Goal: Task Accomplishment & Management: Manage account settings

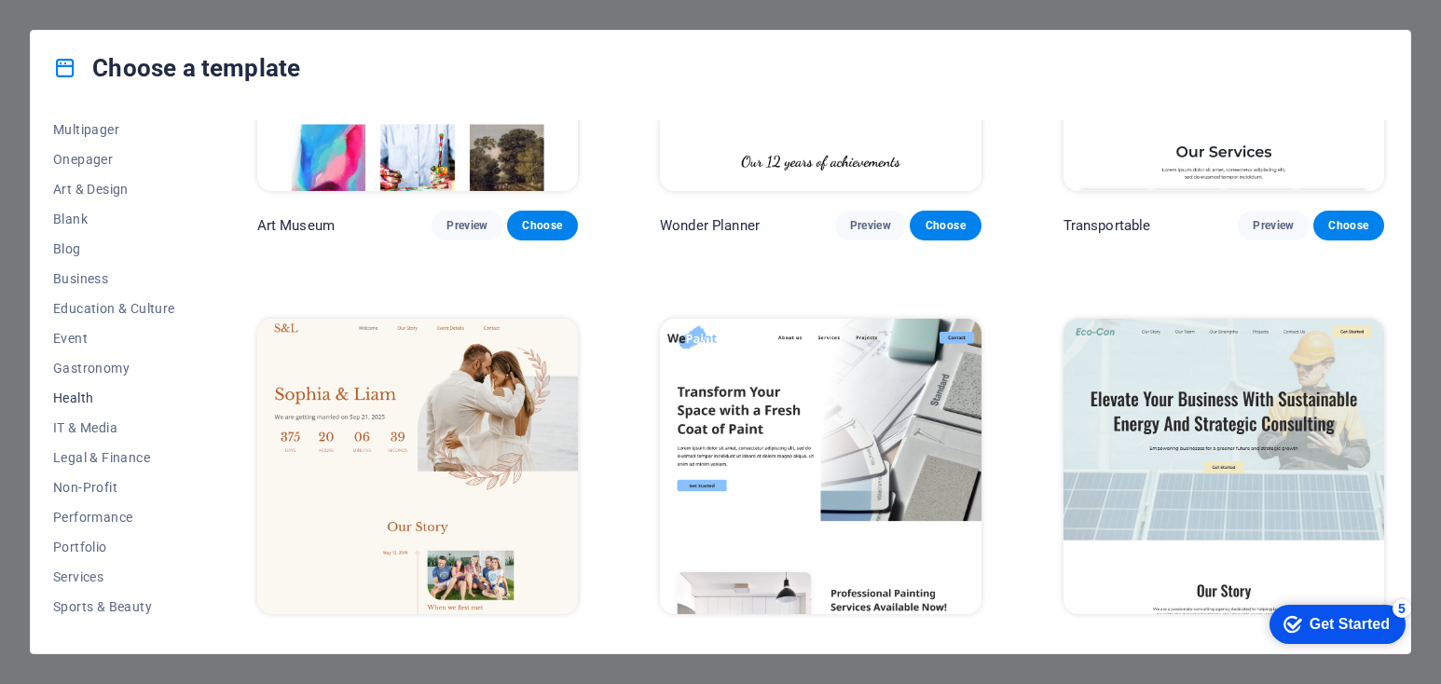
scroll to position [186, 0]
click at [109, 489] on span "Performance" at bounding box center [114, 485] width 122 height 15
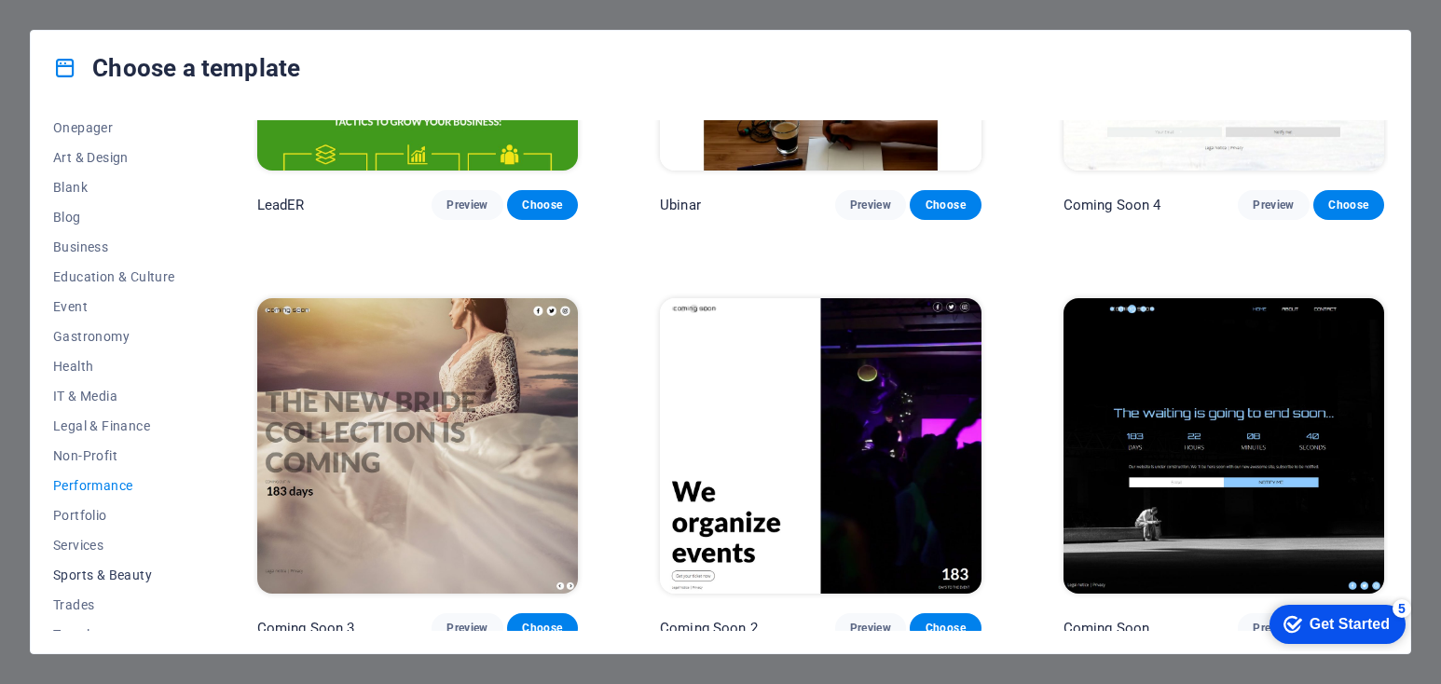
scroll to position [235, 0]
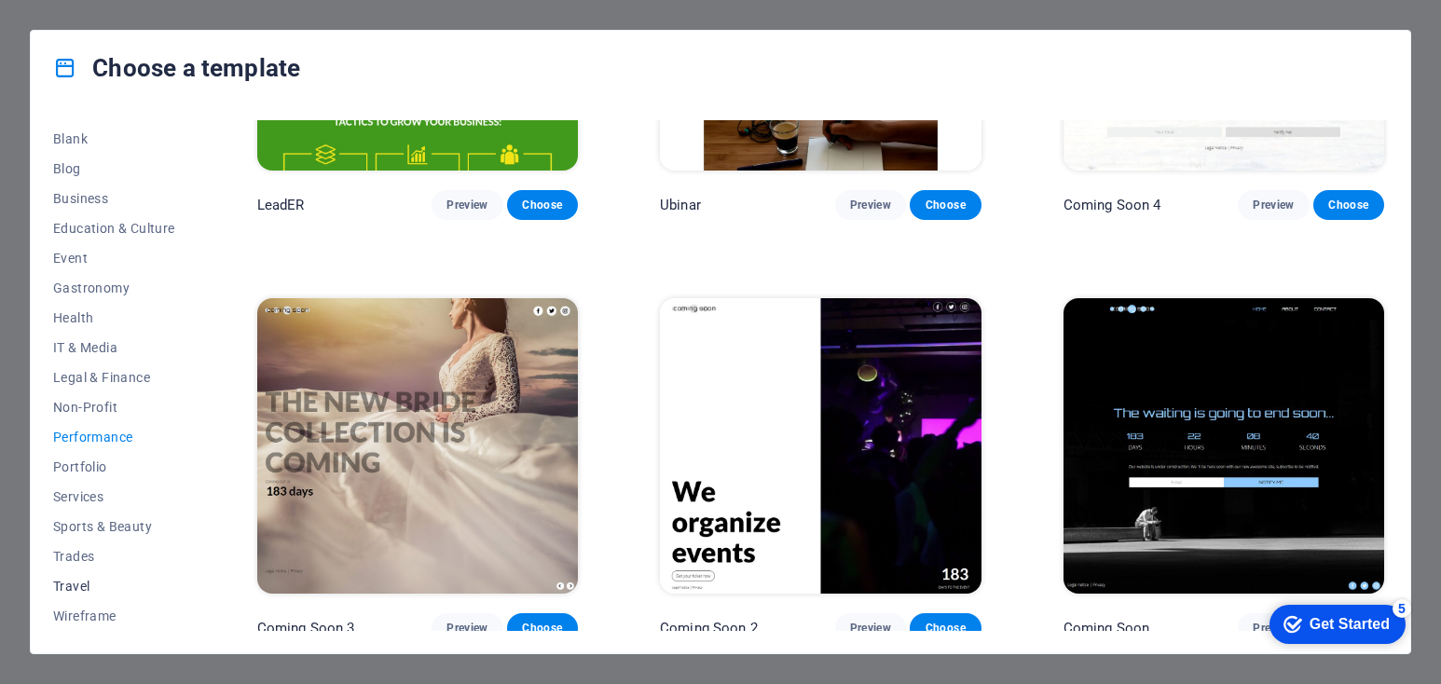
click at [84, 585] on span "Travel" at bounding box center [114, 586] width 122 height 15
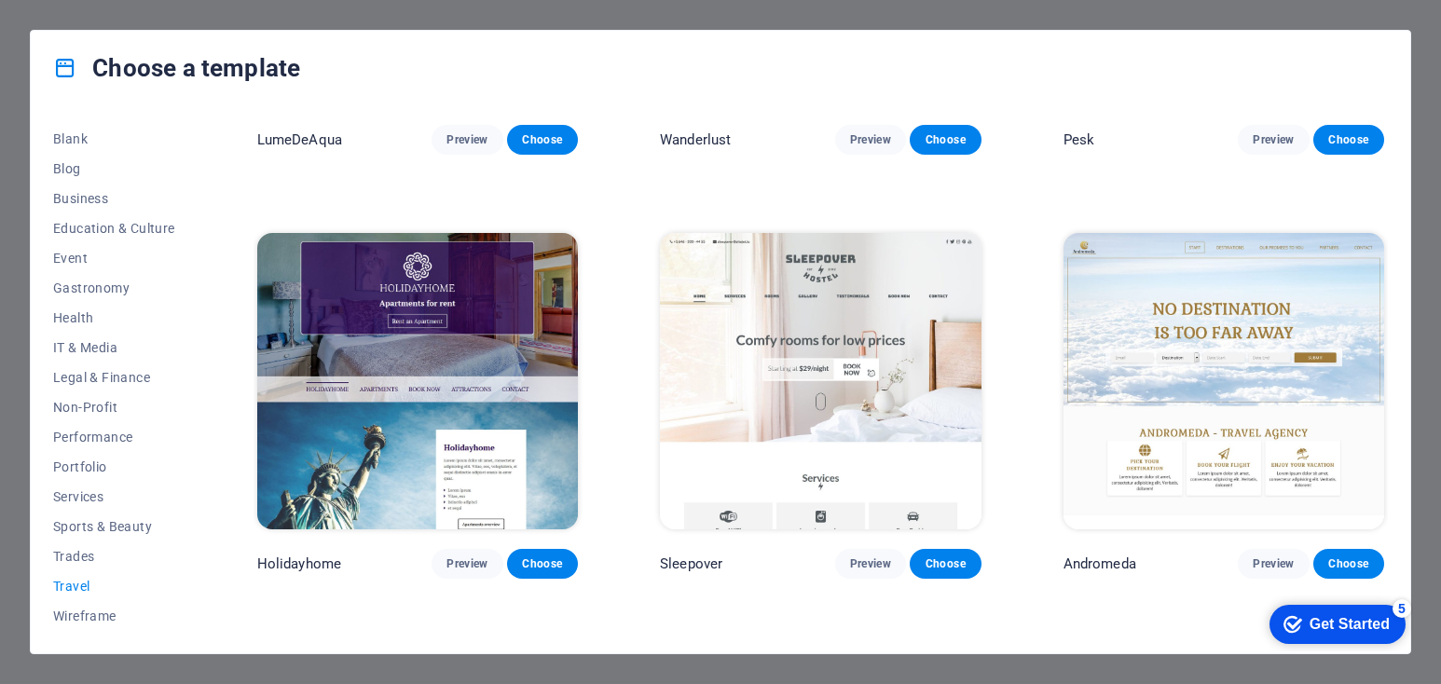
scroll to position [306, 0]
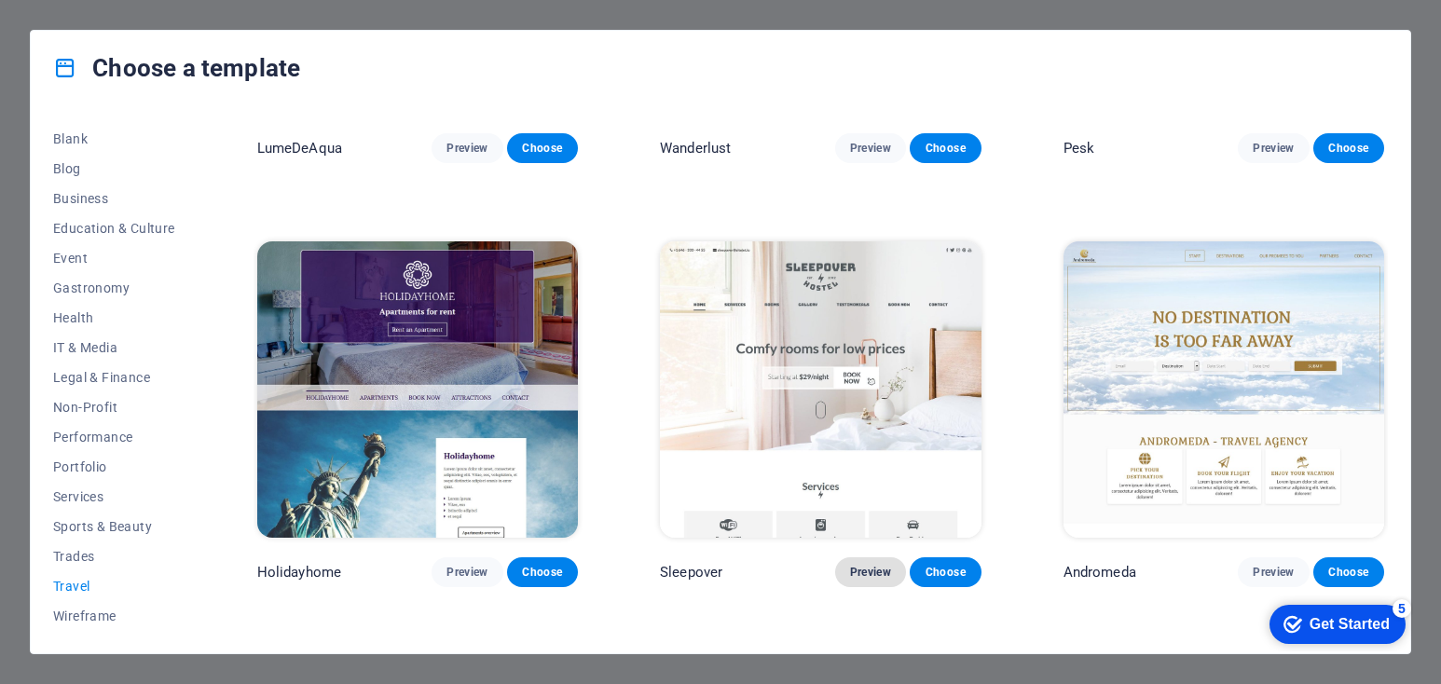
click at [858, 565] on span "Preview" at bounding box center [870, 572] width 41 height 15
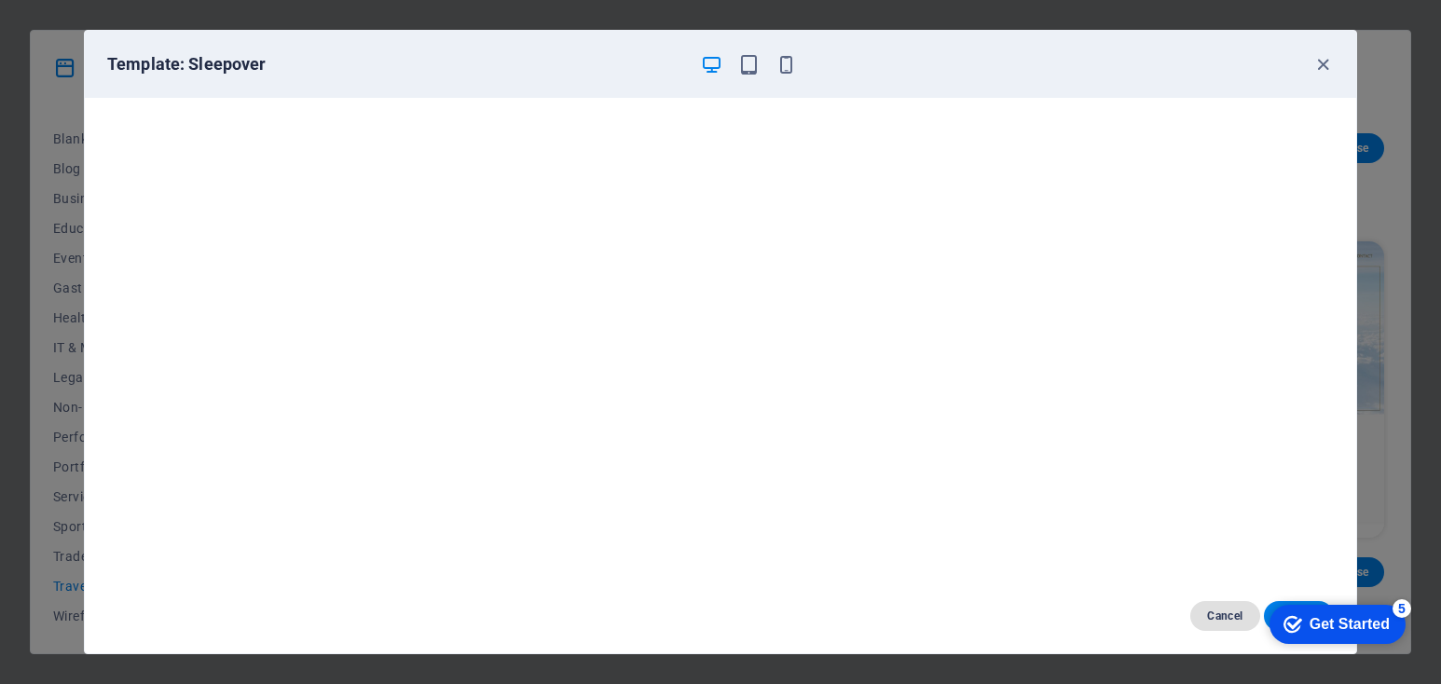
click at [1205, 624] on button "Cancel" at bounding box center [1225, 616] width 70 height 30
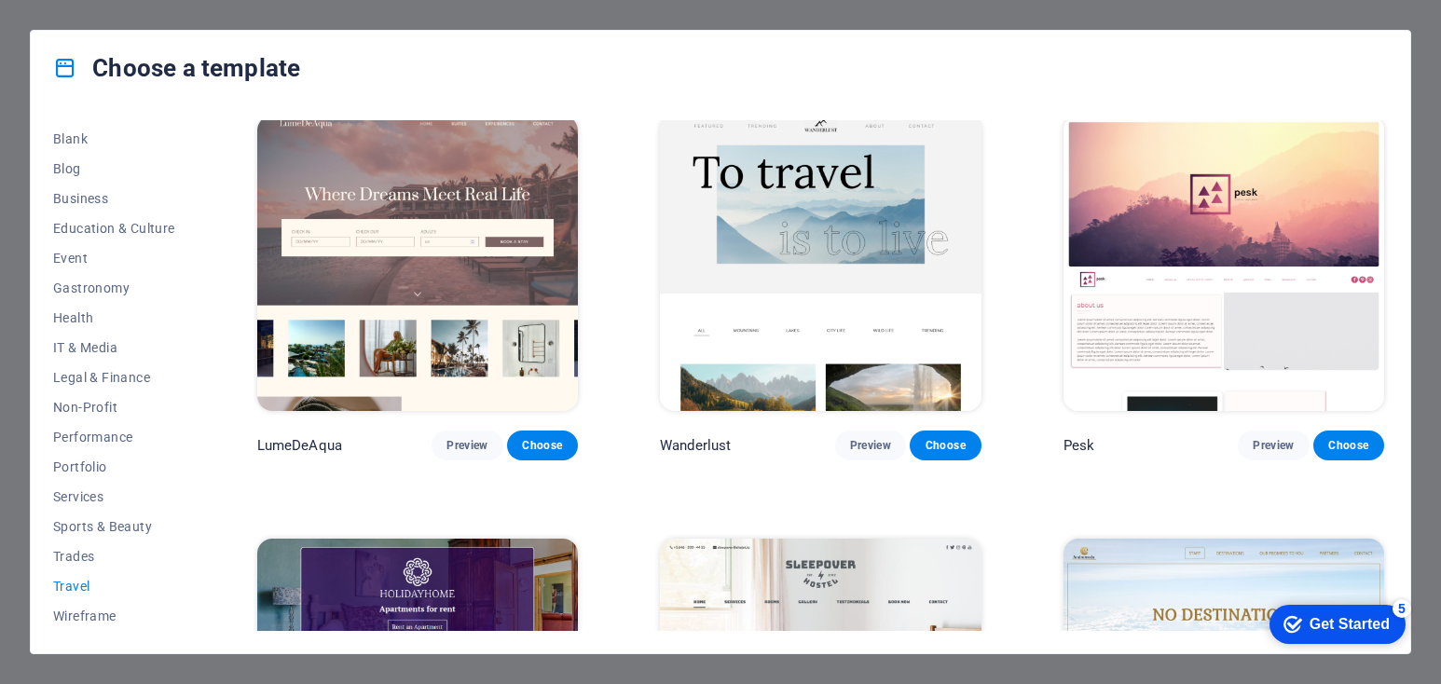
scroll to position [0, 0]
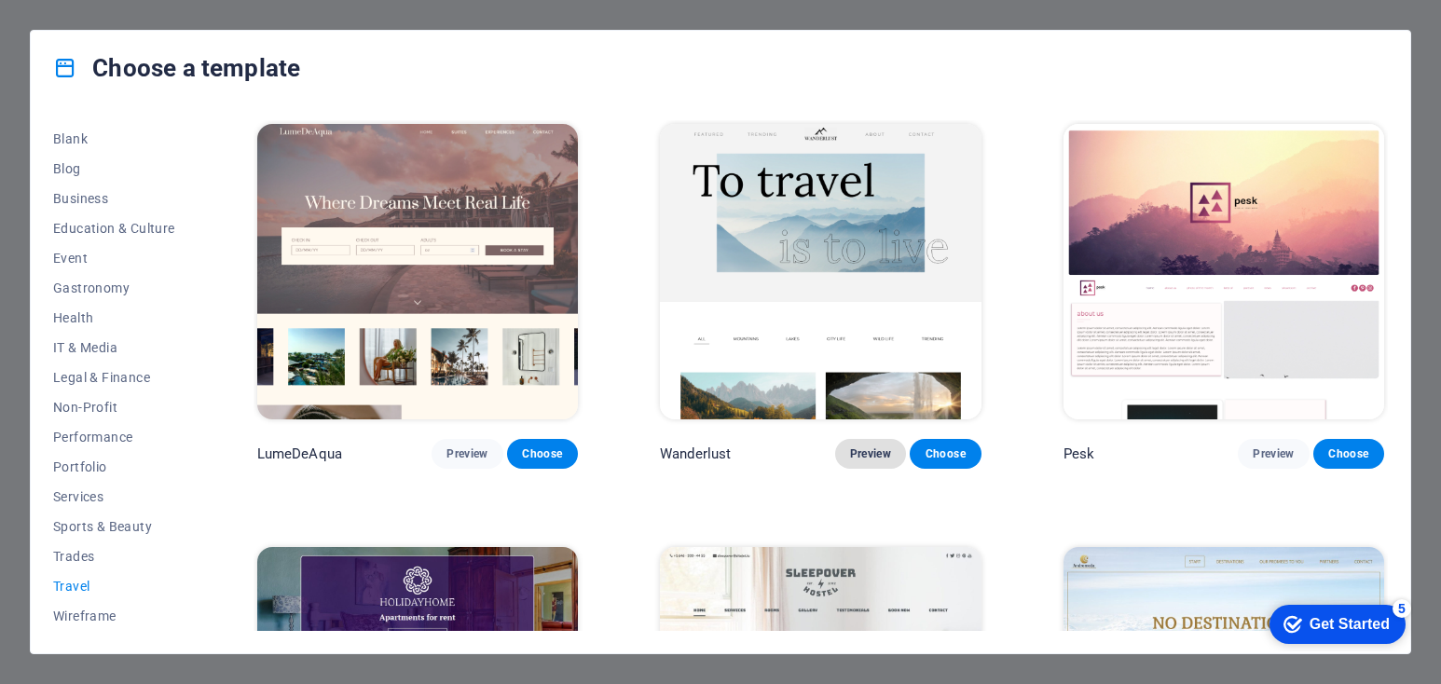
click at [856, 453] on span "Preview" at bounding box center [870, 453] width 41 height 15
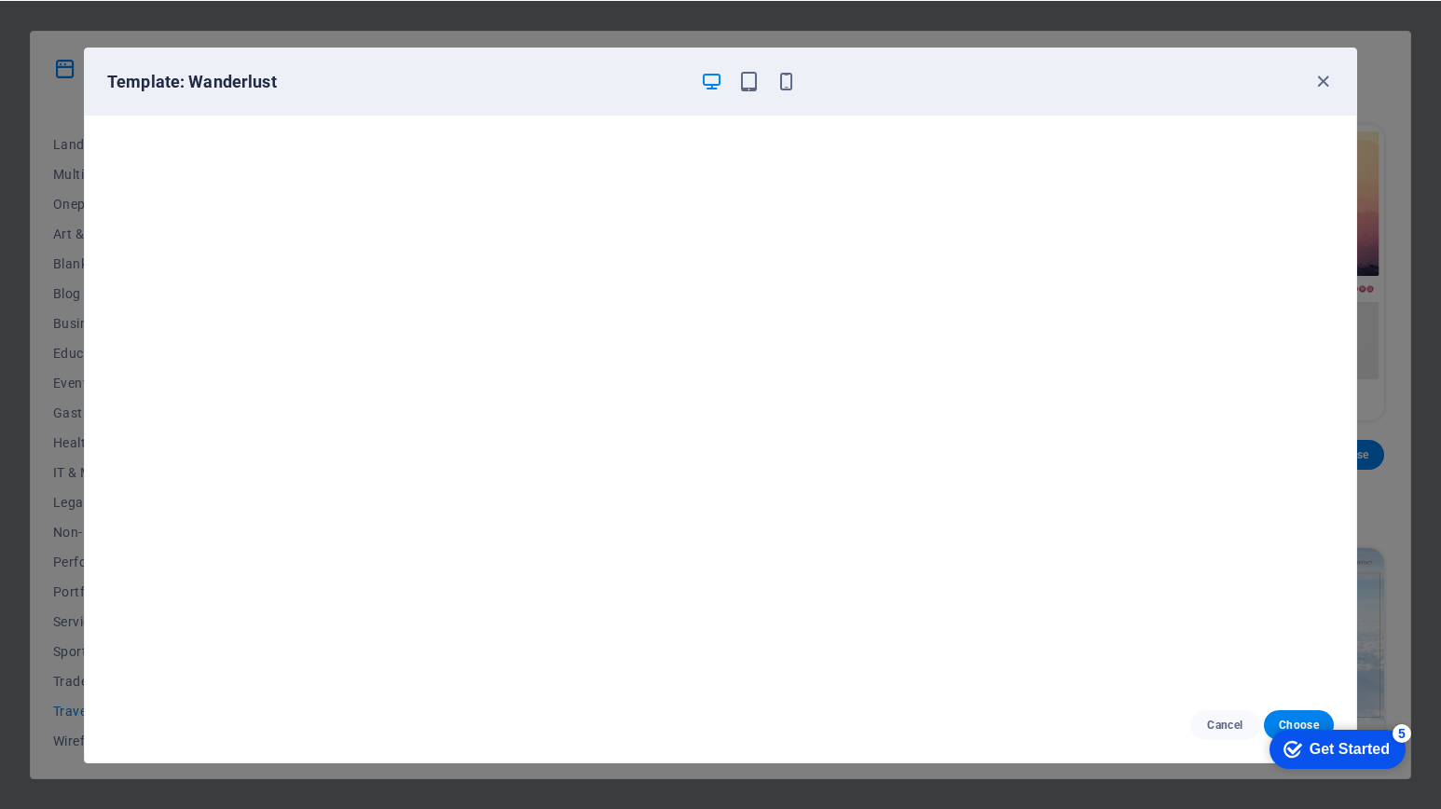
scroll to position [110, 0]
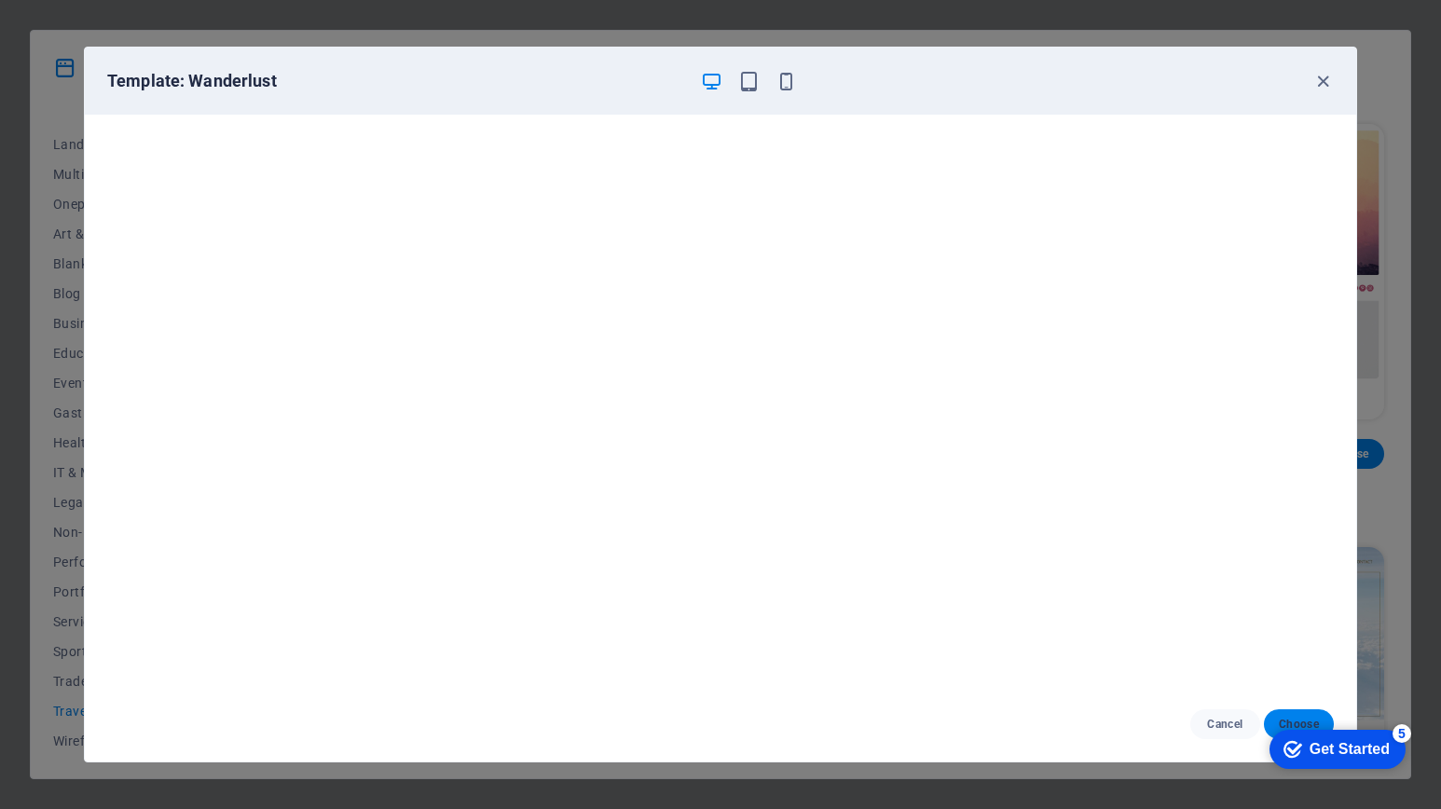
click at [1294, 683] on button "Choose" at bounding box center [1299, 724] width 70 height 30
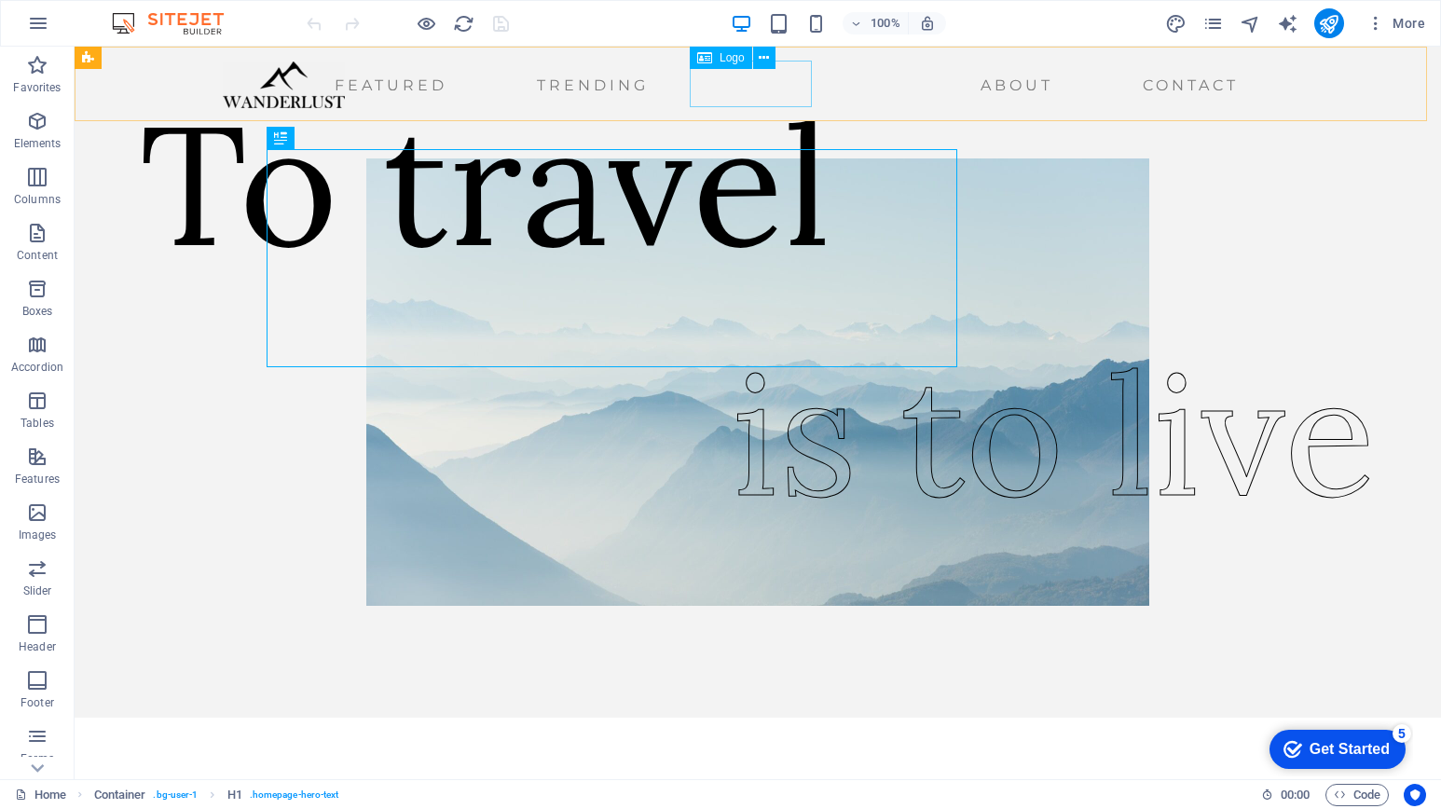
click at [345, 103] on div at bounding box center [284, 85] width 122 height 47
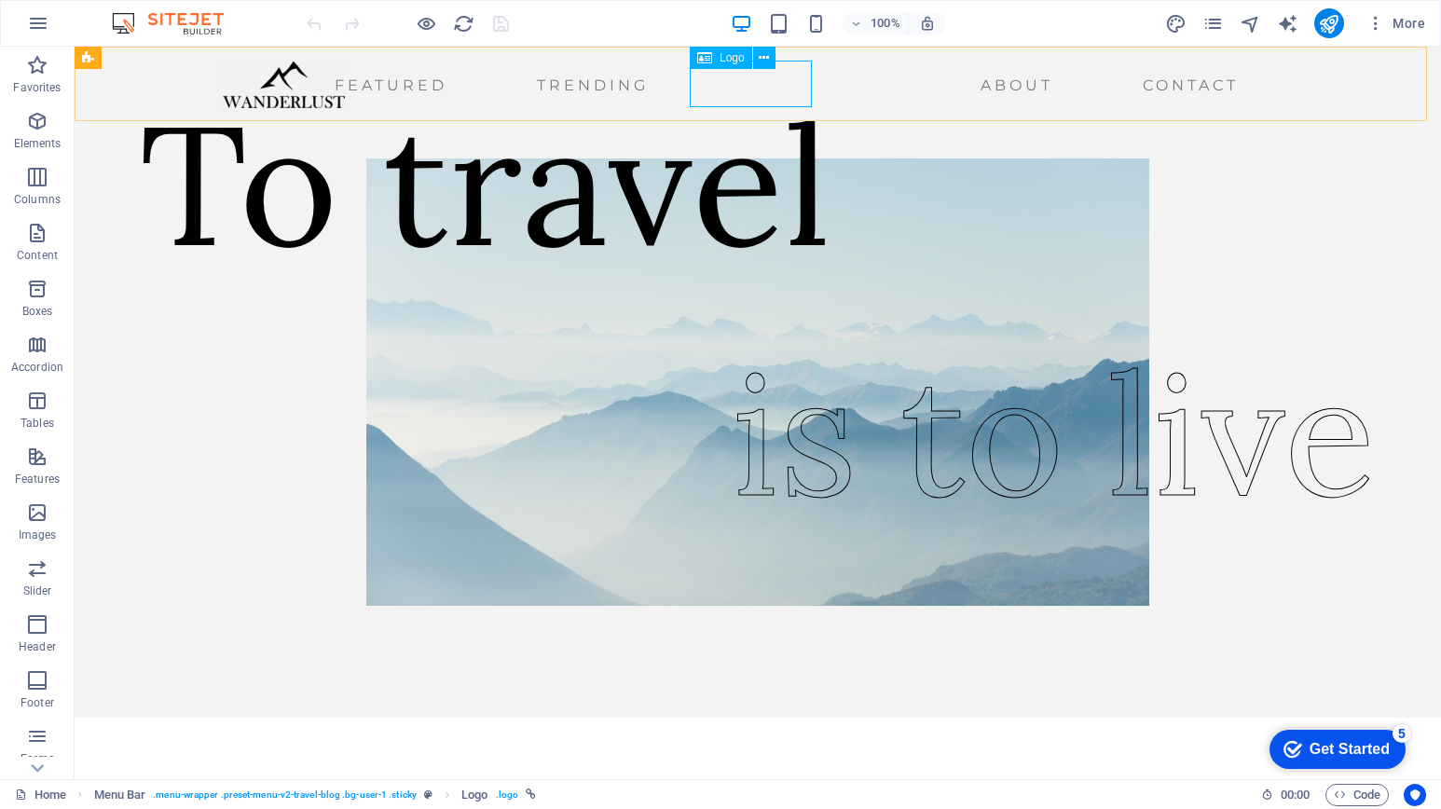
click at [715, 57] on div "Logo" at bounding box center [721, 58] width 62 height 22
click at [766, 52] on icon at bounding box center [764, 58] width 10 height 20
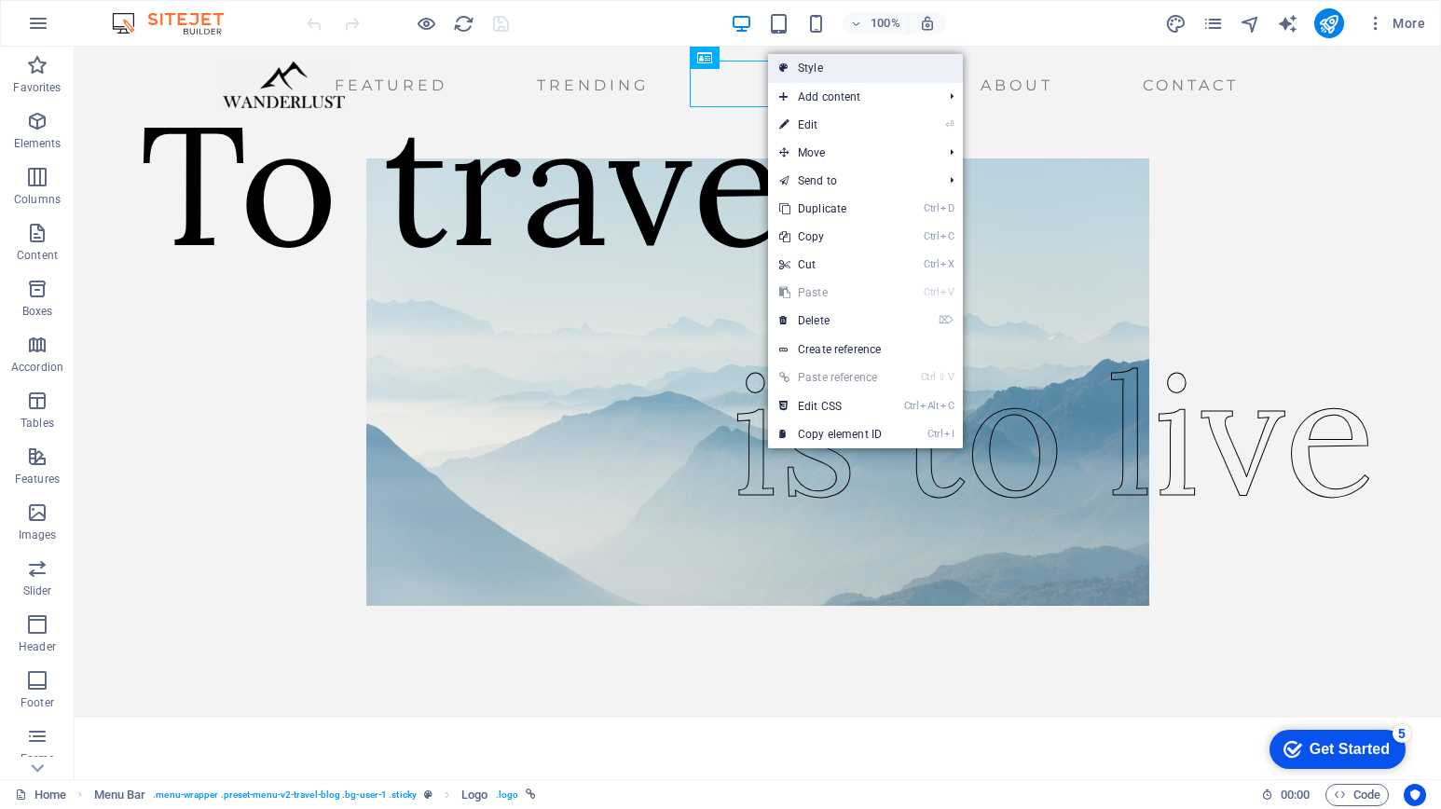
click at [821, 72] on link "Style" at bounding box center [865, 68] width 195 height 28
select select "rem"
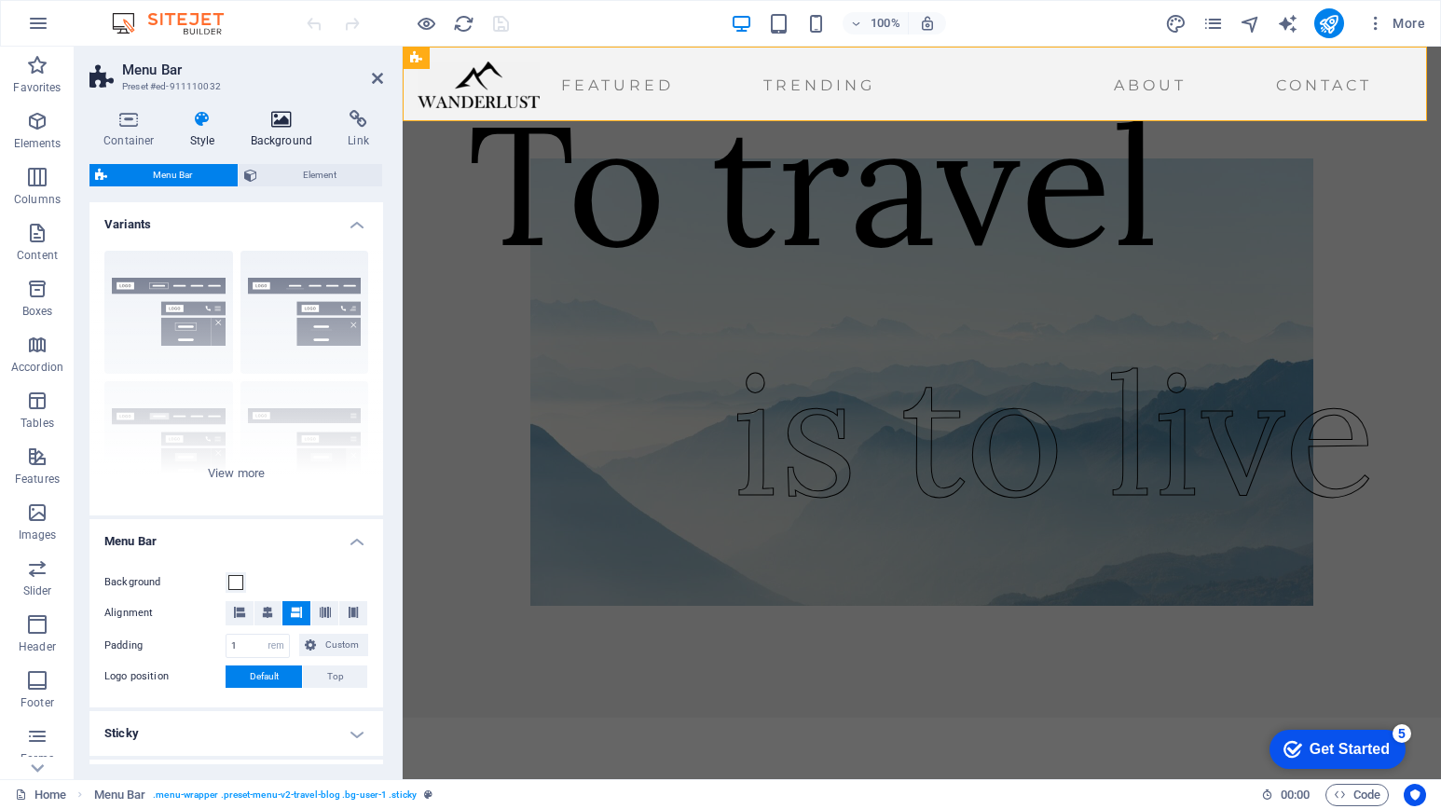
click at [291, 135] on h4 "Background" at bounding box center [286, 129] width 98 height 39
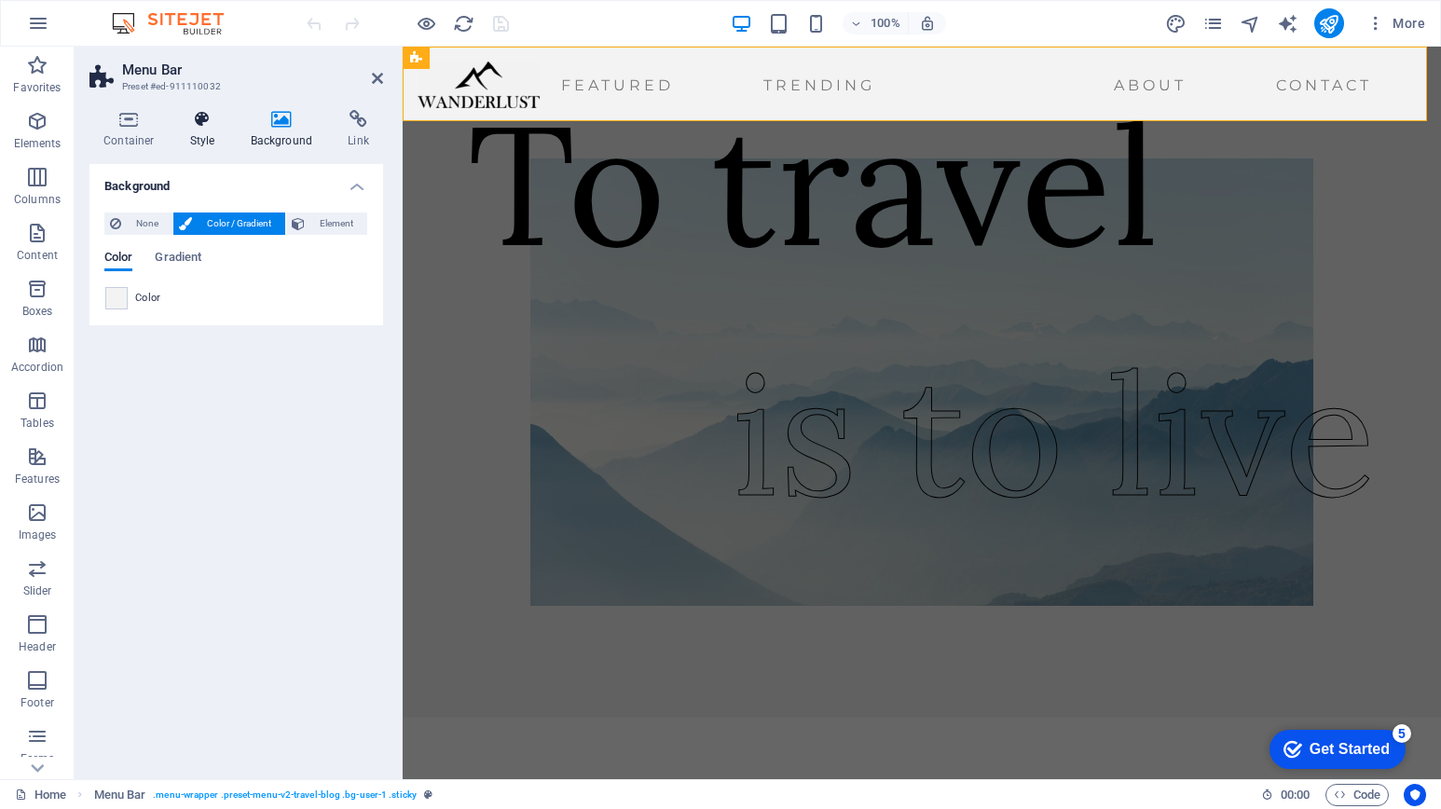
click at [201, 134] on h4 "Style" at bounding box center [206, 129] width 61 height 39
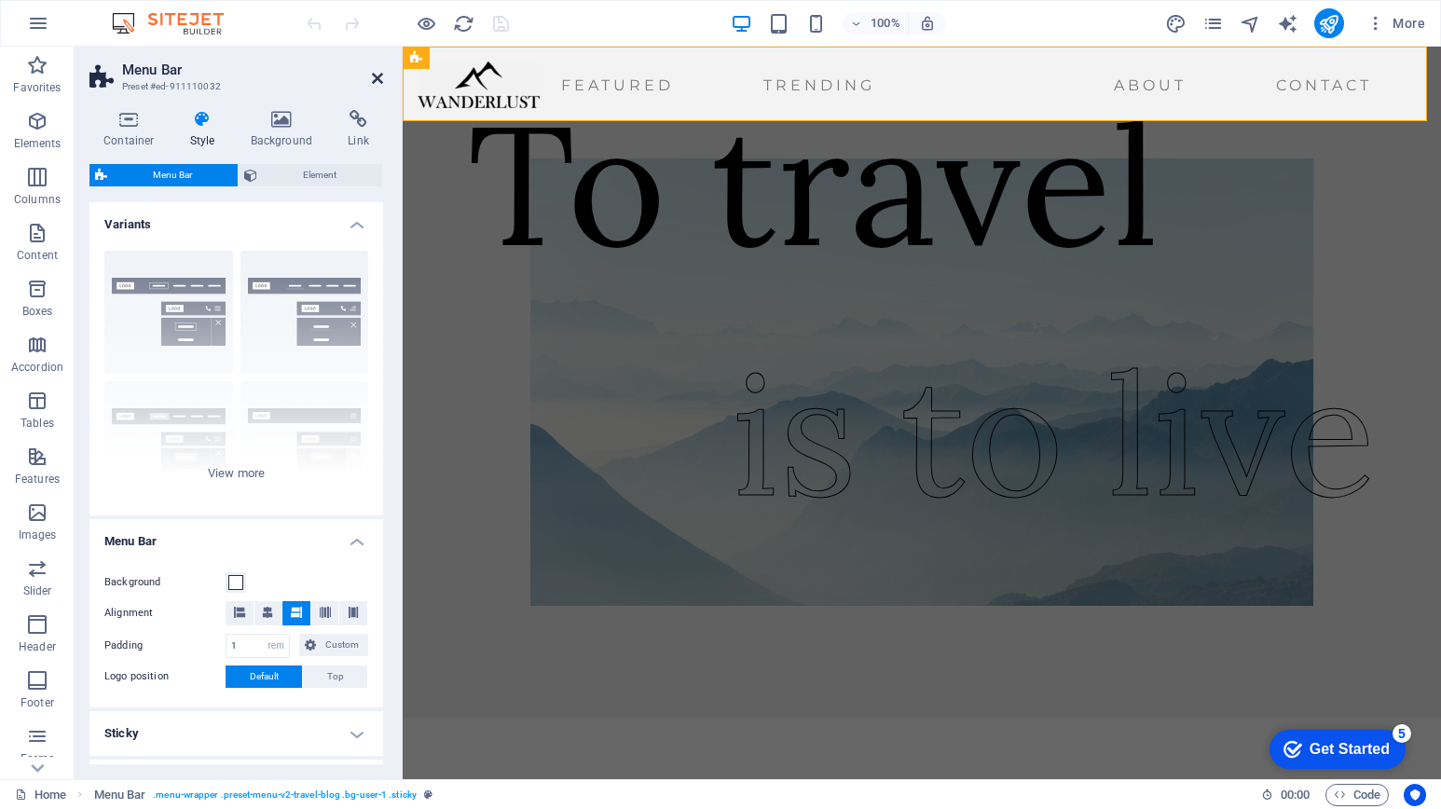
drag, startPoint x: 375, startPoint y: 75, endPoint x: 430, endPoint y: 29, distance: 72.1
click at [375, 75] on icon at bounding box center [377, 78] width 11 height 15
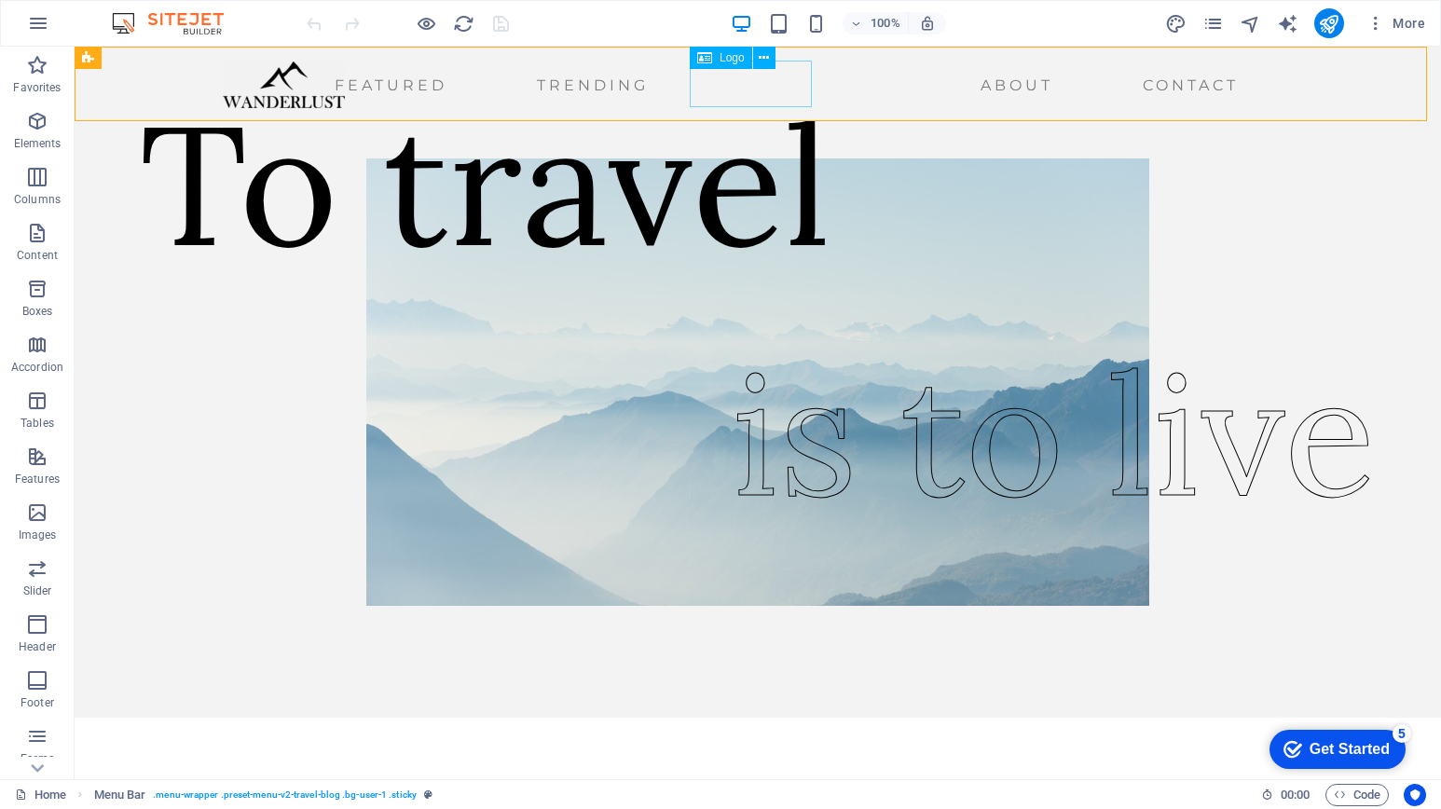
click at [345, 97] on div at bounding box center [284, 85] width 122 height 47
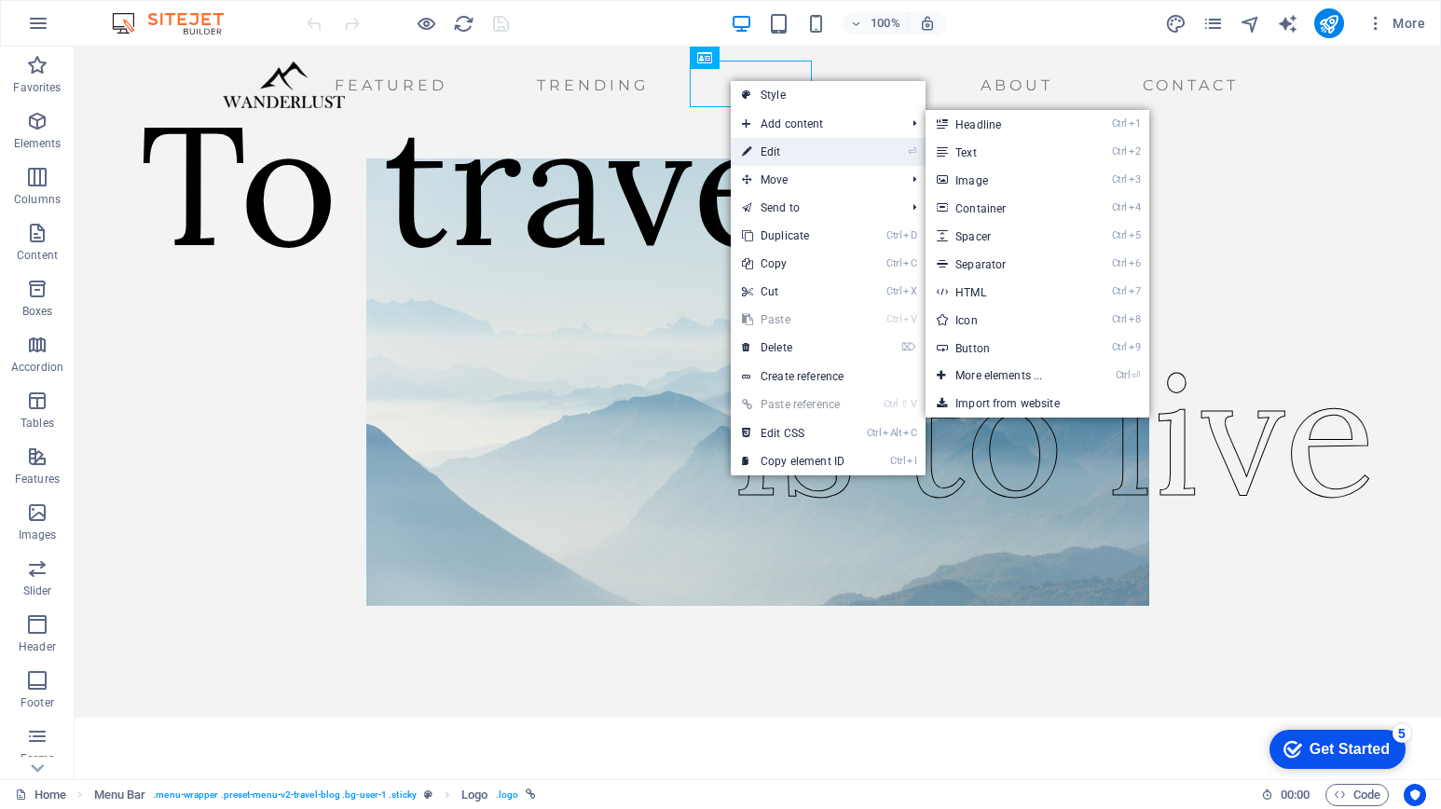
click at [766, 149] on link "⏎ Edit" at bounding box center [793, 152] width 125 height 28
select select "px"
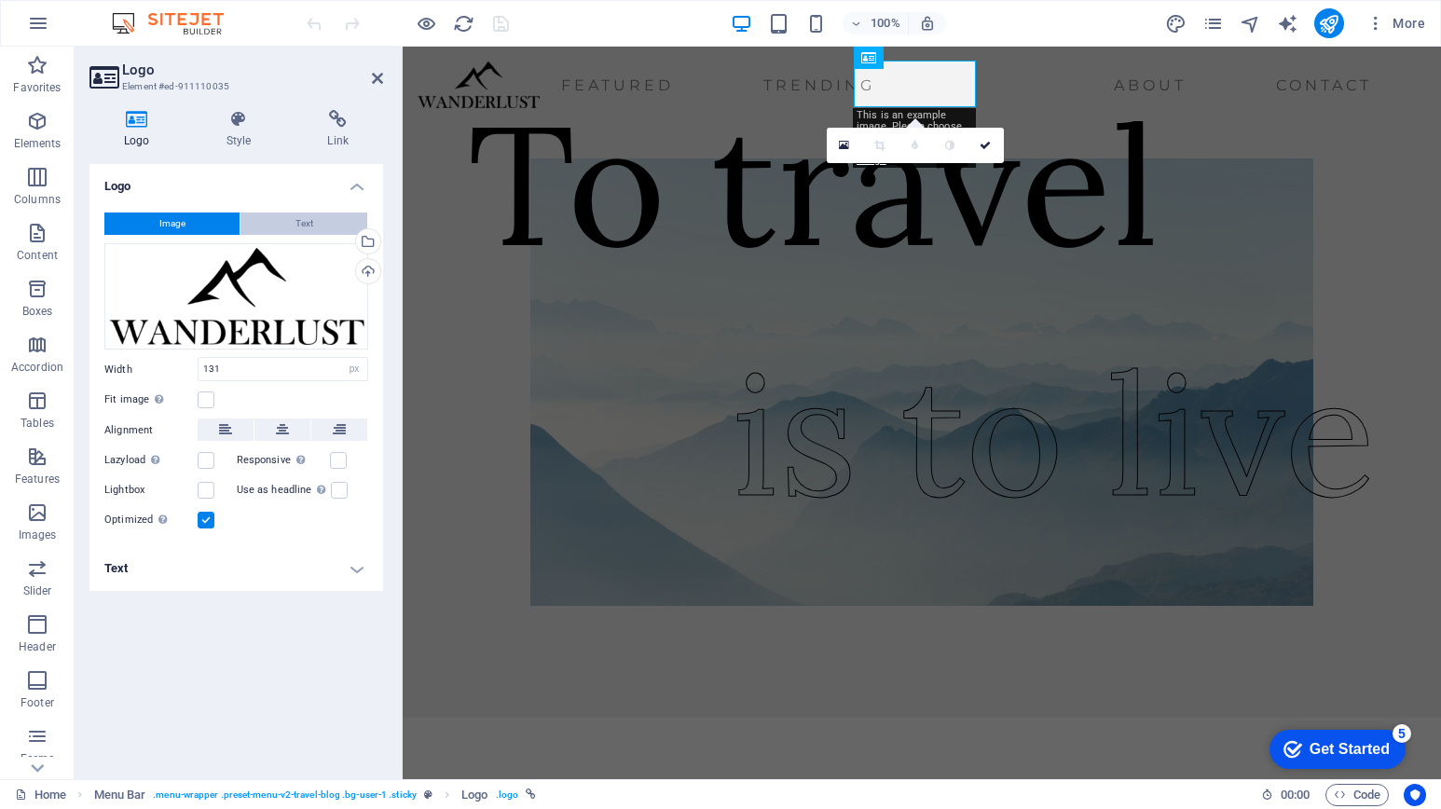
click at [296, 230] on span "Text" at bounding box center [304, 223] width 18 height 22
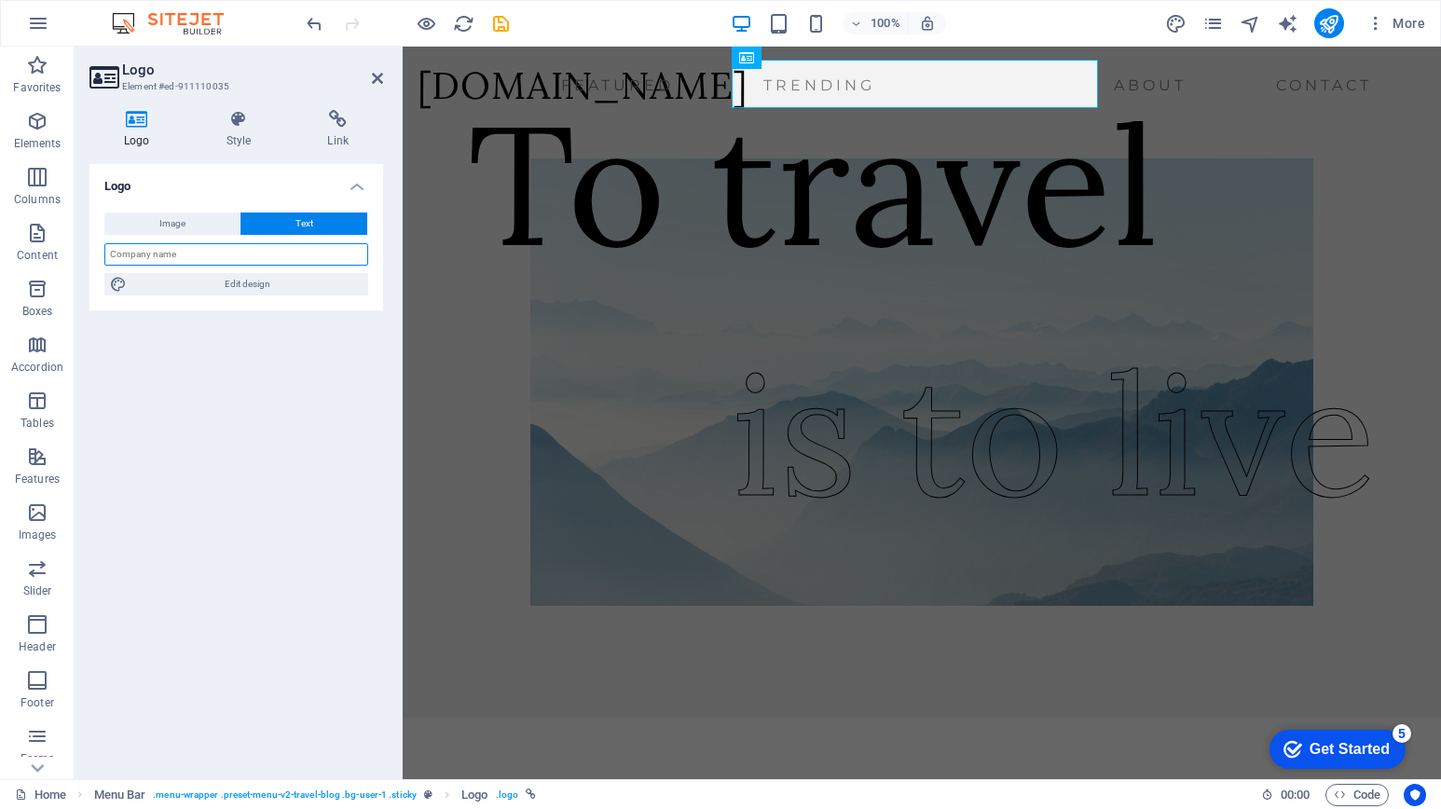
click at [232, 260] on input "text" at bounding box center [236, 254] width 264 height 22
paste input "hotelroyalindah"
drag, startPoint x: 217, startPoint y: 256, endPoint x: 71, endPoint y: 254, distance: 146.3
click at [71, 254] on section "Favorites Elements Columns Content Boxes Accordion Tables Features Images Slide…" at bounding box center [720, 413] width 1441 height 733
drag, startPoint x: 212, startPoint y: 256, endPoint x: 100, endPoint y: 257, distance: 111.8
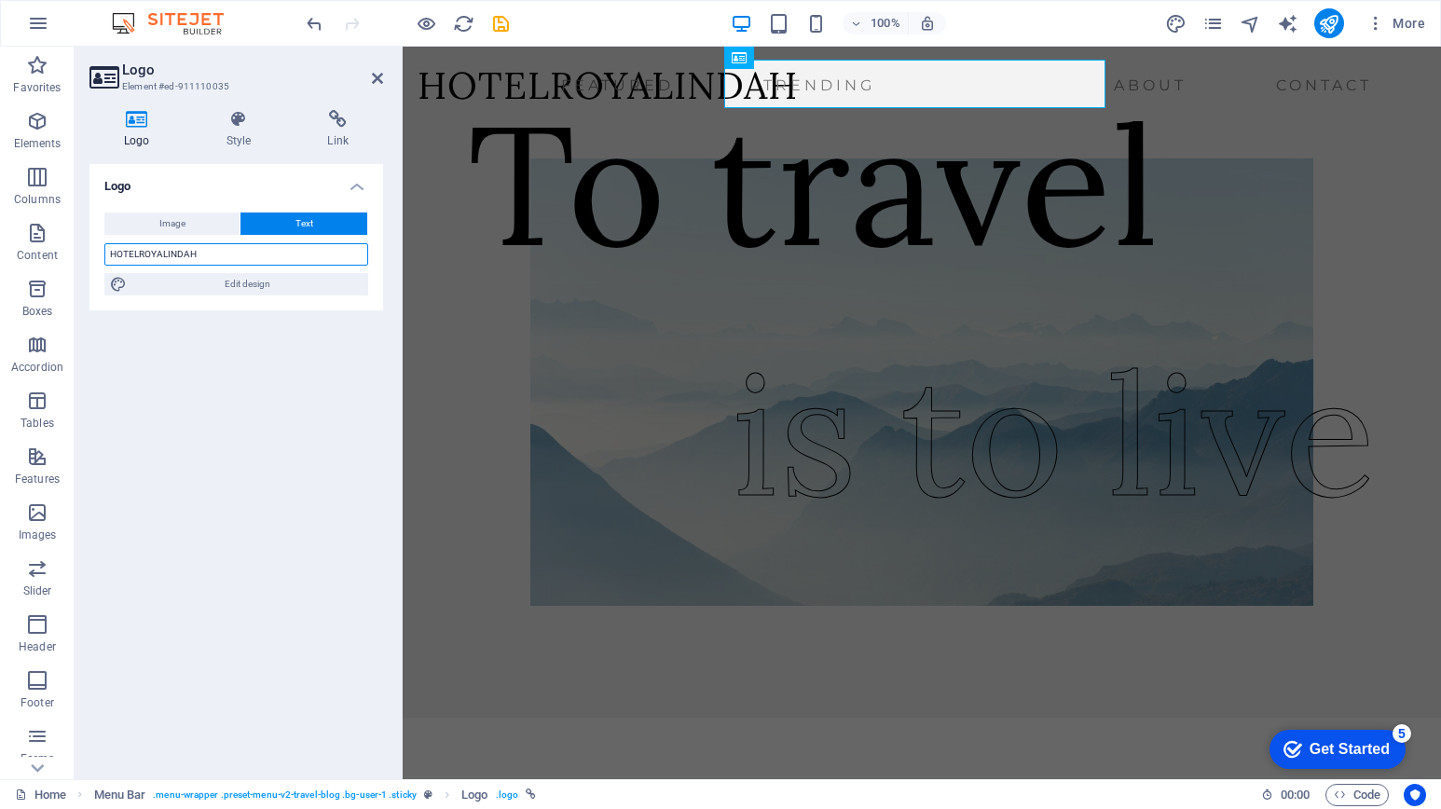
click at [100, 257] on div "Image Text Drag files here, click to choose files or select files from Files or…" at bounding box center [236, 254] width 294 height 113
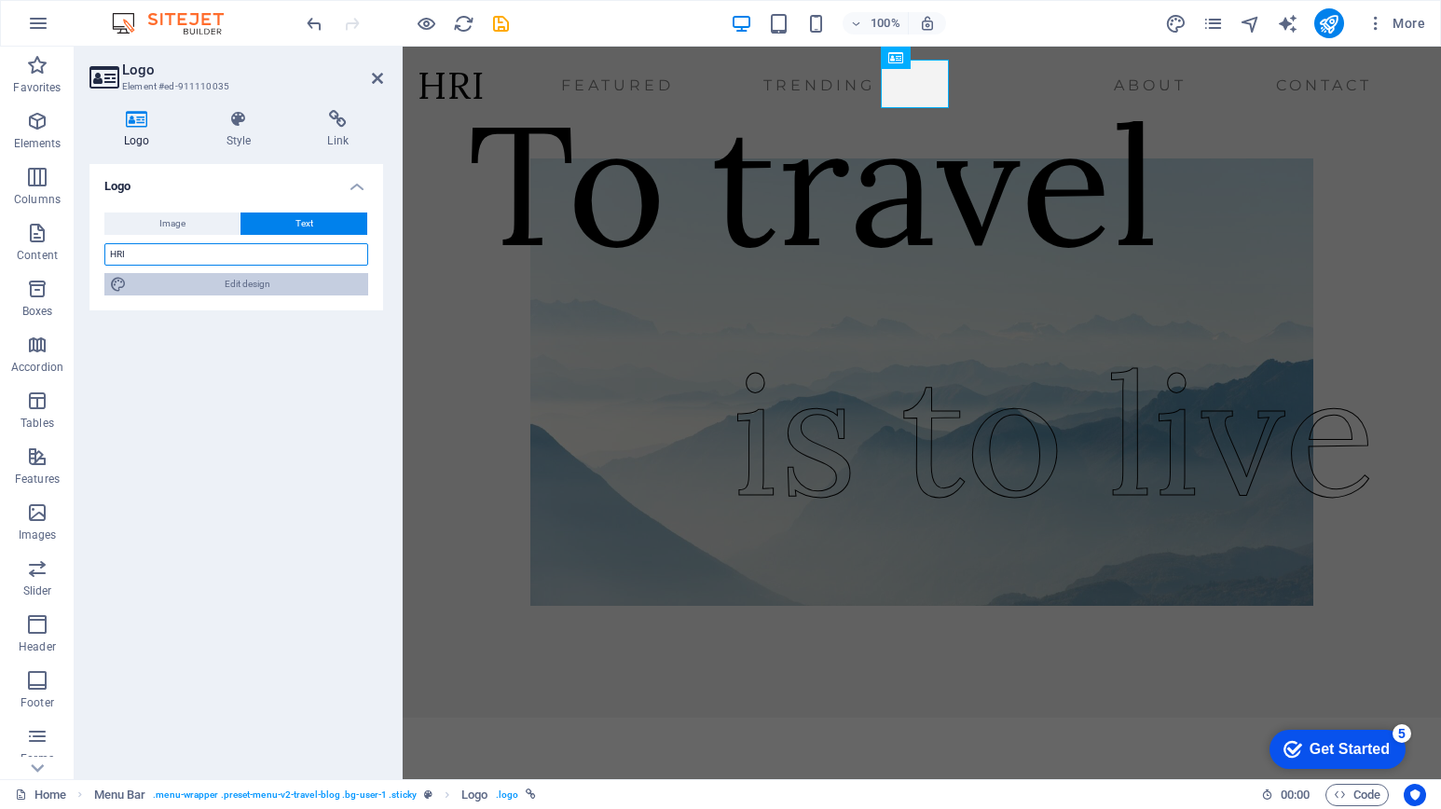
type input "HRI"
drag, startPoint x: 772, startPoint y: 116, endPoint x: 234, endPoint y: 289, distance: 564.7
click at [234, 289] on span "Edit design" at bounding box center [247, 284] width 230 height 22
select select "ease-in-out"
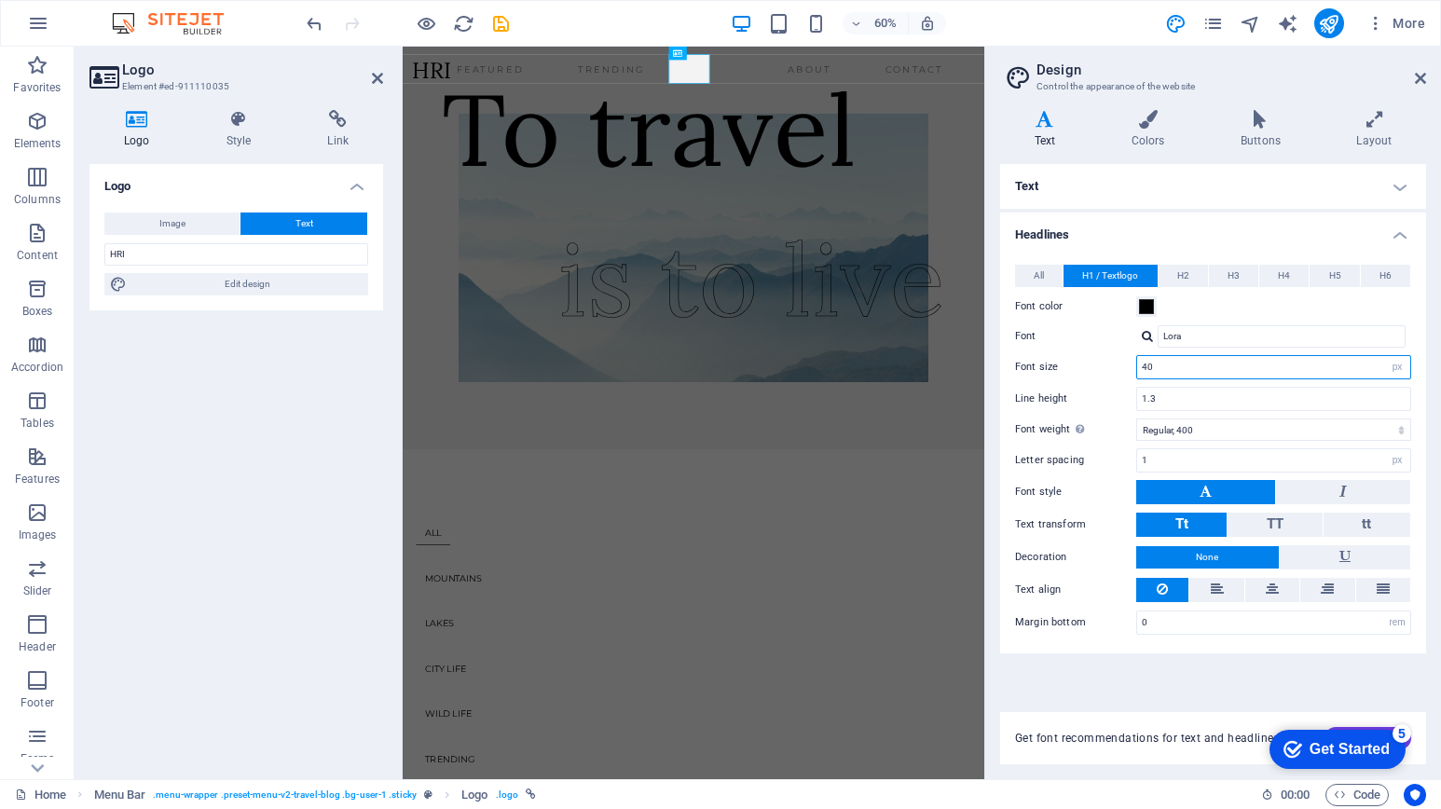
drag, startPoint x: 1365, startPoint y: 363, endPoint x: 1078, endPoint y: 368, distance: 287.1
click at [1078, 368] on div "Font size 40 rem px em %" at bounding box center [1213, 367] width 396 height 24
type input "50"
click at [1236, 308] on div "Font color" at bounding box center [1213, 306] width 396 height 22
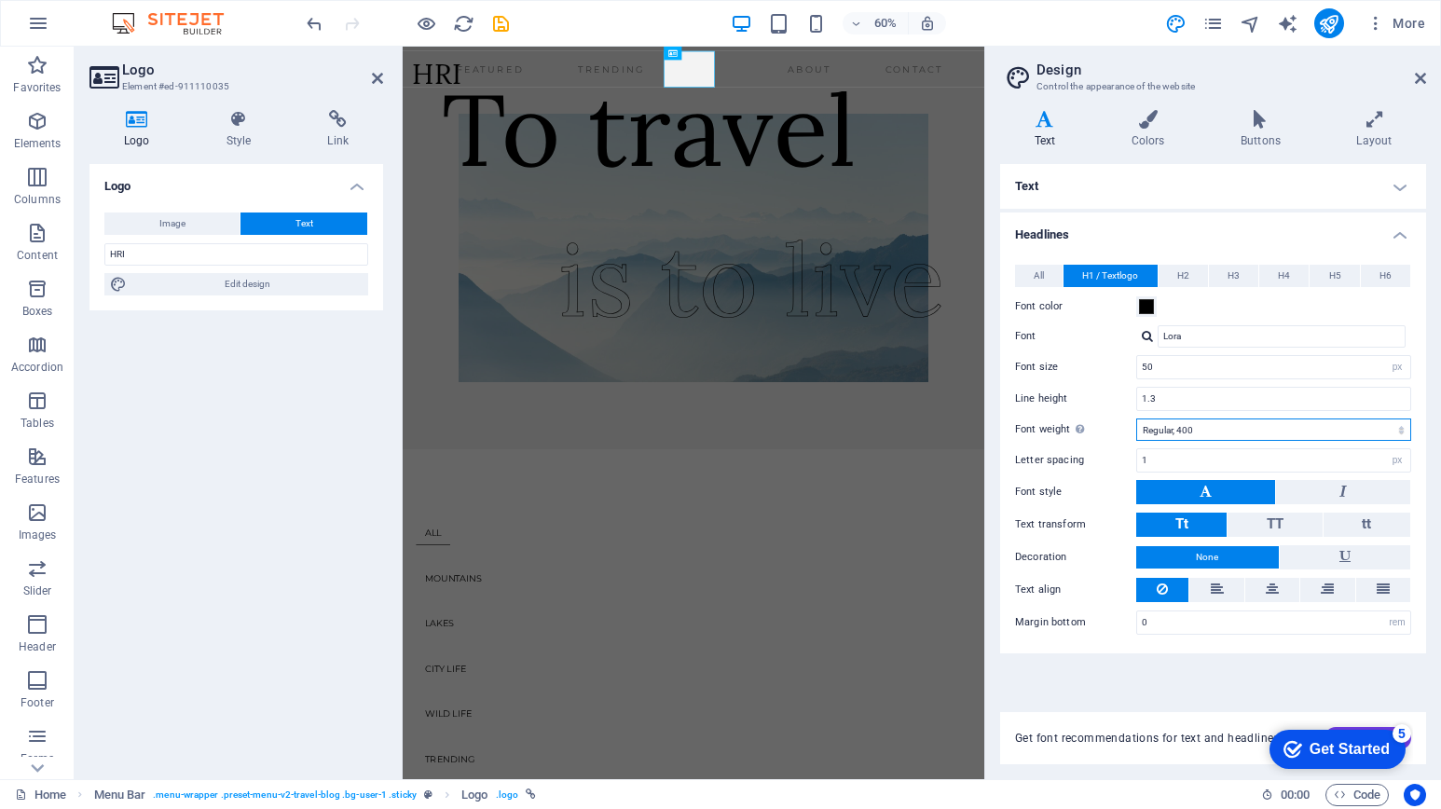
click at [1385, 428] on select "Thin, 100 Extra-light, 200 Light, 300 Regular, 400 Medium, 500 Semi-bold, 600 B…" at bounding box center [1273, 429] width 275 height 22
select select "700"
click at [1136, 418] on select "Thin, 100 Extra-light, 200 Light, 300 Regular, 400 Medium, 500 Semi-bold, 600 B…" at bounding box center [1273, 429] width 275 height 22
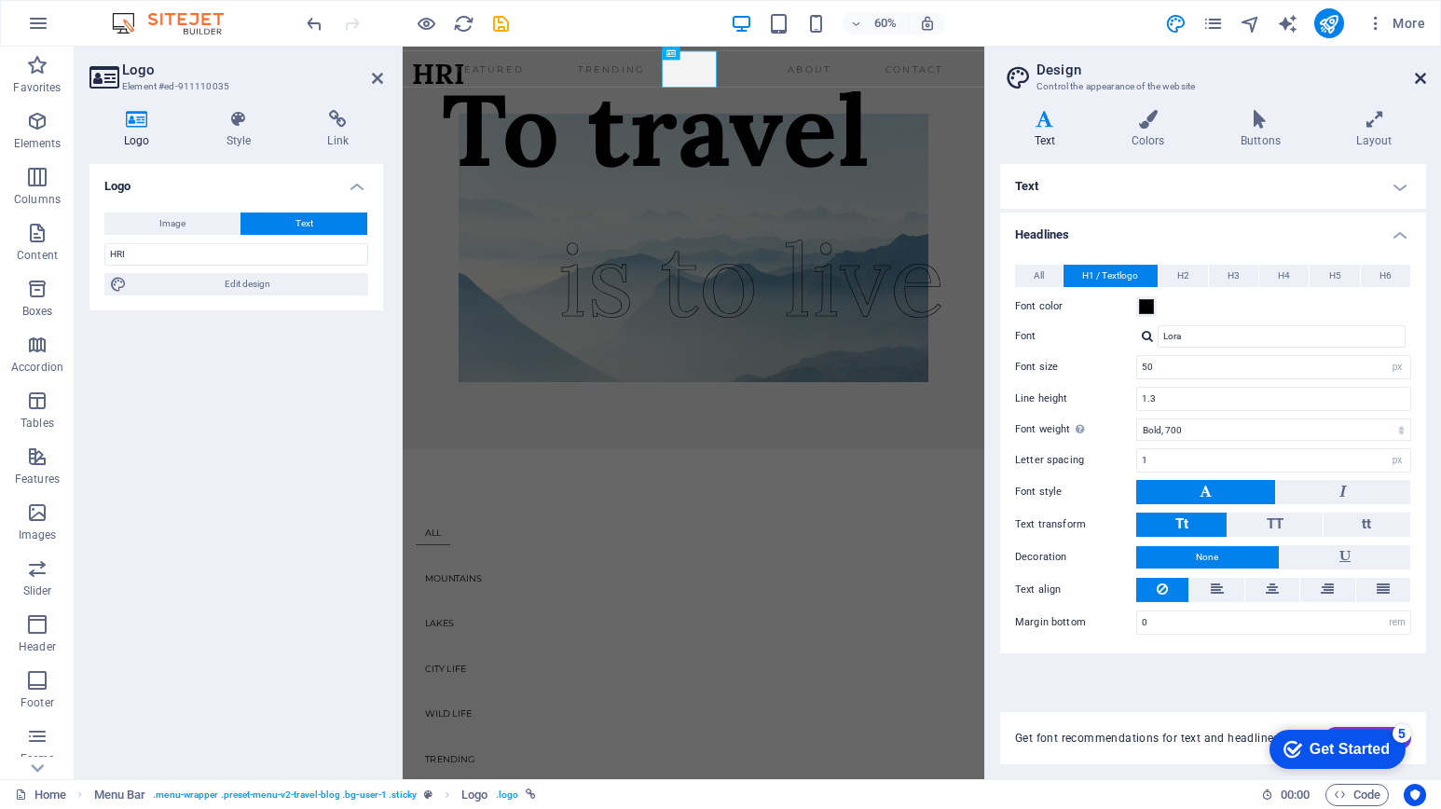
click at [1418, 79] on icon at bounding box center [1420, 78] width 11 height 15
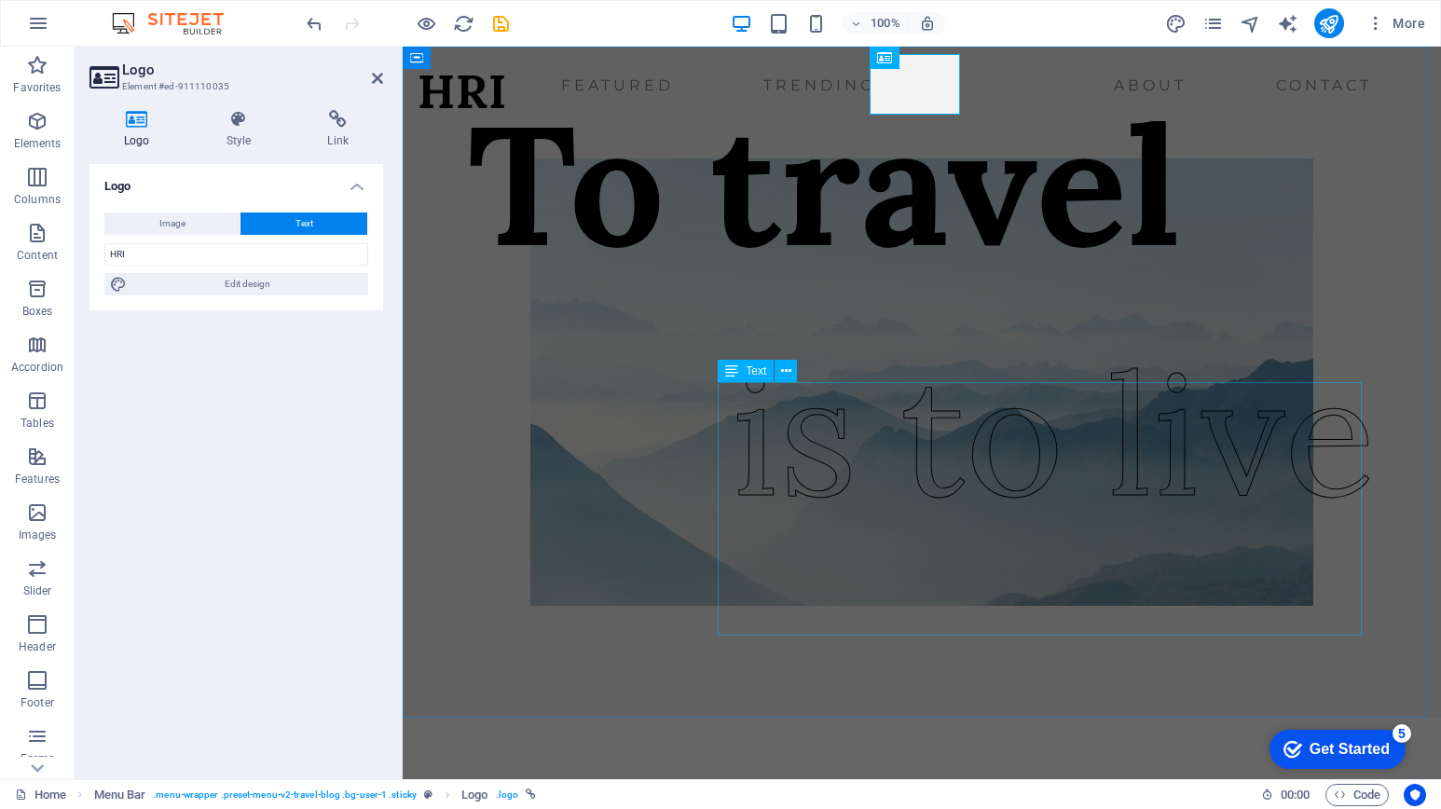
click at [977, 505] on div "is to live" at bounding box center [1054, 434] width 644 height 253
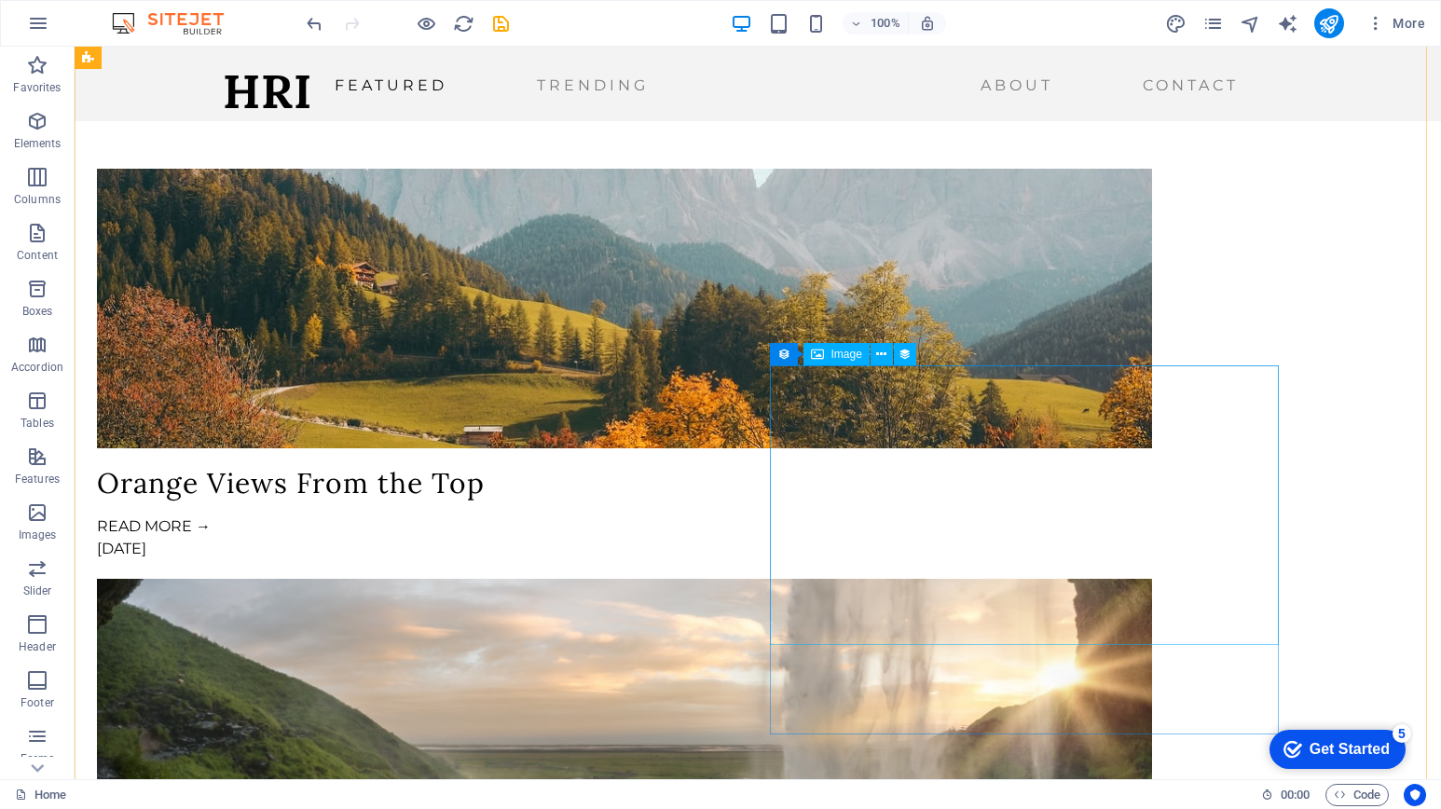
scroll to position [1025, 0]
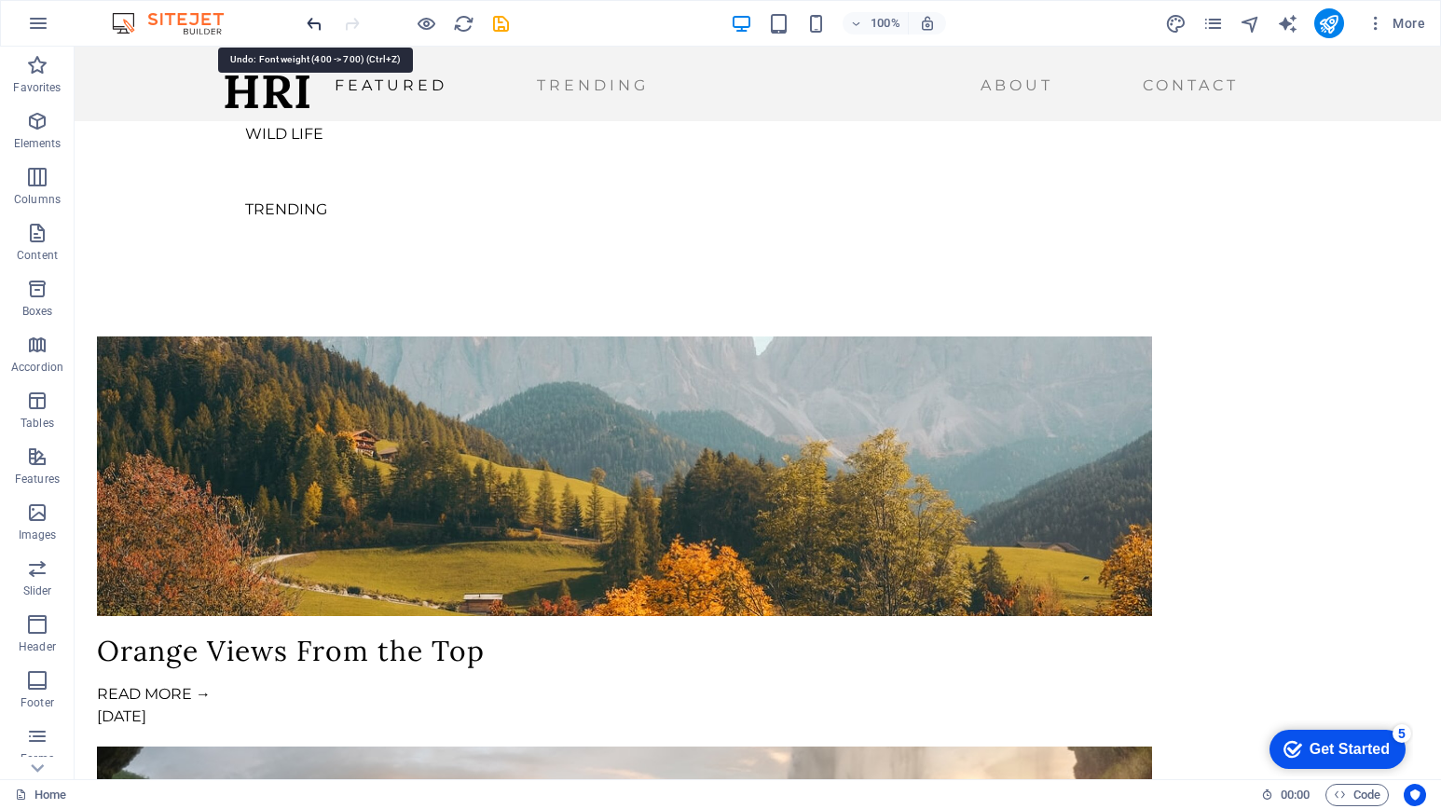
click at [317, 17] on icon "undo" at bounding box center [314, 23] width 21 height 21
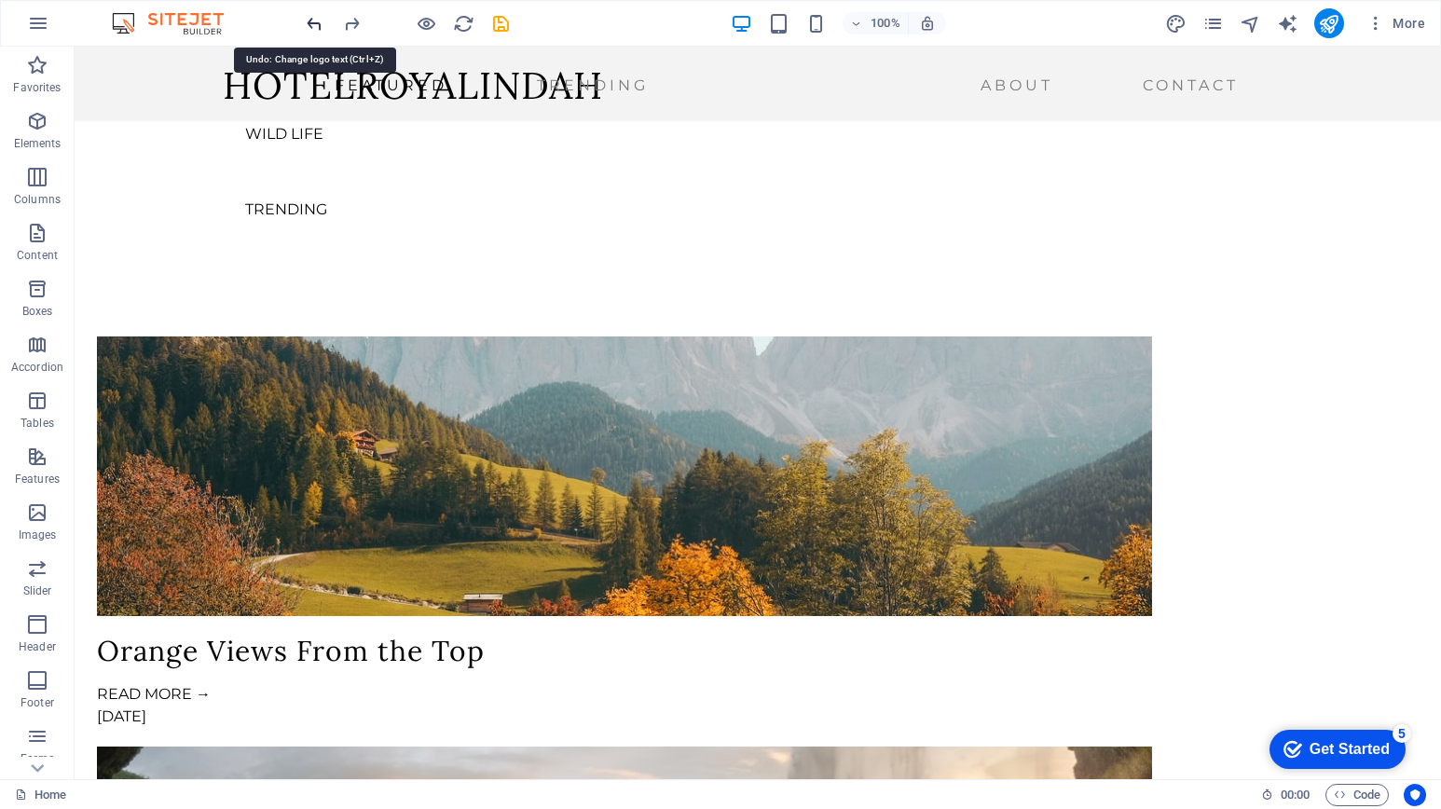
click at [317, 17] on icon "undo" at bounding box center [314, 23] width 21 height 21
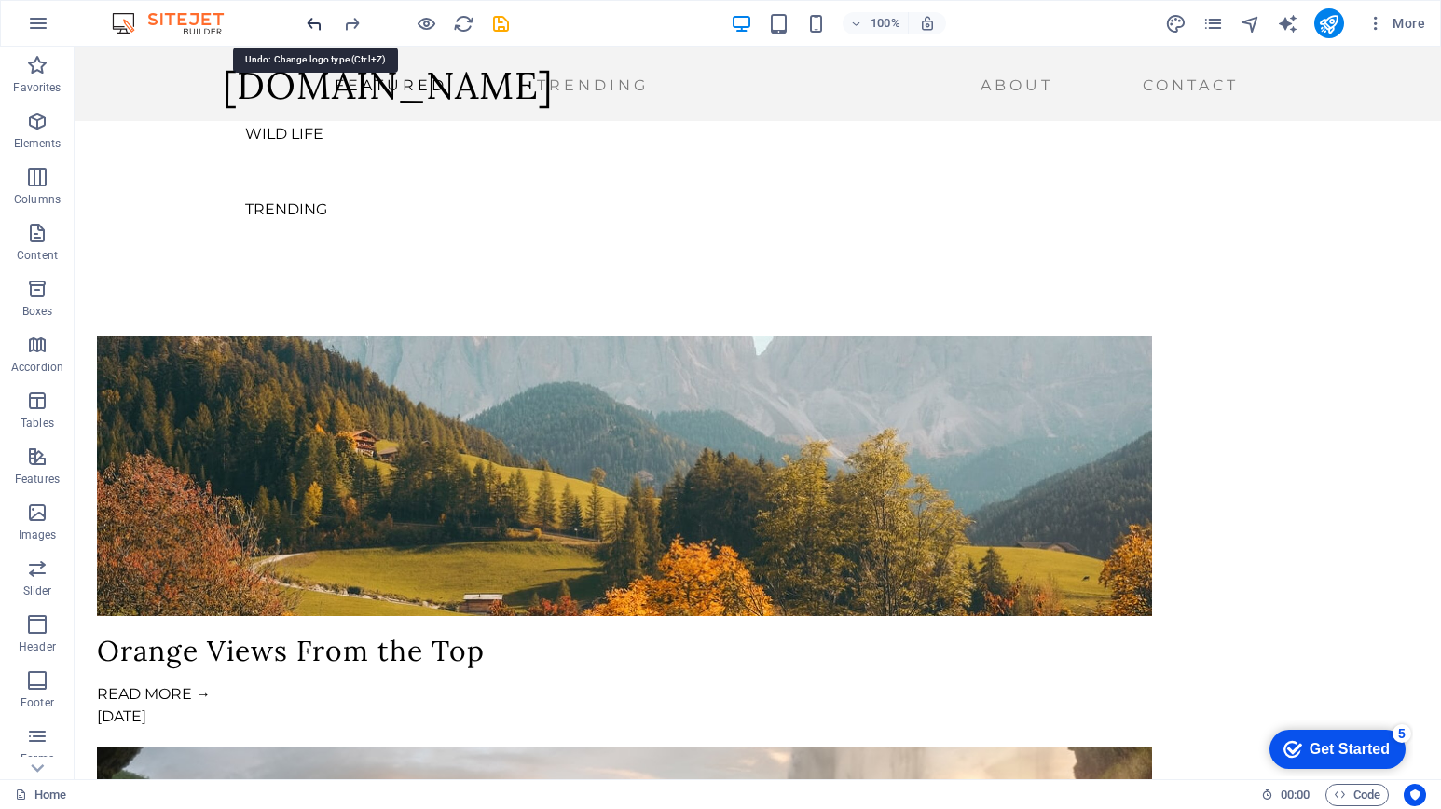
click at [317, 17] on icon "undo" at bounding box center [314, 23] width 21 height 21
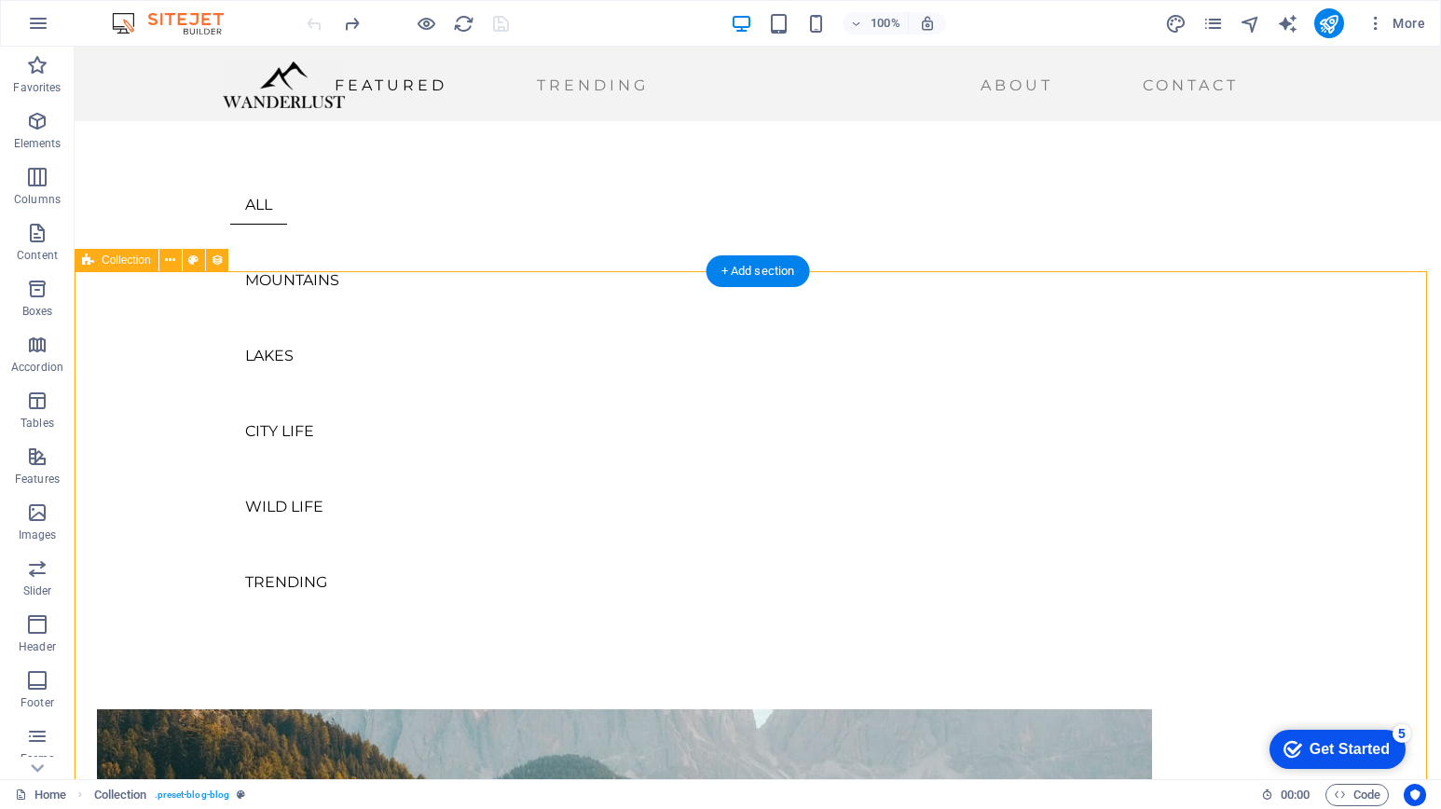
scroll to position [280, 0]
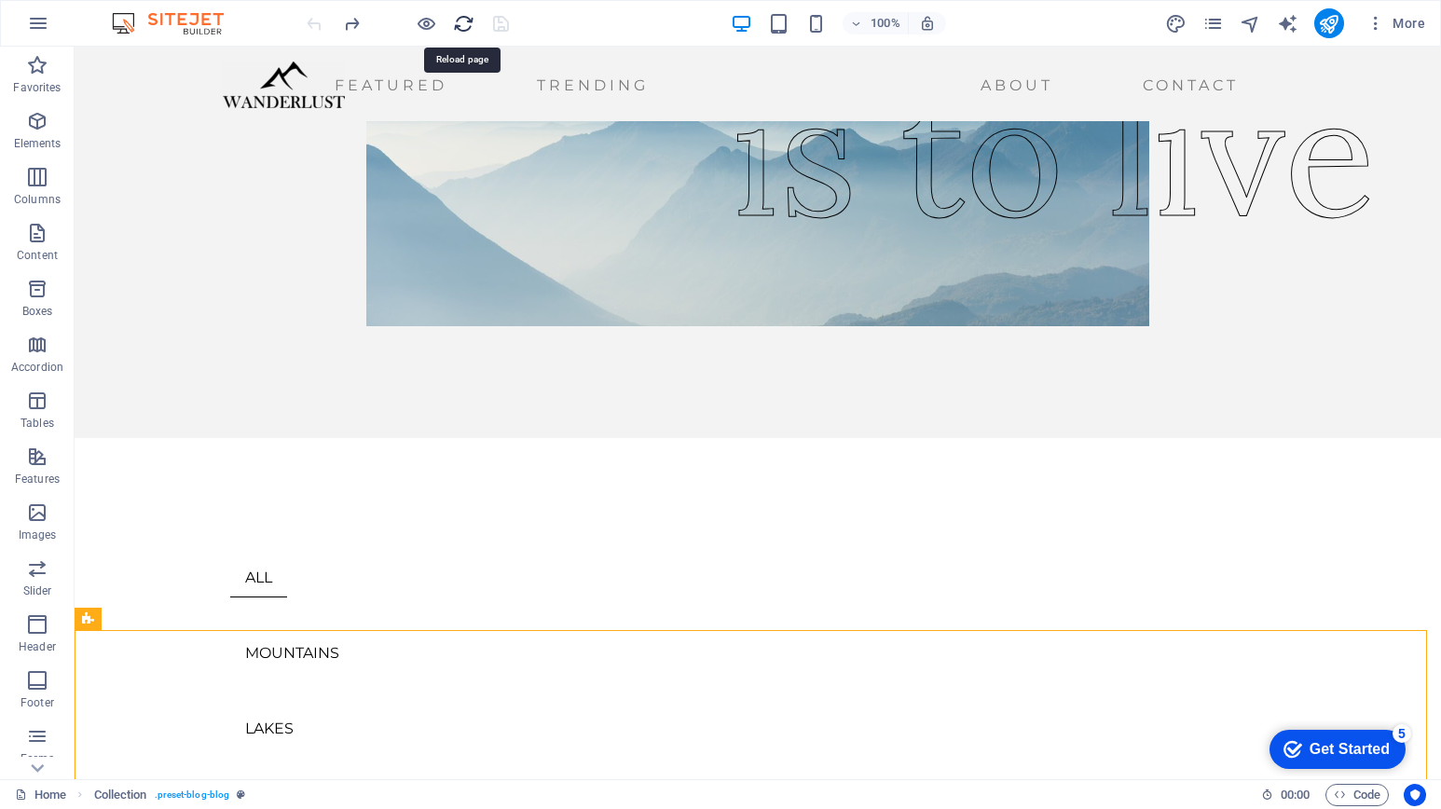
click at [467, 26] on icon "reload" at bounding box center [463, 23] width 21 height 21
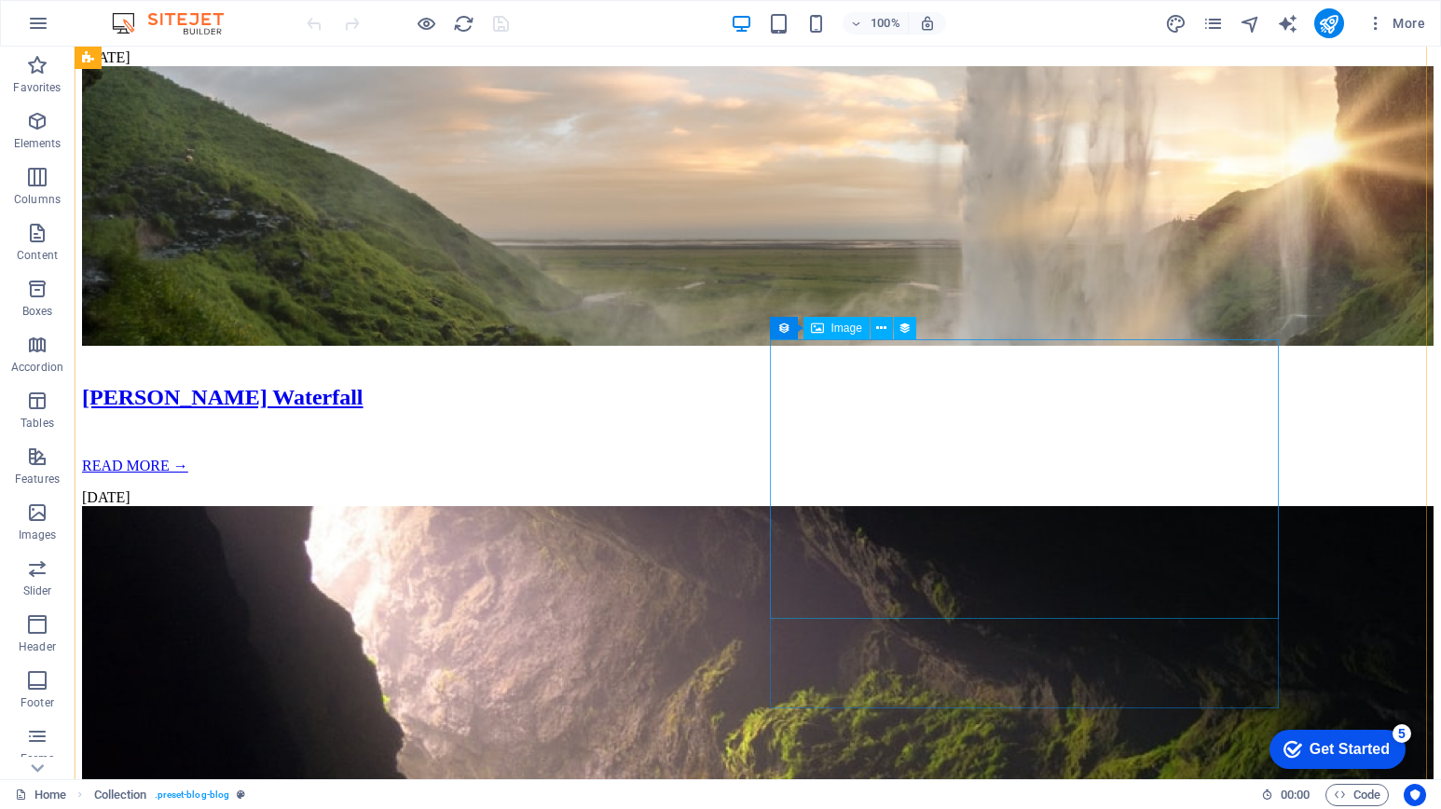
scroll to position [1398, 0]
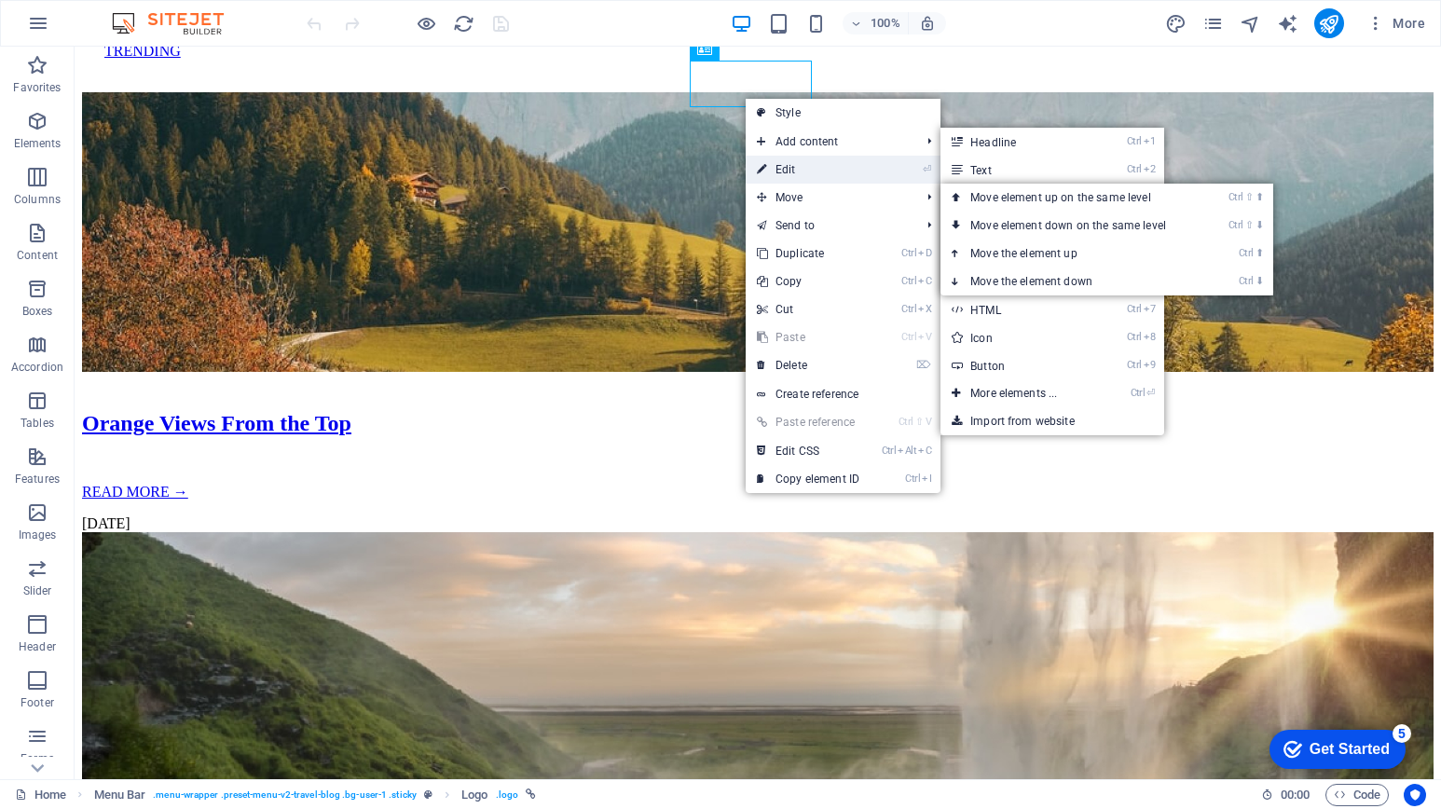
click at [807, 171] on link "⏎ Edit" at bounding box center [808, 170] width 125 height 28
select select "px"
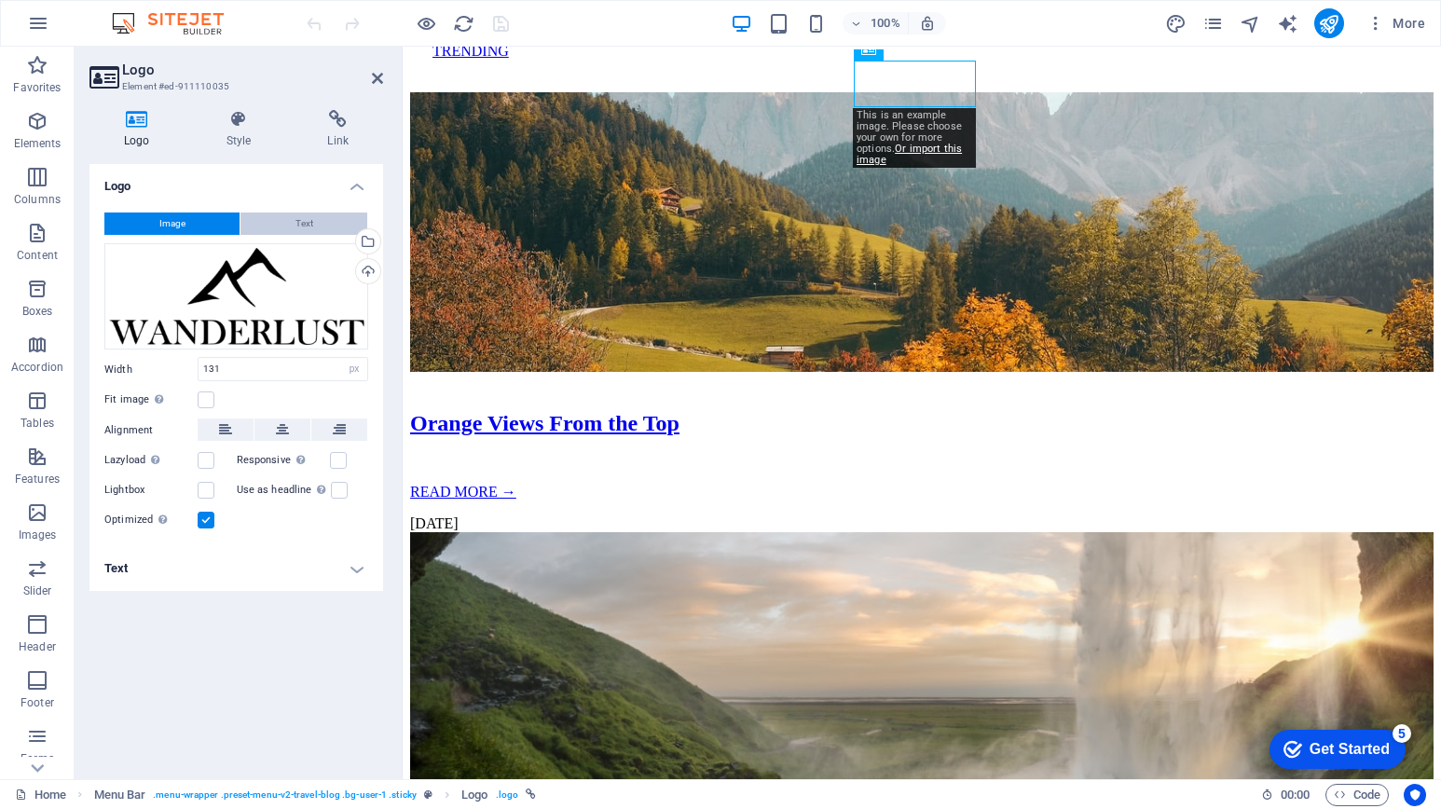
click at [299, 217] on span "Text" at bounding box center [304, 223] width 18 height 22
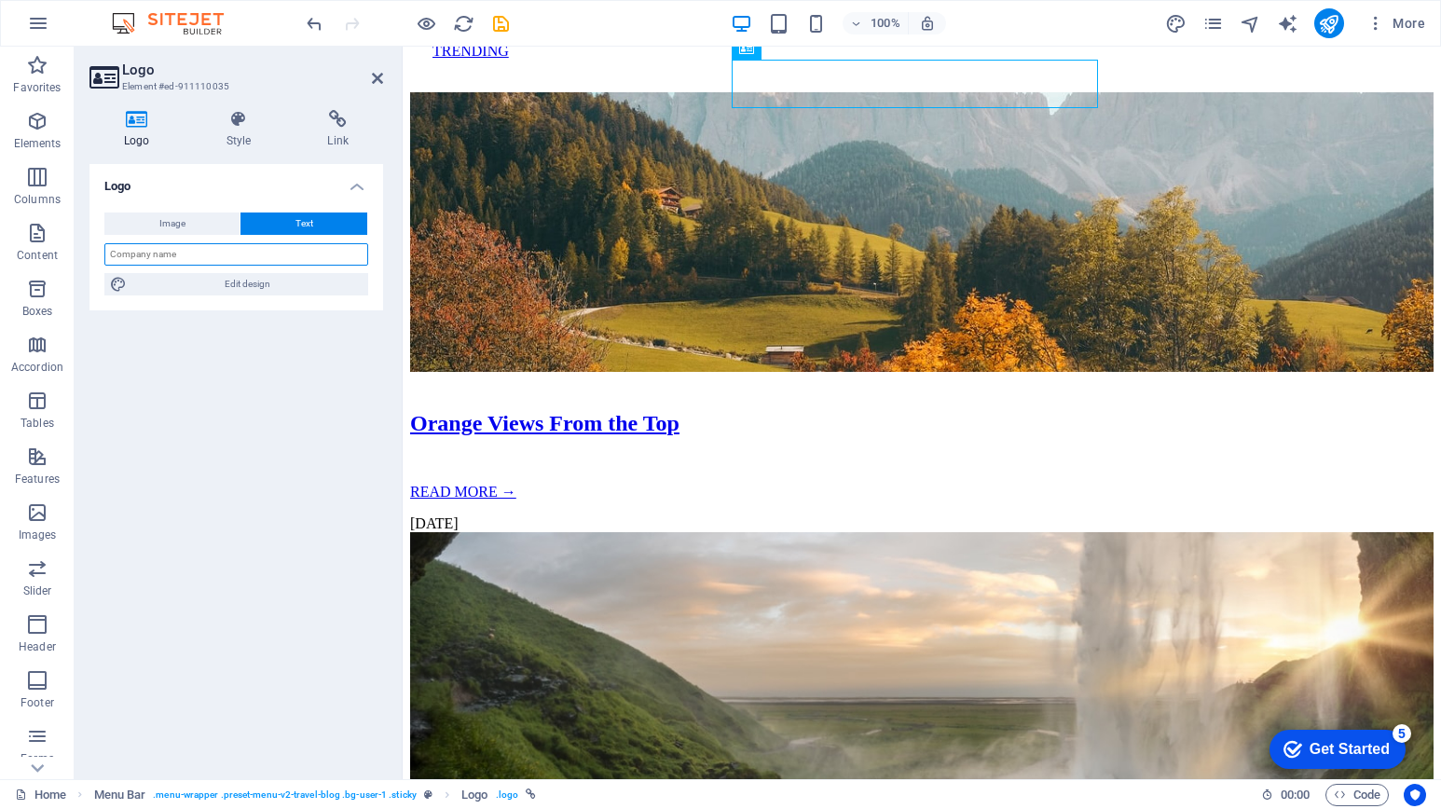
click at [255, 253] on input "text" at bounding box center [236, 254] width 264 height 22
type input "HRI"
click at [224, 365] on div "Logo Image Text Drag files here, click to choose files or select files from Fil…" at bounding box center [236, 464] width 294 height 600
click at [380, 68] on h2 "Logo" at bounding box center [252, 70] width 261 height 17
click at [382, 78] on icon at bounding box center [377, 78] width 11 height 15
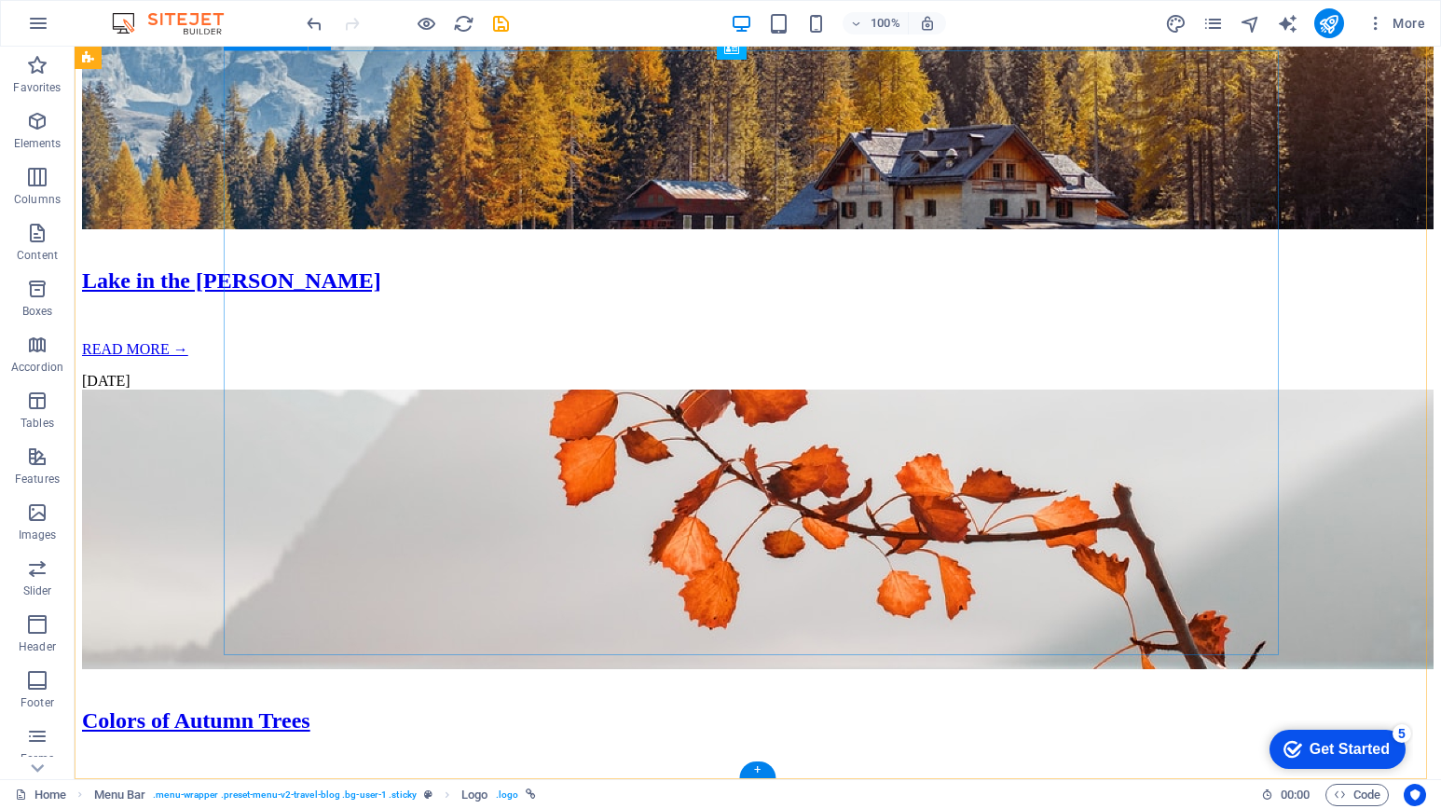
scroll to position [3459, 0]
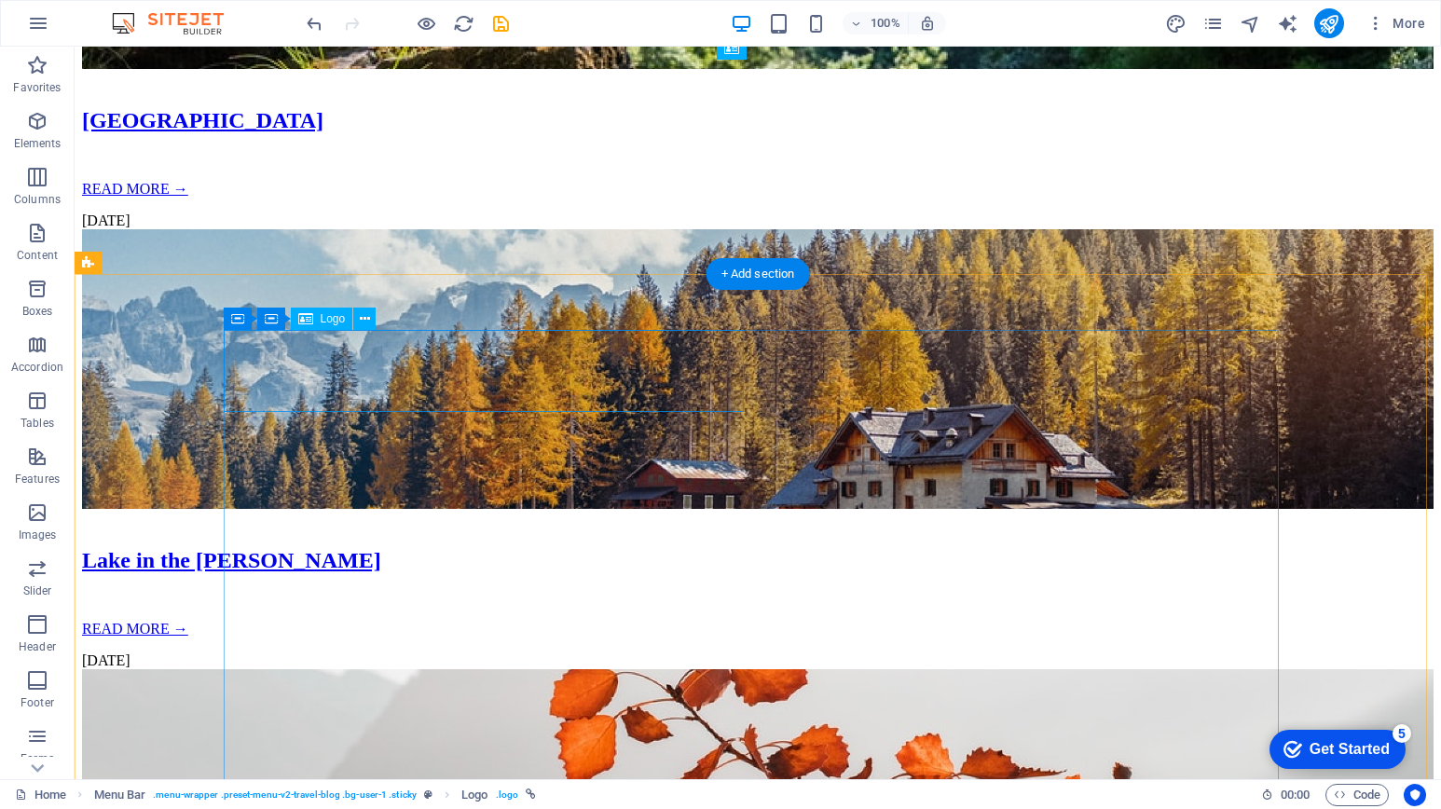
click at [363, 313] on icon at bounding box center [365, 319] width 10 height 20
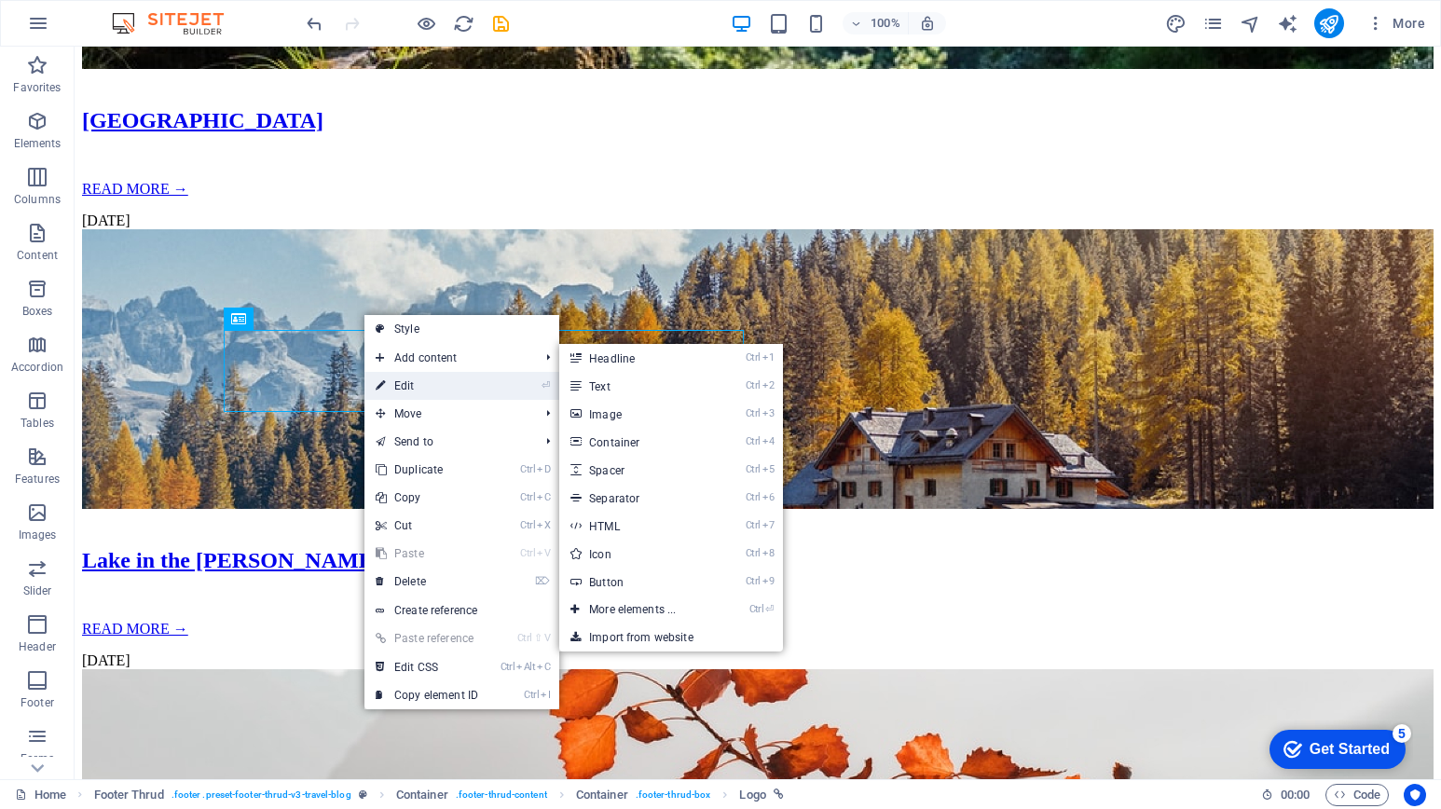
click at [406, 380] on link "⏎ Edit" at bounding box center [426, 386] width 125 height 28
select select "px"
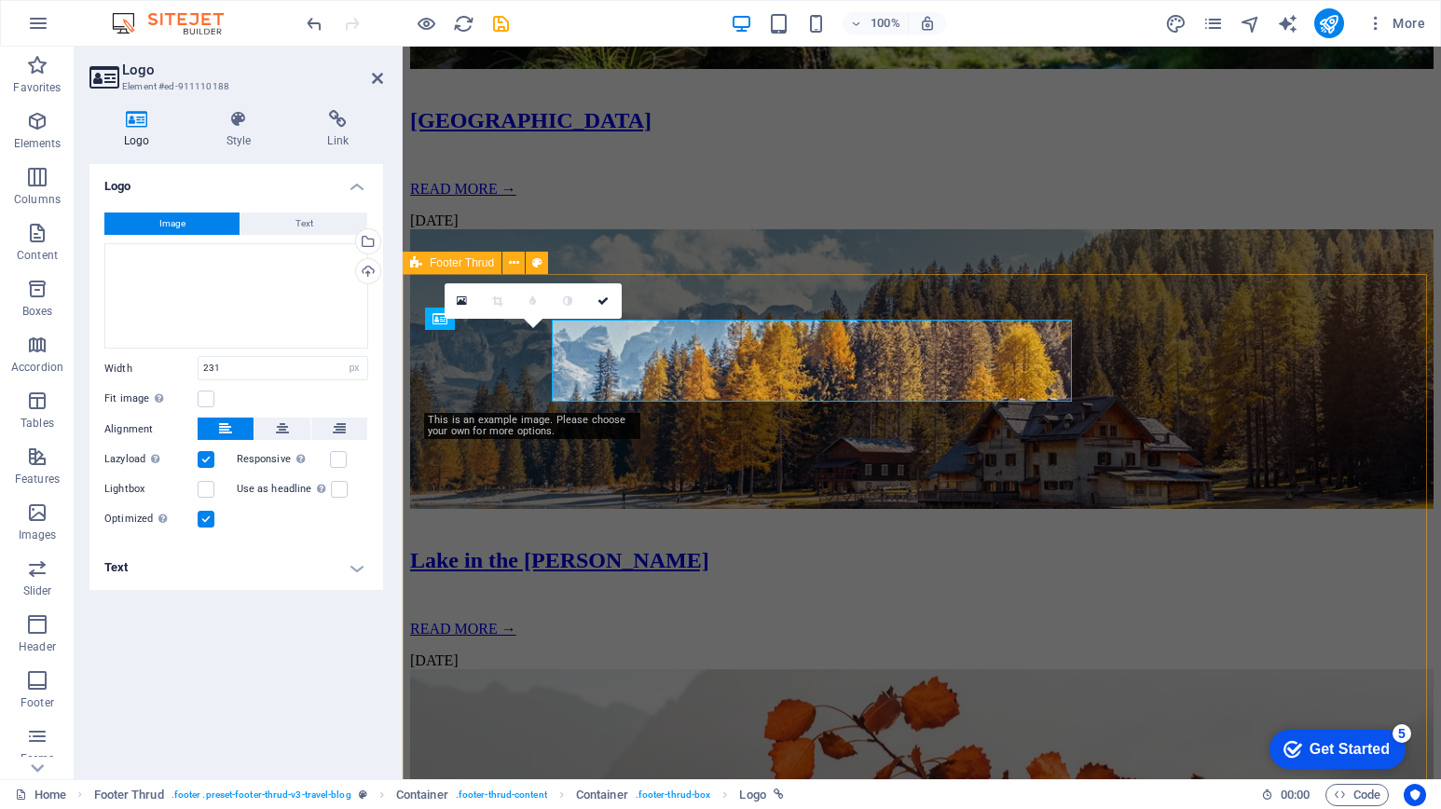
scroll to position [3470, 0]
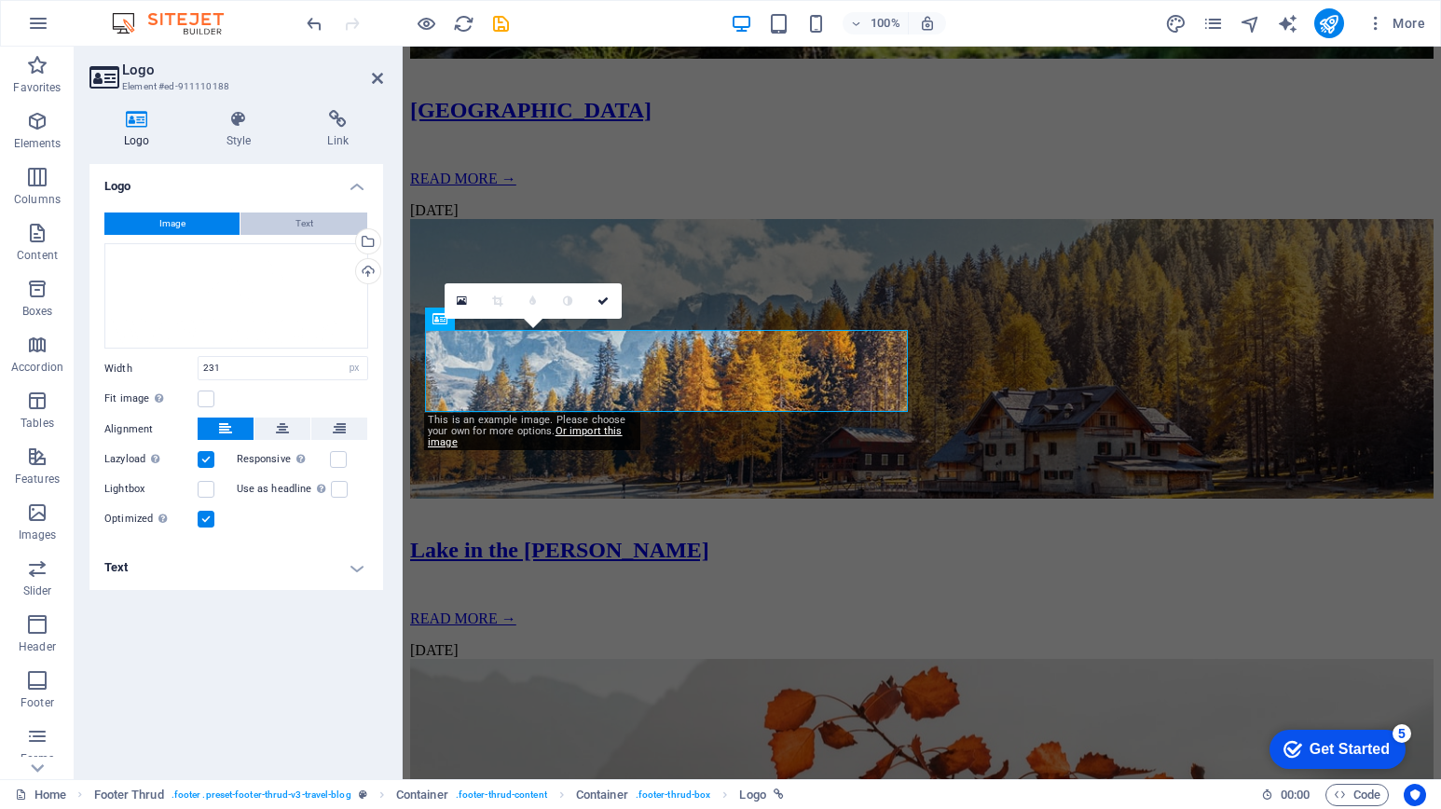
click at [293, 219] on button "Text" at bounding box center [303, 223] width 127 height 22
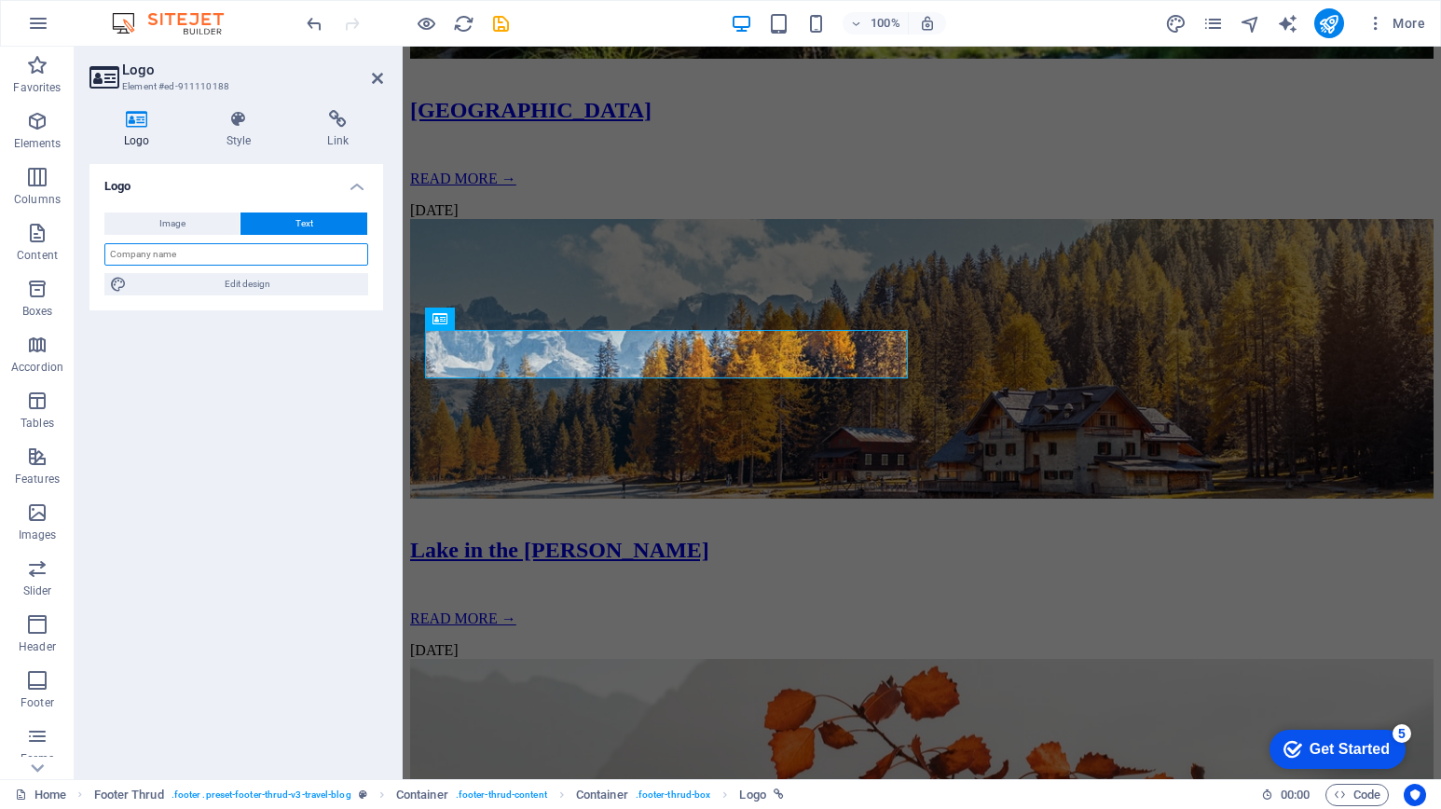
click at [246, 262] on input "text" at bounding box center [236, 254] width 264 height 22
type input "HOTELROYALIND"
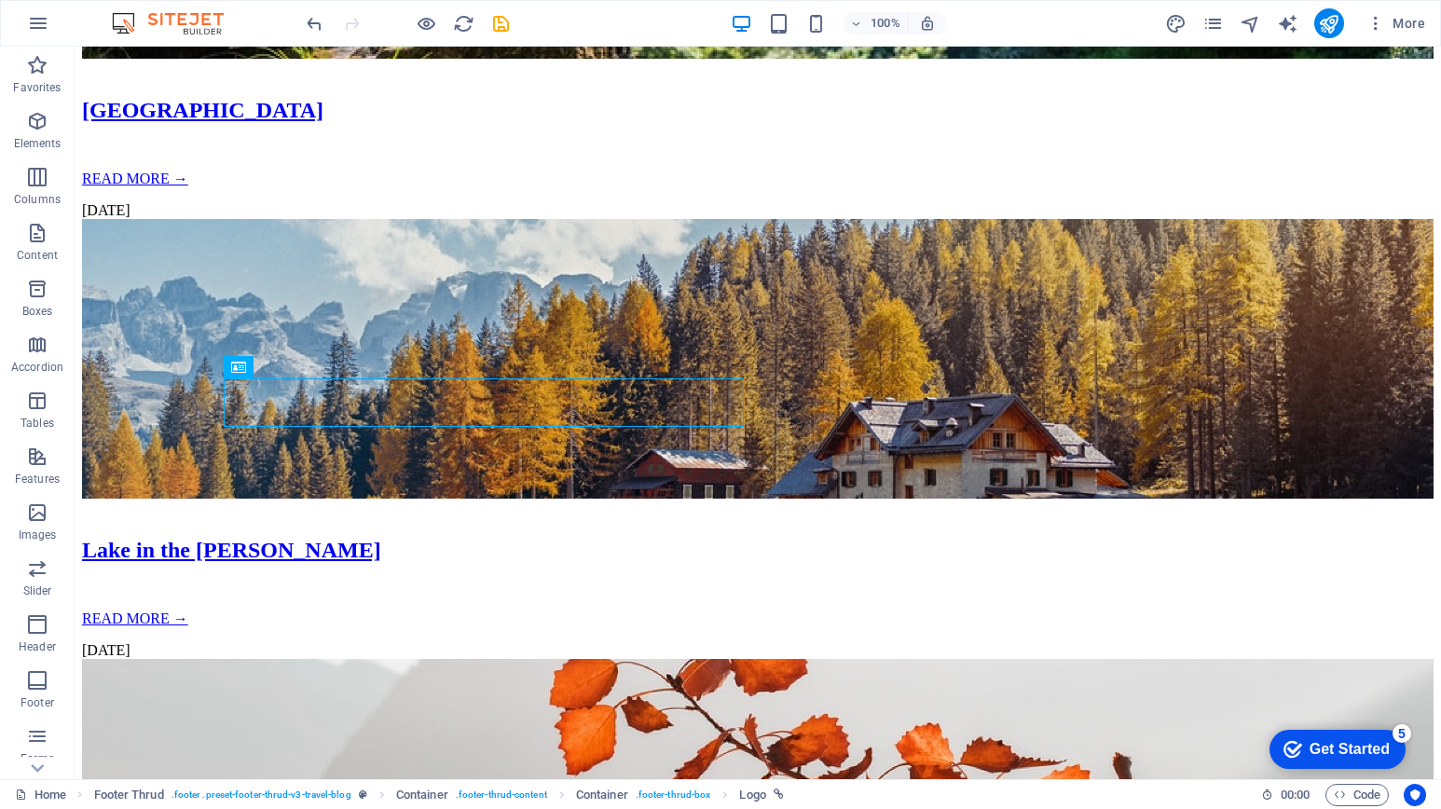
scroll to position [3459, 0]
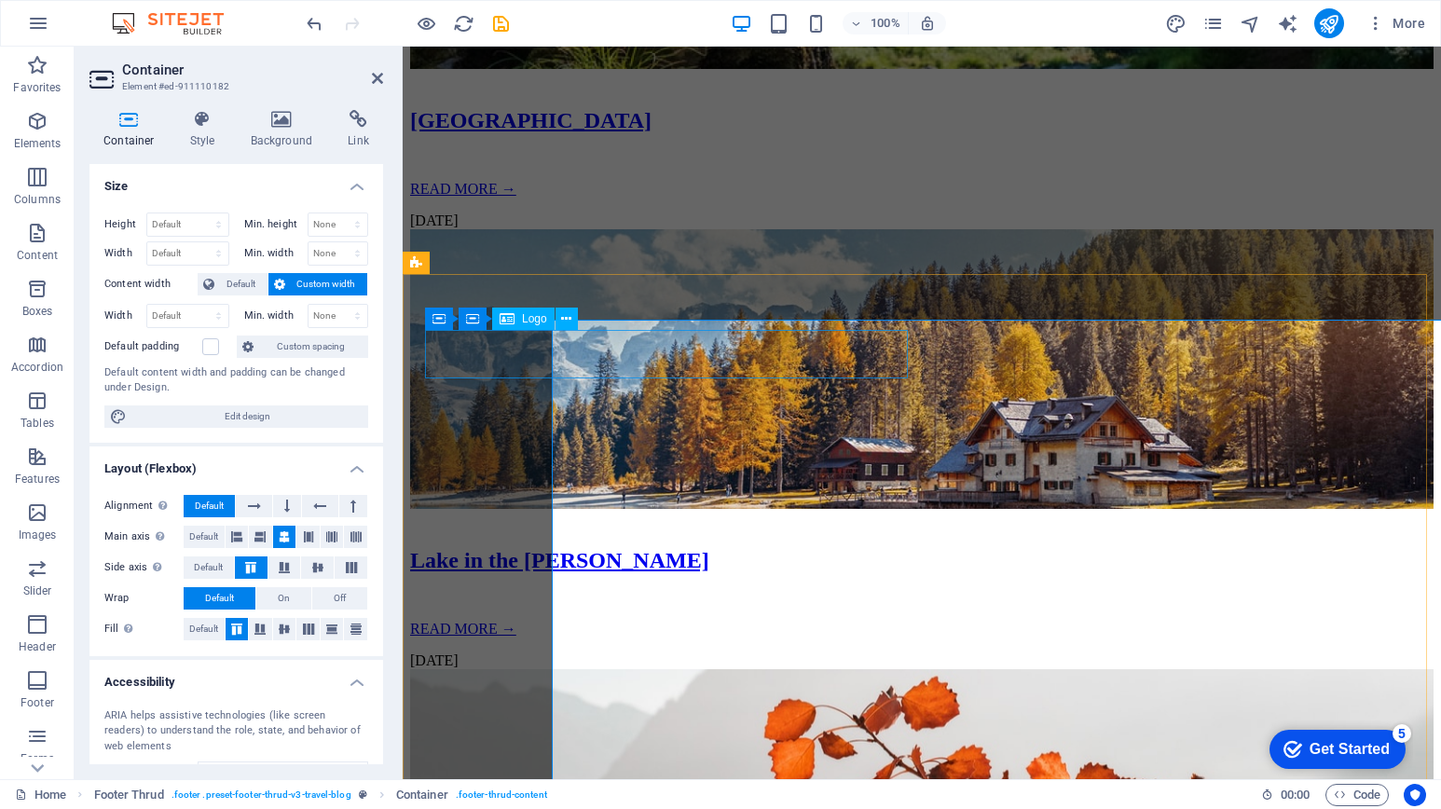
scroll to position [3470, 0]
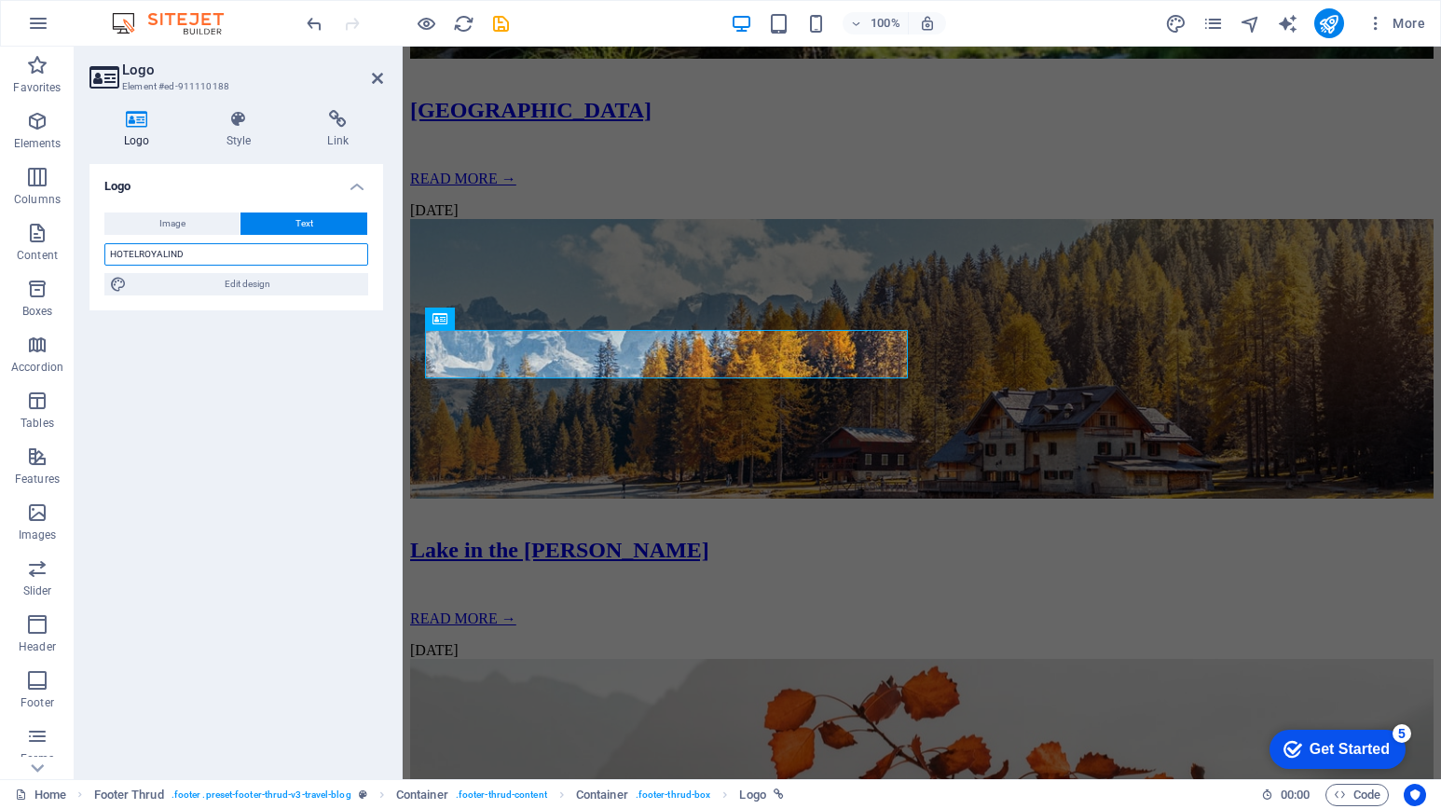
click at [245, 260] on input "HOTELROYALIND" at bounding box center [236, 254] width 264 height 22
type input "HOTELROYALINDAH"
click at [253, 287] on span "Edit design" at bounding box center [247, 284] width 230 height 22
select select "px"
select select "400"
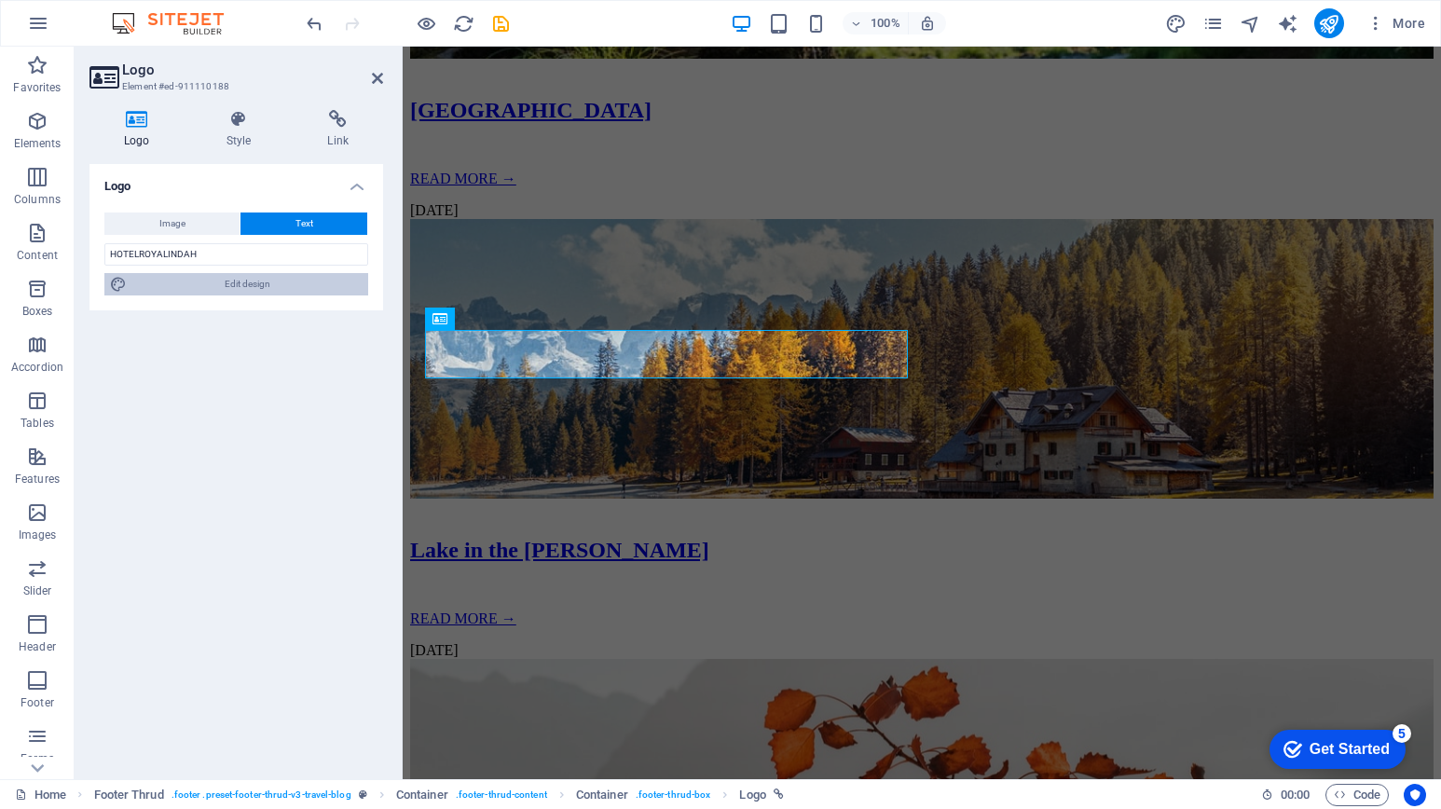
select select "px"
select select "rem"
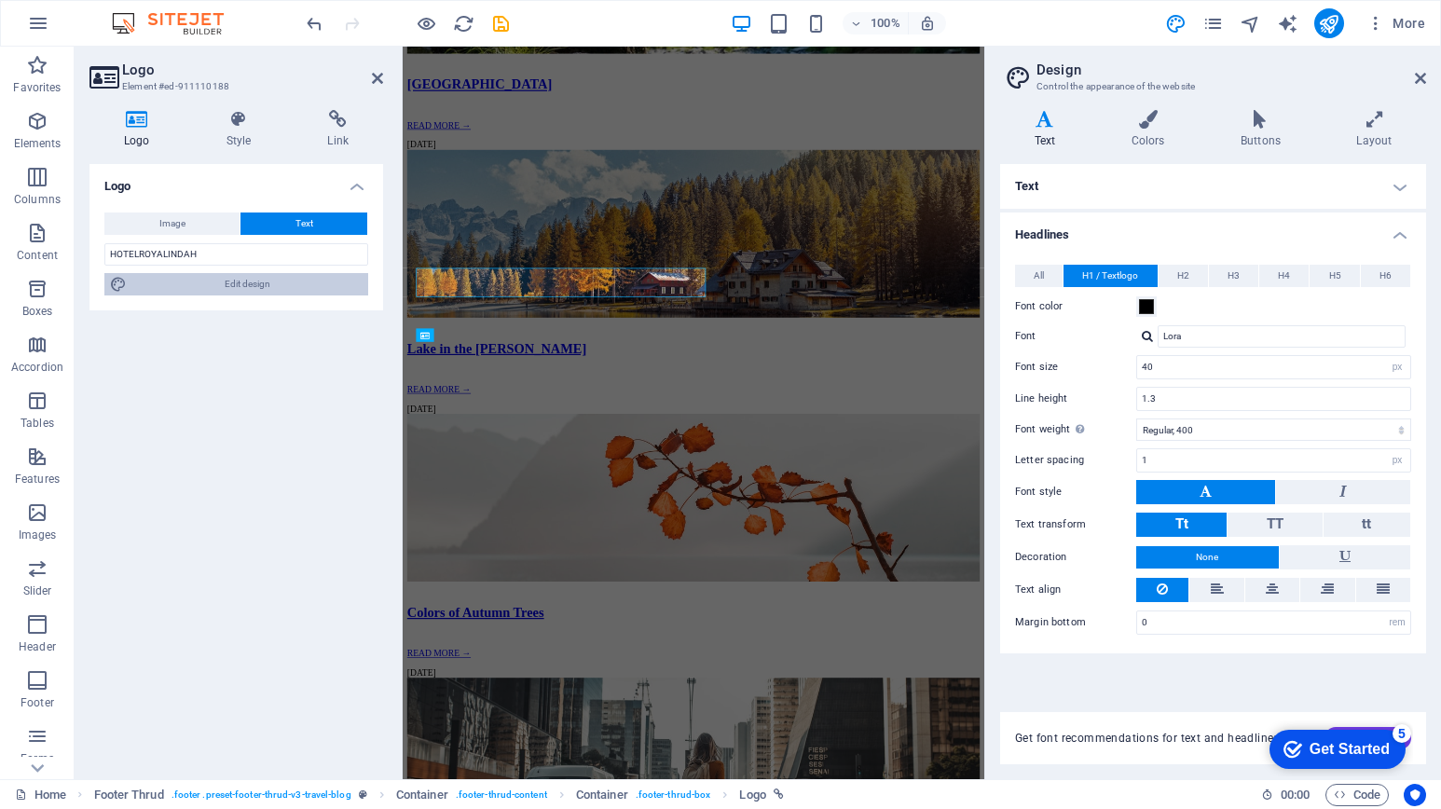
scroll to position [3384, 0]
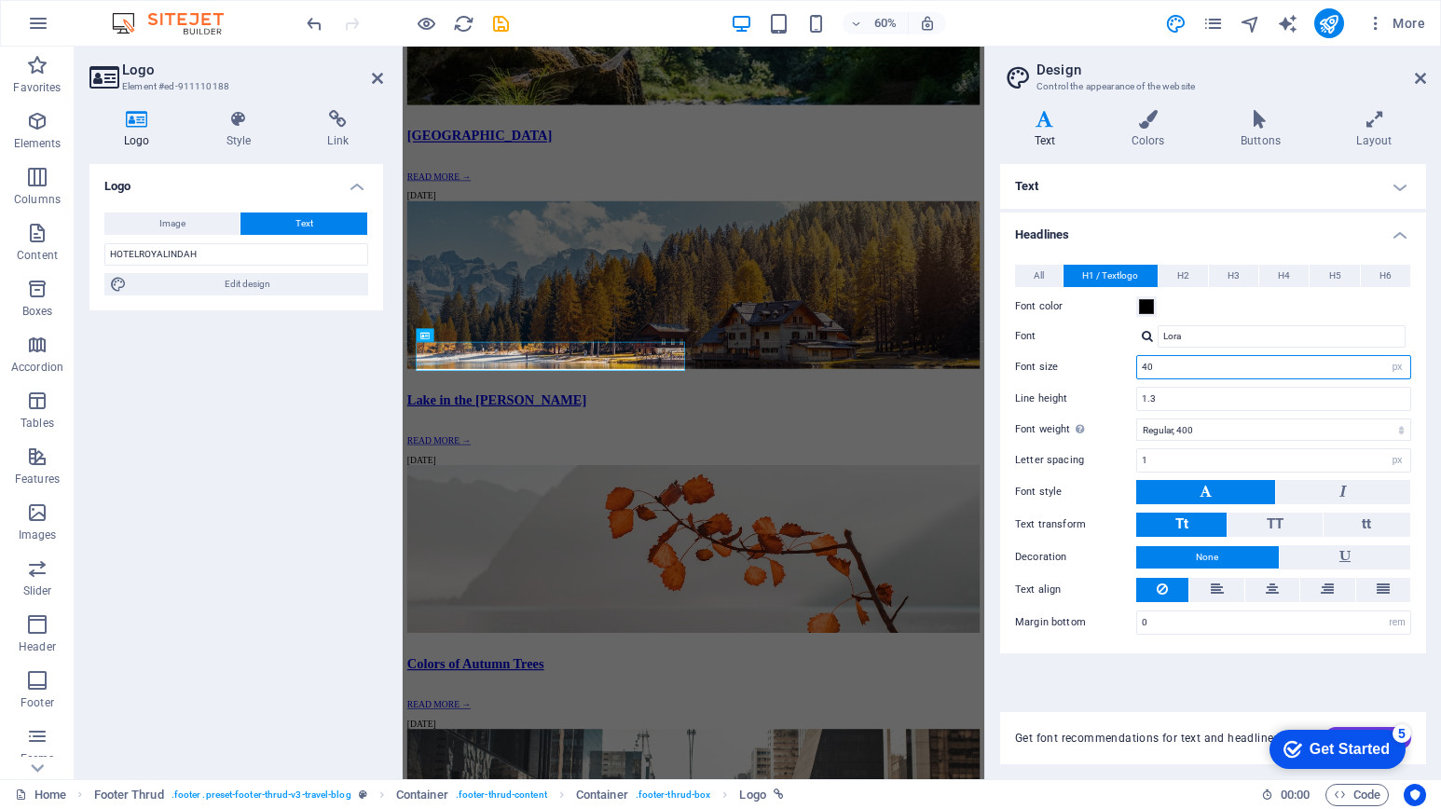
drag, startPoint x: 1178, startPoint y: 367, endPoint x: 1138, endPoint y: 367, distance: 40.1
click at [1138, 367] on input "40" at bounding box center [1273, 367] width 273 height 22
type input "32"
click at [1210, 219] on h4 "Headlines" at bounding box center [1213, 229] width 426 height 34
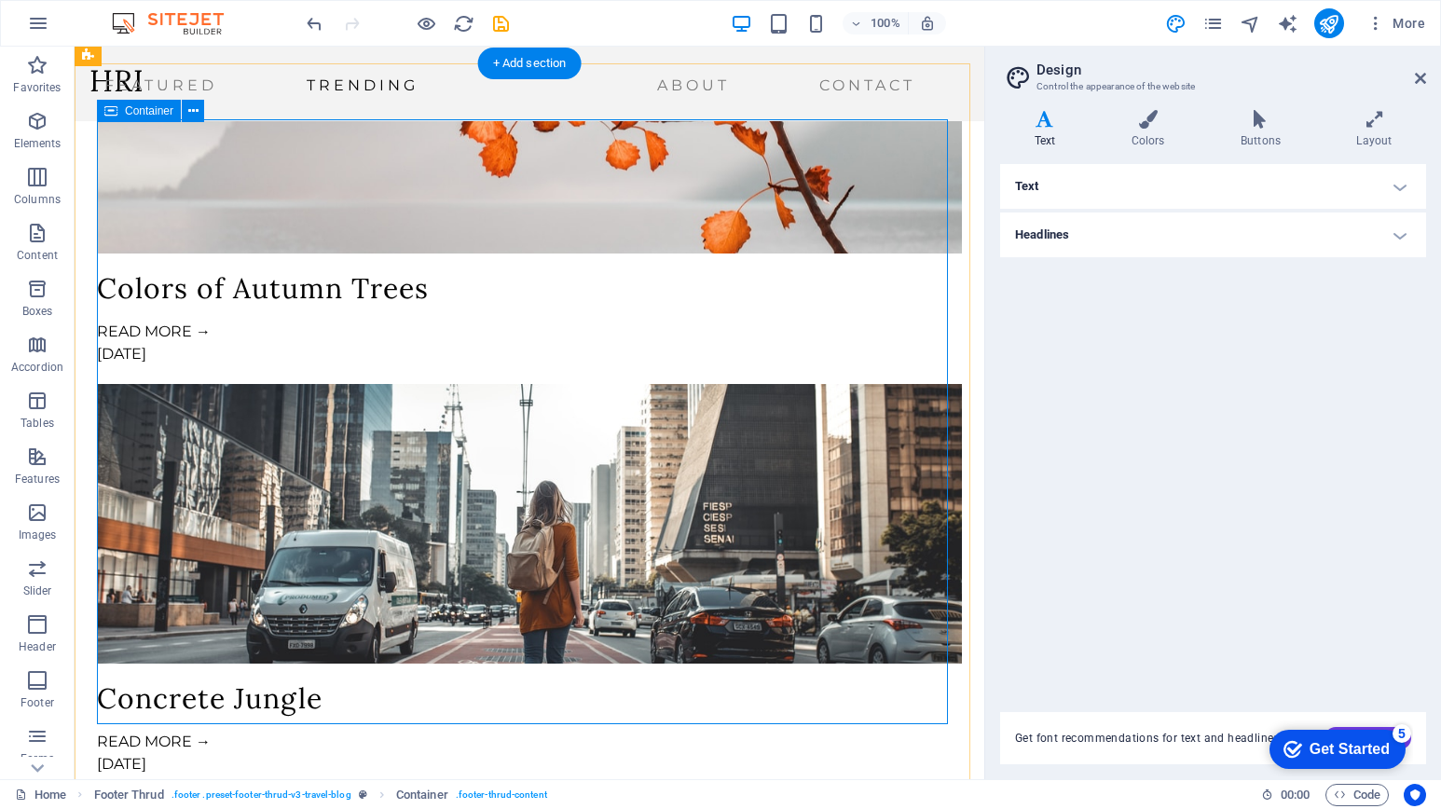
scroll to position [3920, 0]
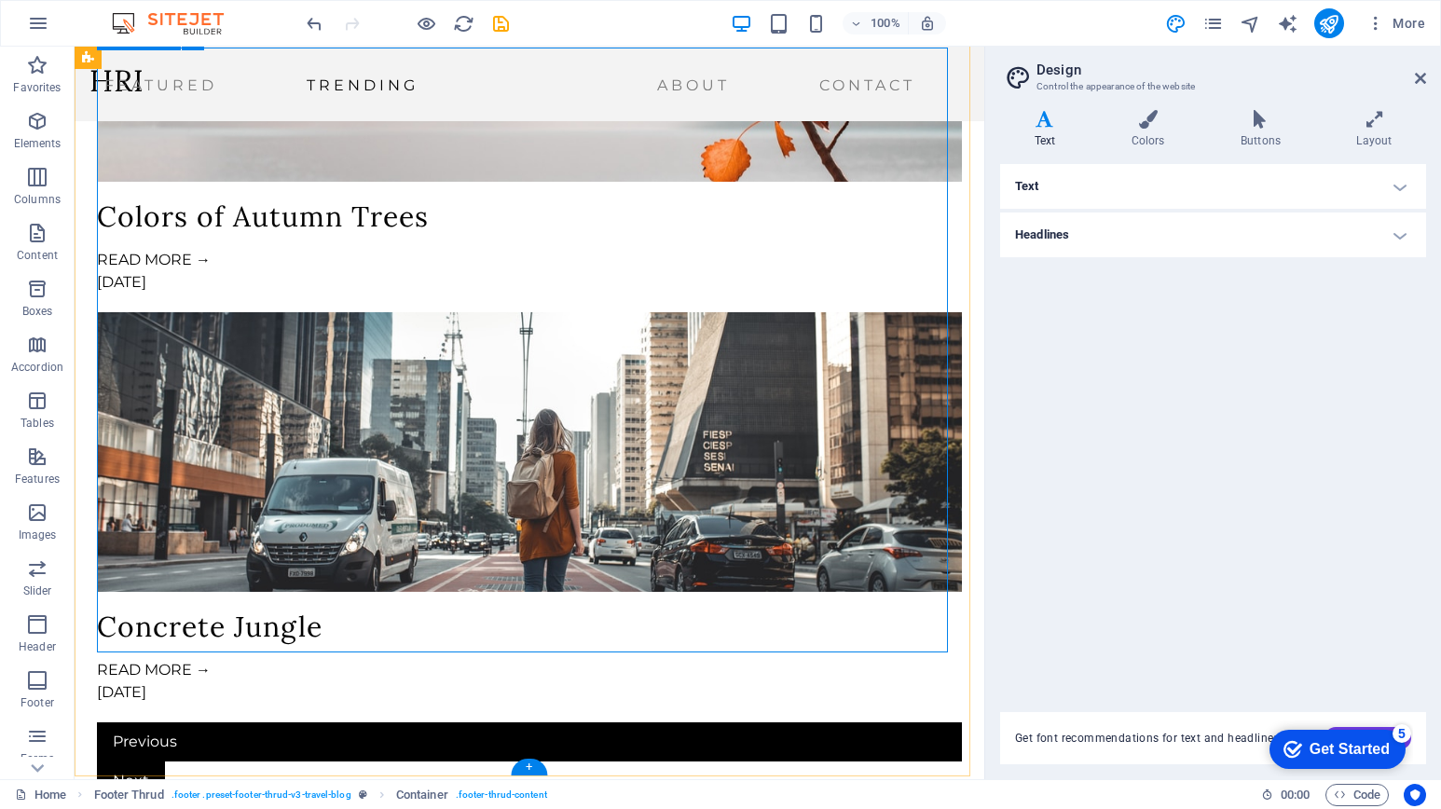
click at [1420, 76] on icon at bounding box center [1420, 78] width 11 height 15
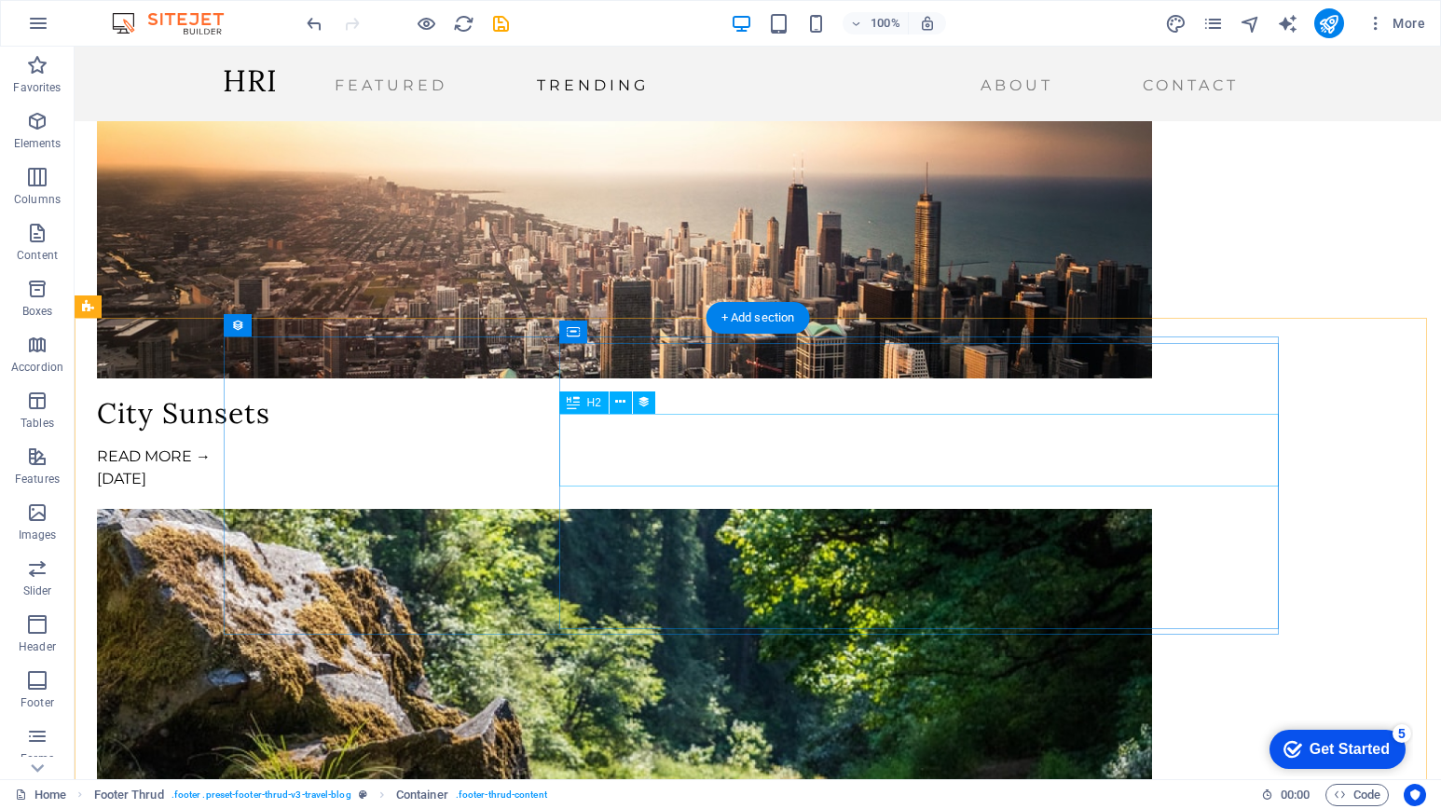
scroll to position [2609, 0]
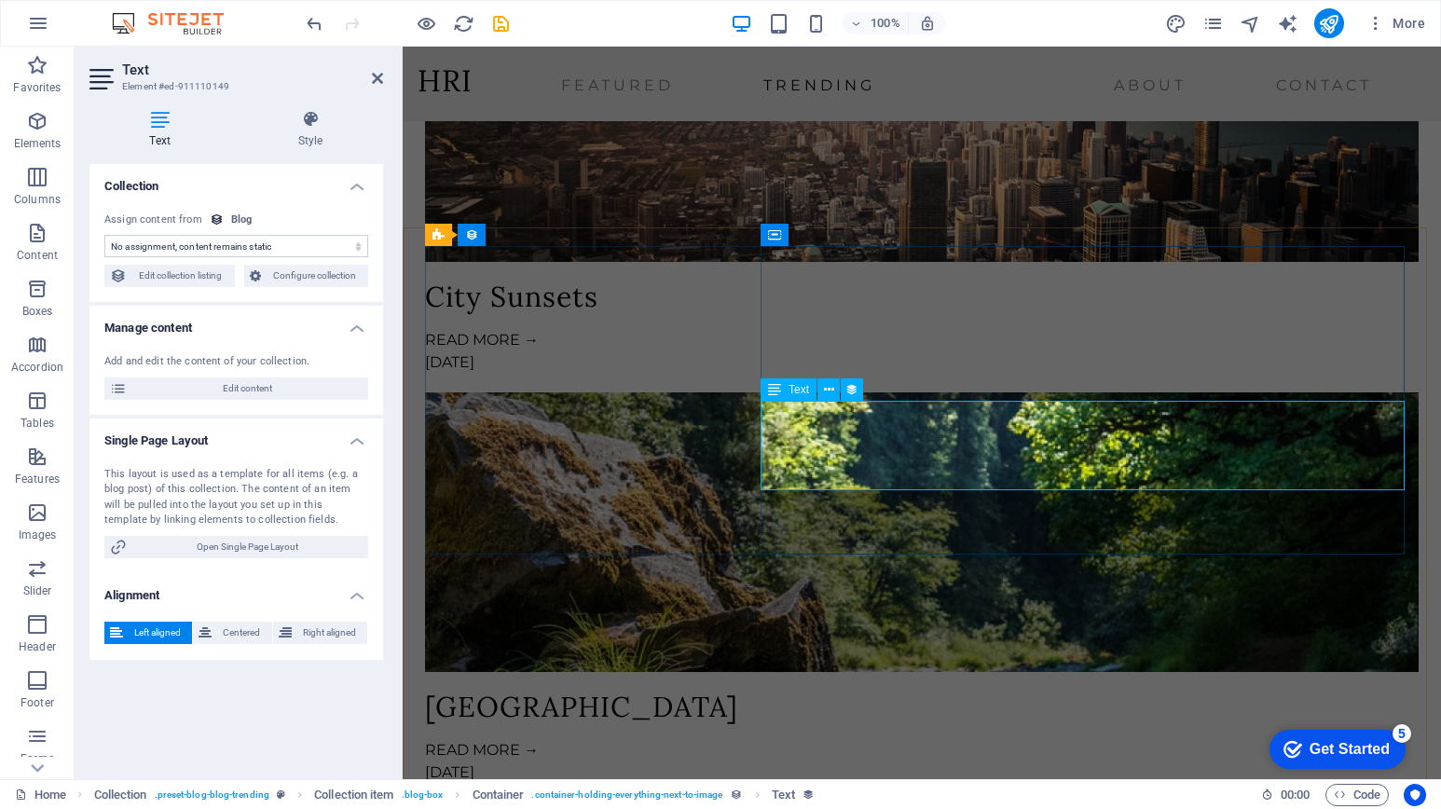
select select "description"
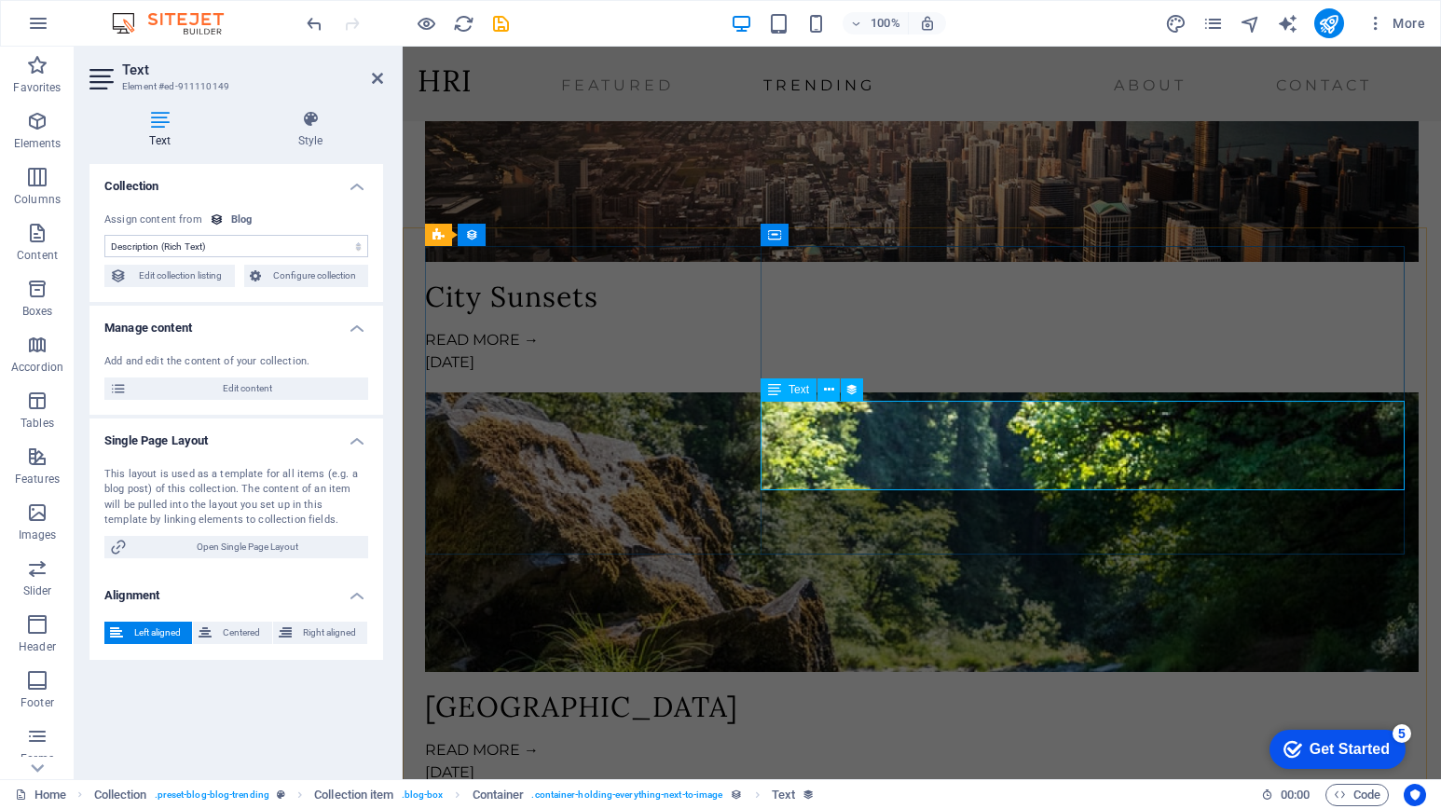
click at [208, 457] on div "This layout is used as a template for all items (e.g. a blog post) of this coll…" at bounding box center [236, 512] width 294 height 121
click at [207, 485] on div "This layout is used as a template for all items (e.g. a blog post) of this coll…" at bounding box center [236, 498] width 264 height 62
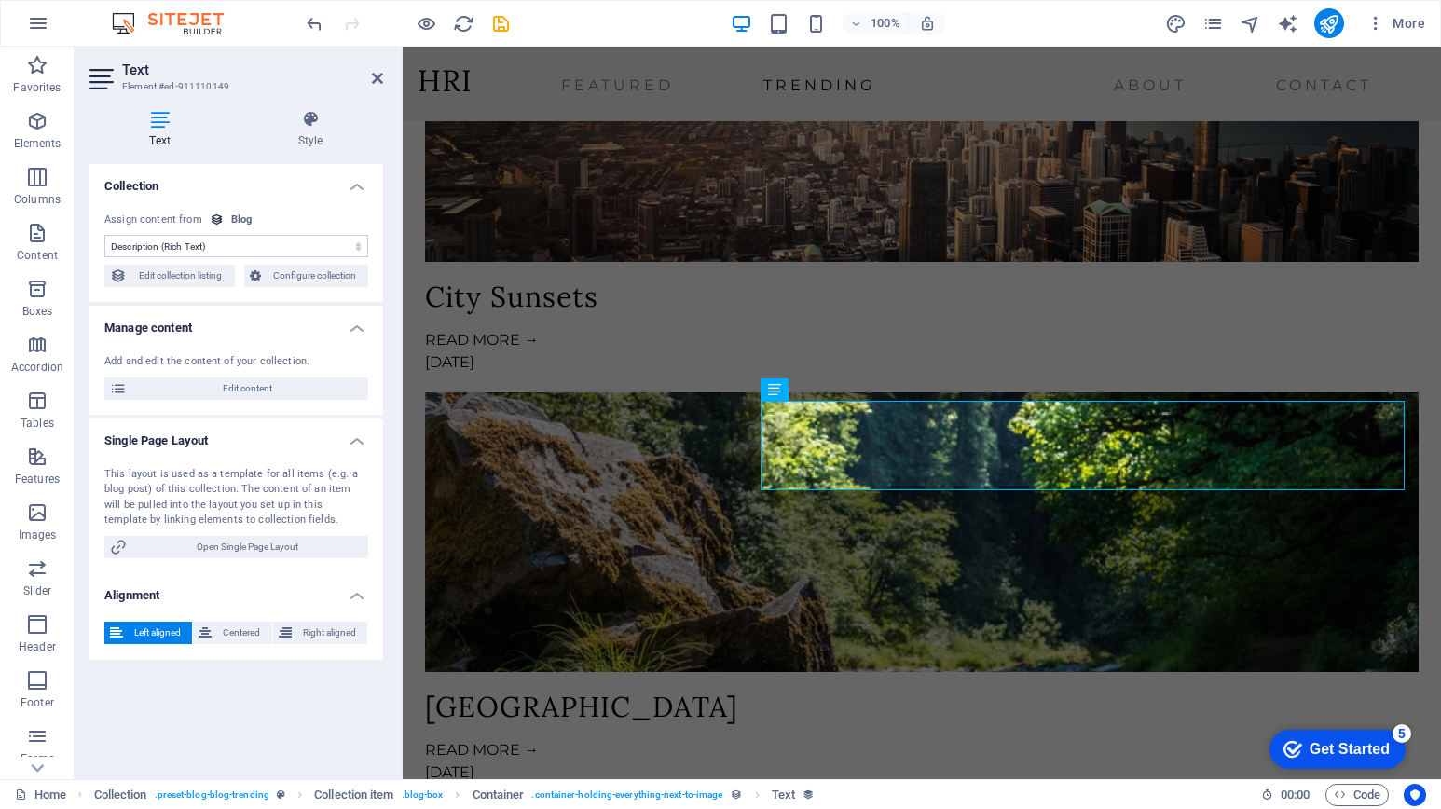
click at [207, 485] on div "This layout is used as a template for all items (e.g. a blog post) of this coll…" at bounding box center [236, 498] width 264 height 62
click at [376, 83] on icon at bounding box center [377, 78] width 11 height 15
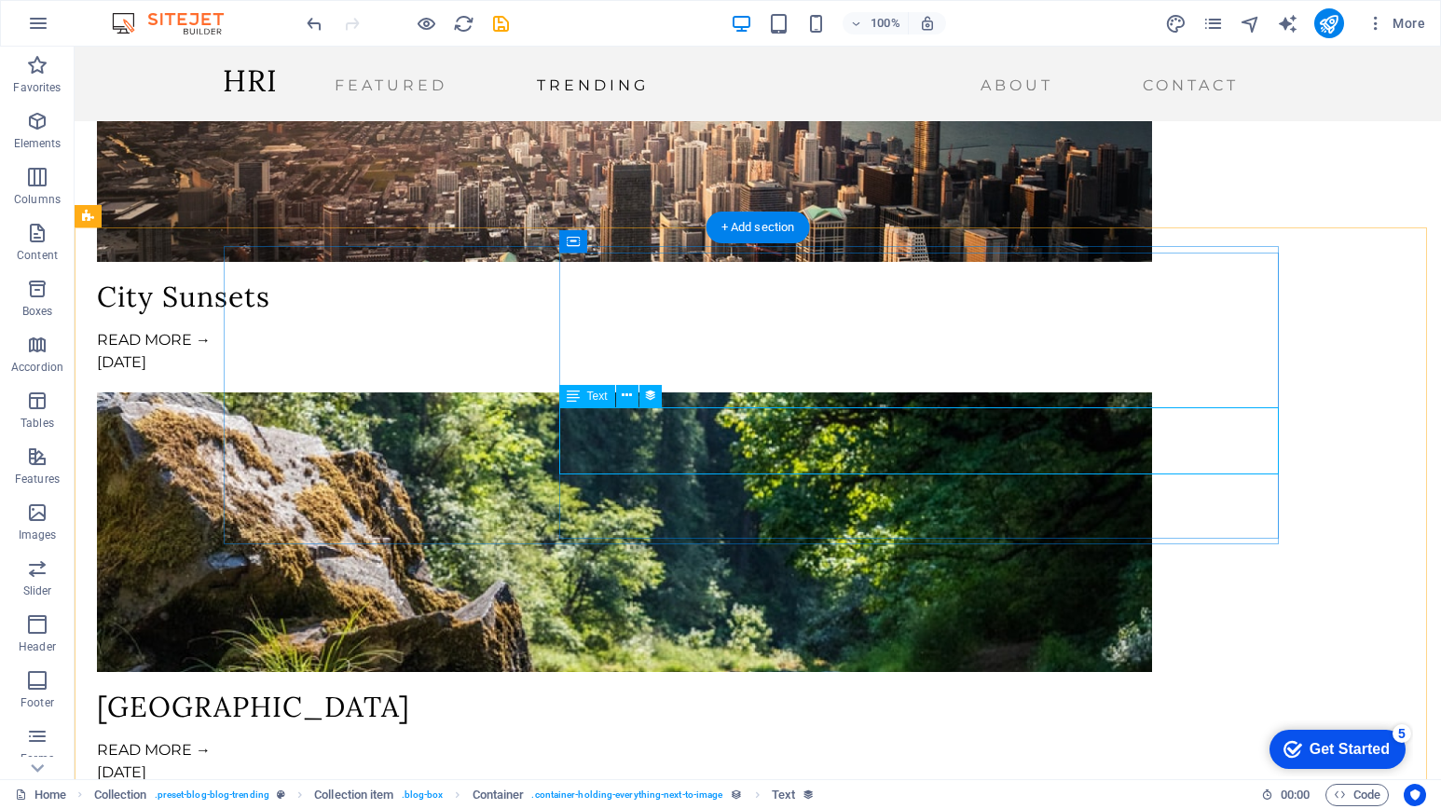
select select "description"
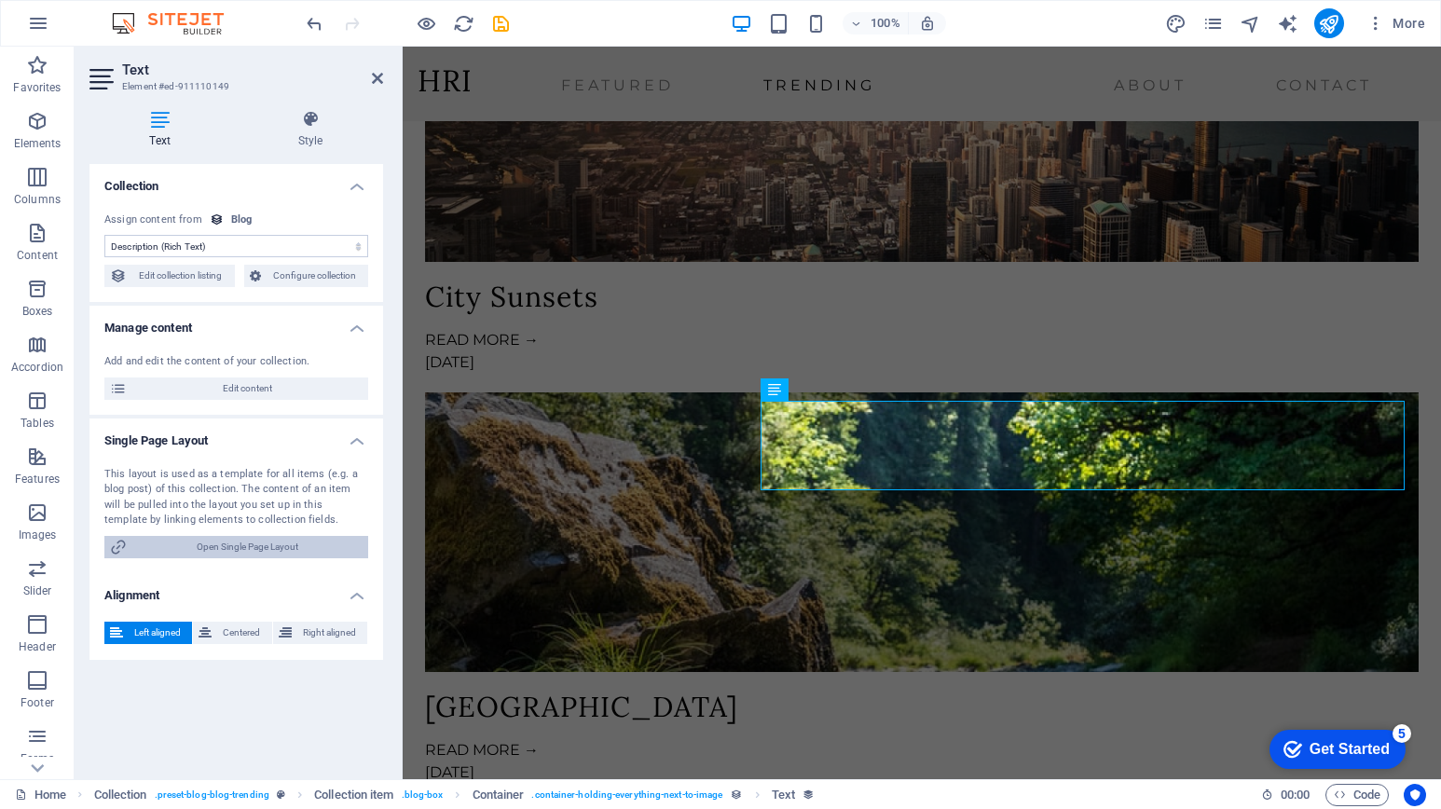
click at [217, 542] on span "Open Single Page Layout" at bounding box center [247, 547] width 230 height 22
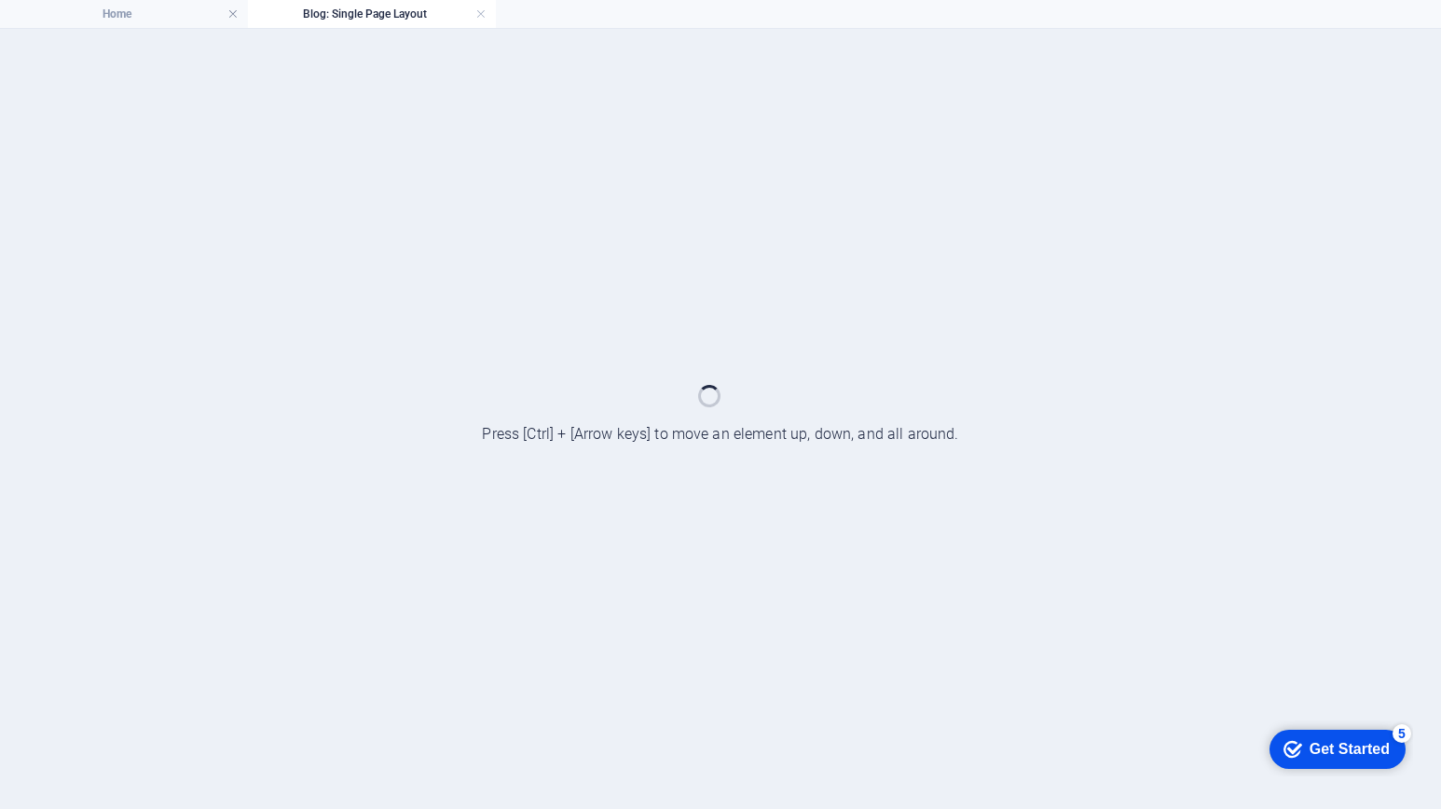
scroll to position [0, 0]
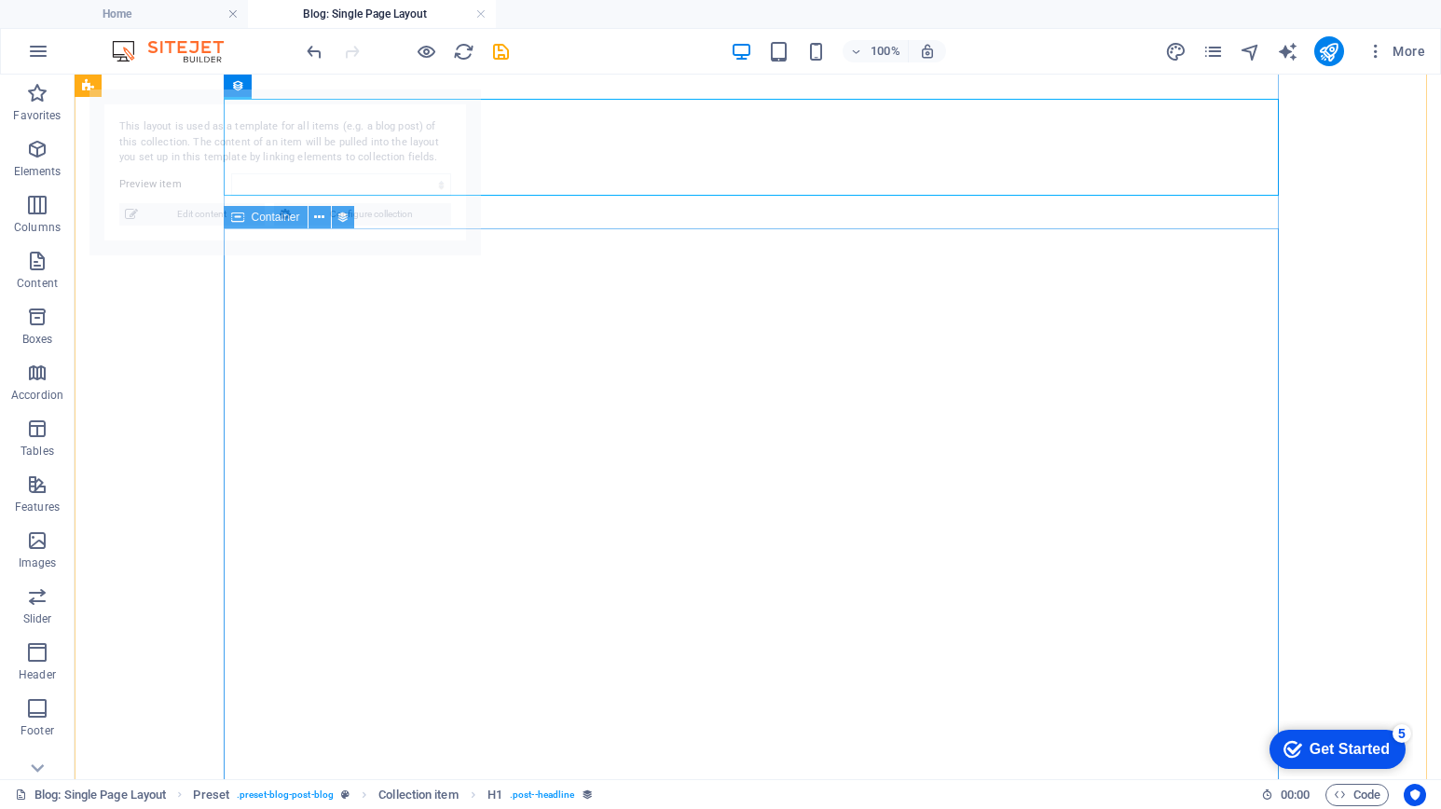
select select "68bc1d93b982d597010bc0b0"
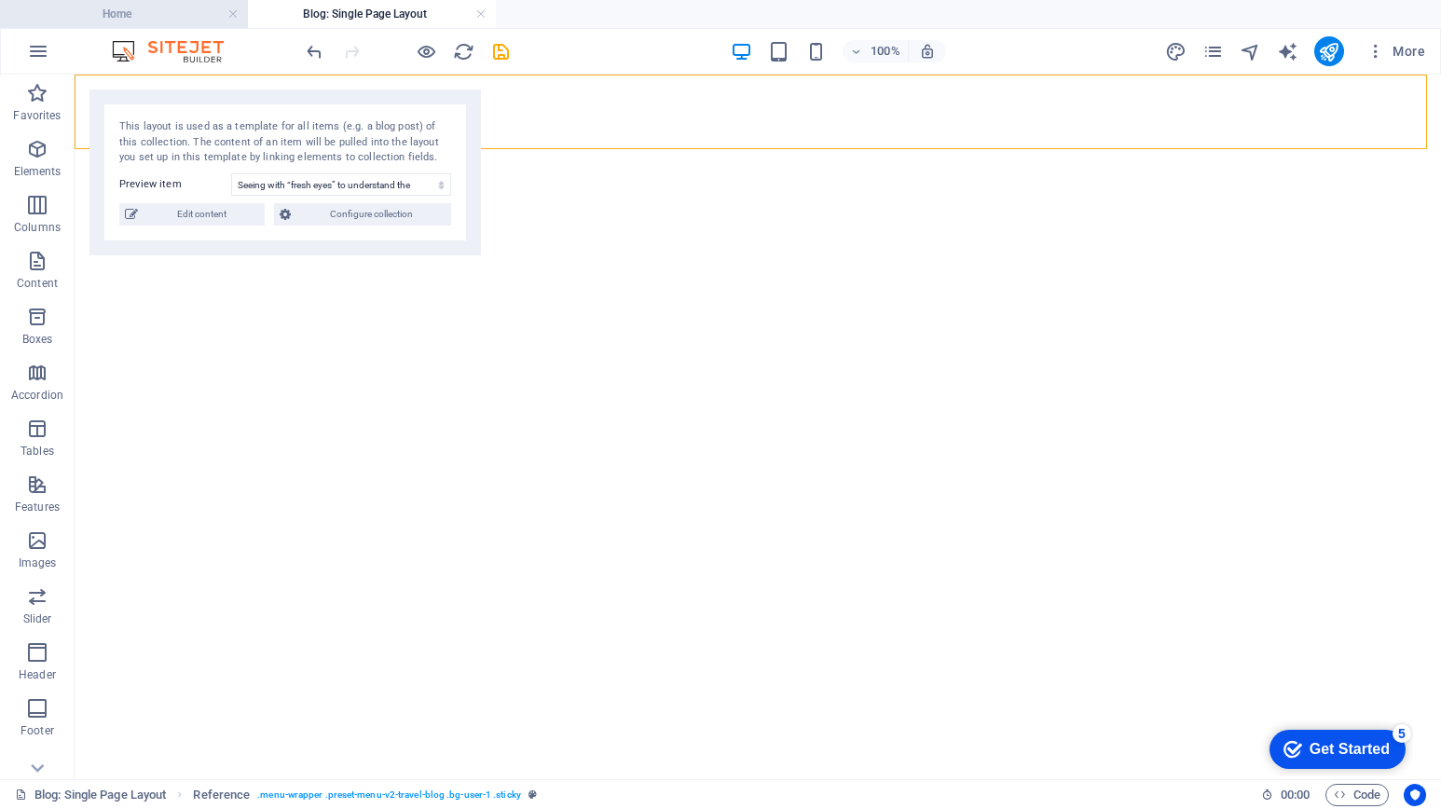
click at [111, 16] on h4 "Home" at bounding box center [124, 14] width 248 height 21
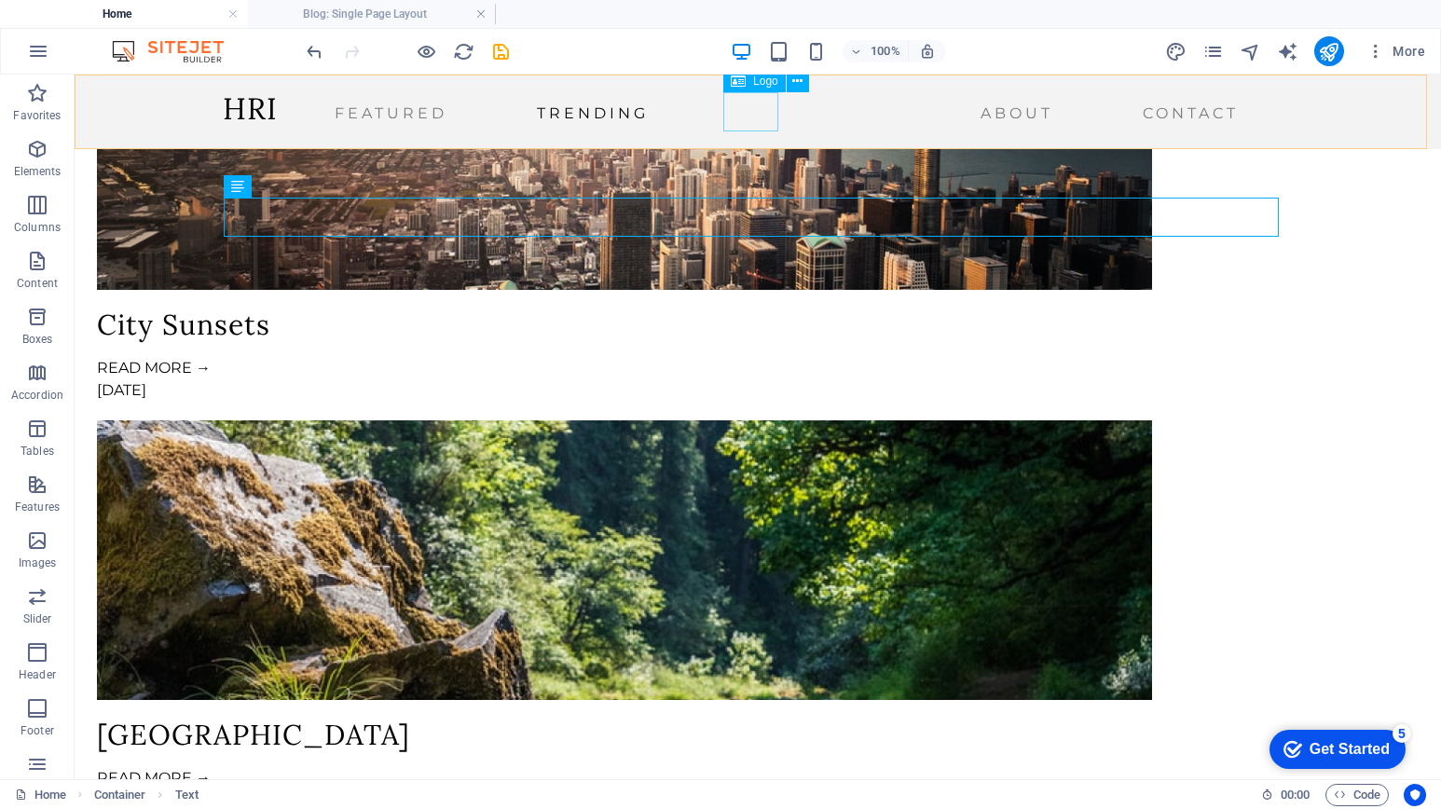
click at [278, 110] on div "HRI" at bounding box center [250, 108] width 55 height 39
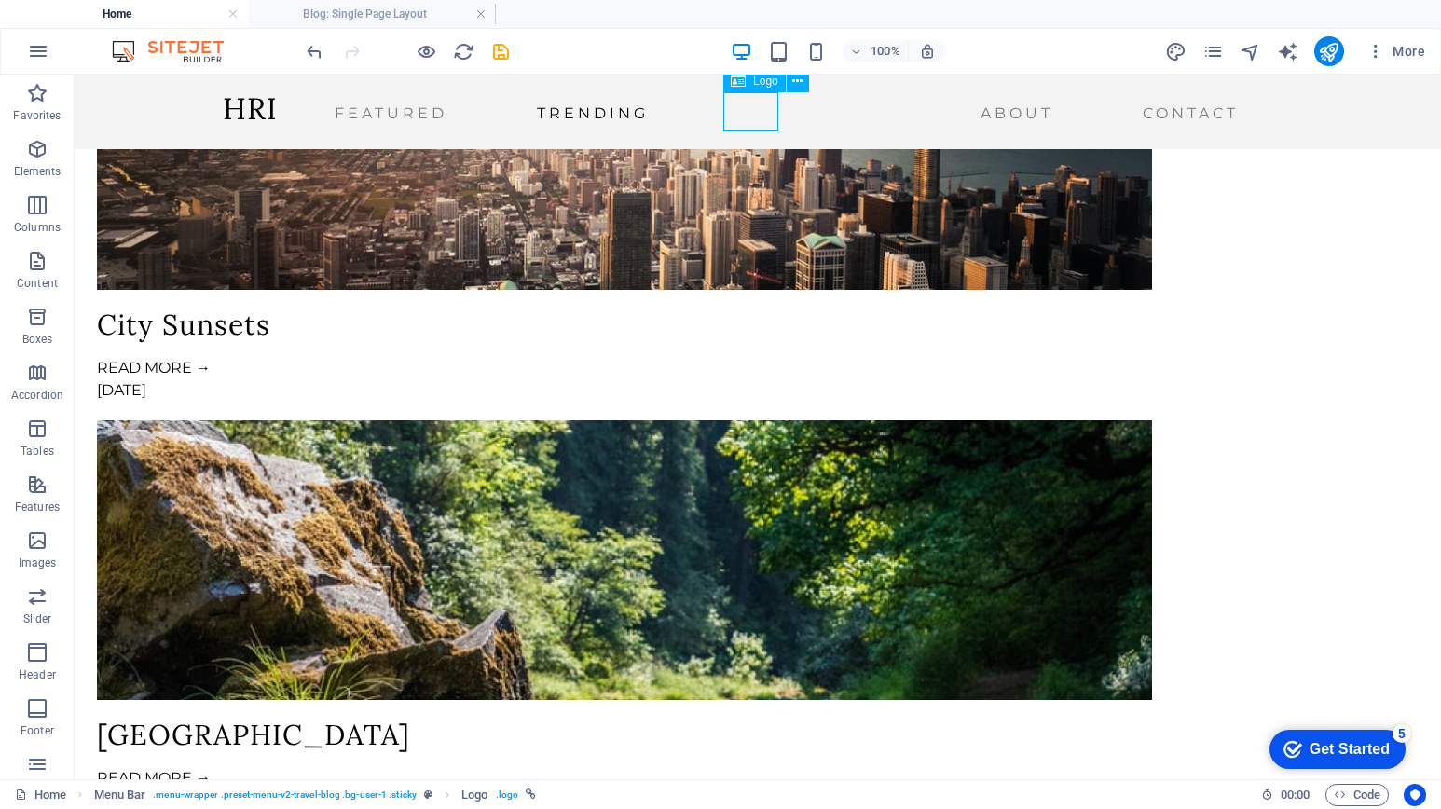
click at [278, 110] on div "HRI" at bounding box center [250, 108] width 55 height 39
click at [1212, 54] on icon "pages" at bounding box center [1212, 51] width 21 height 21
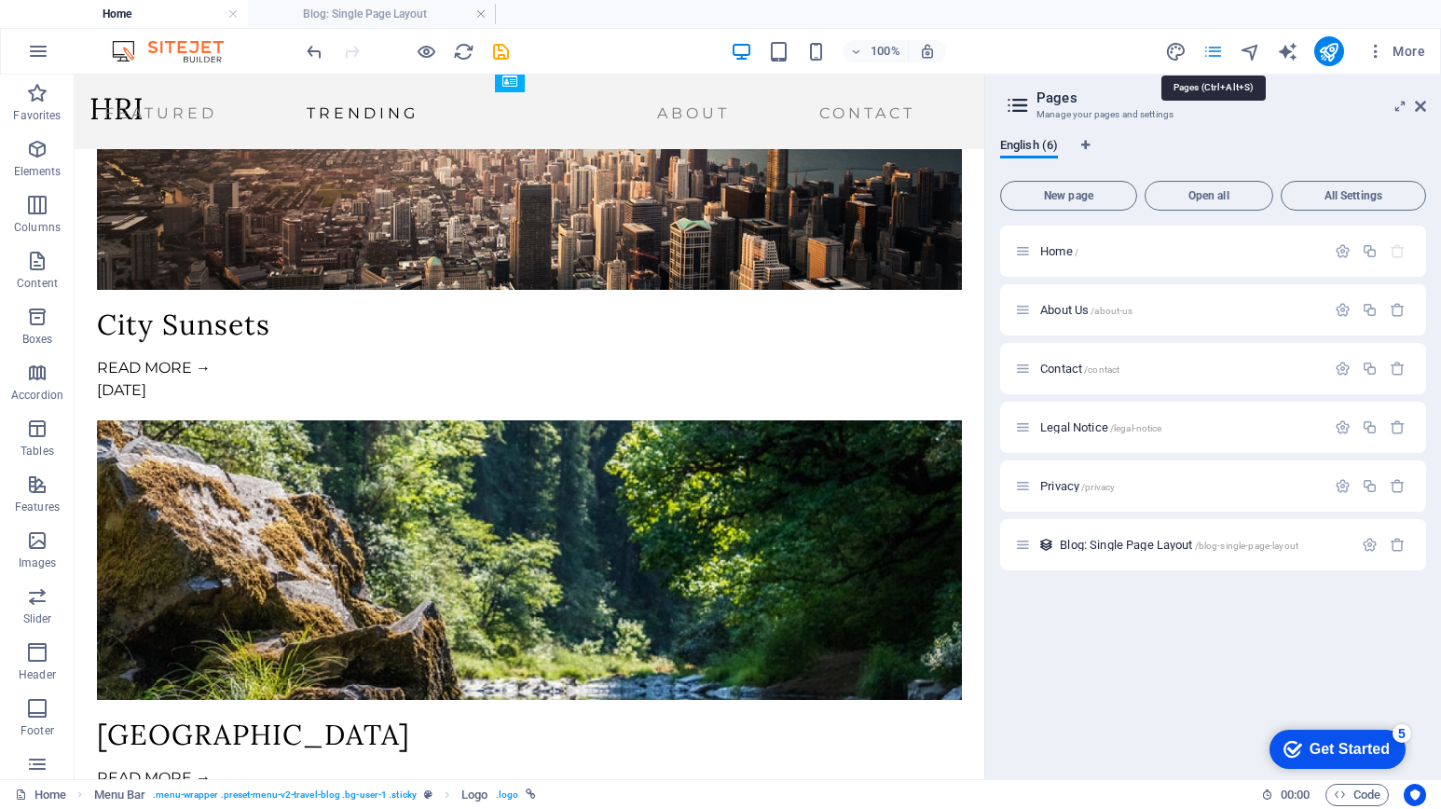
scroll to position [2722, 0]
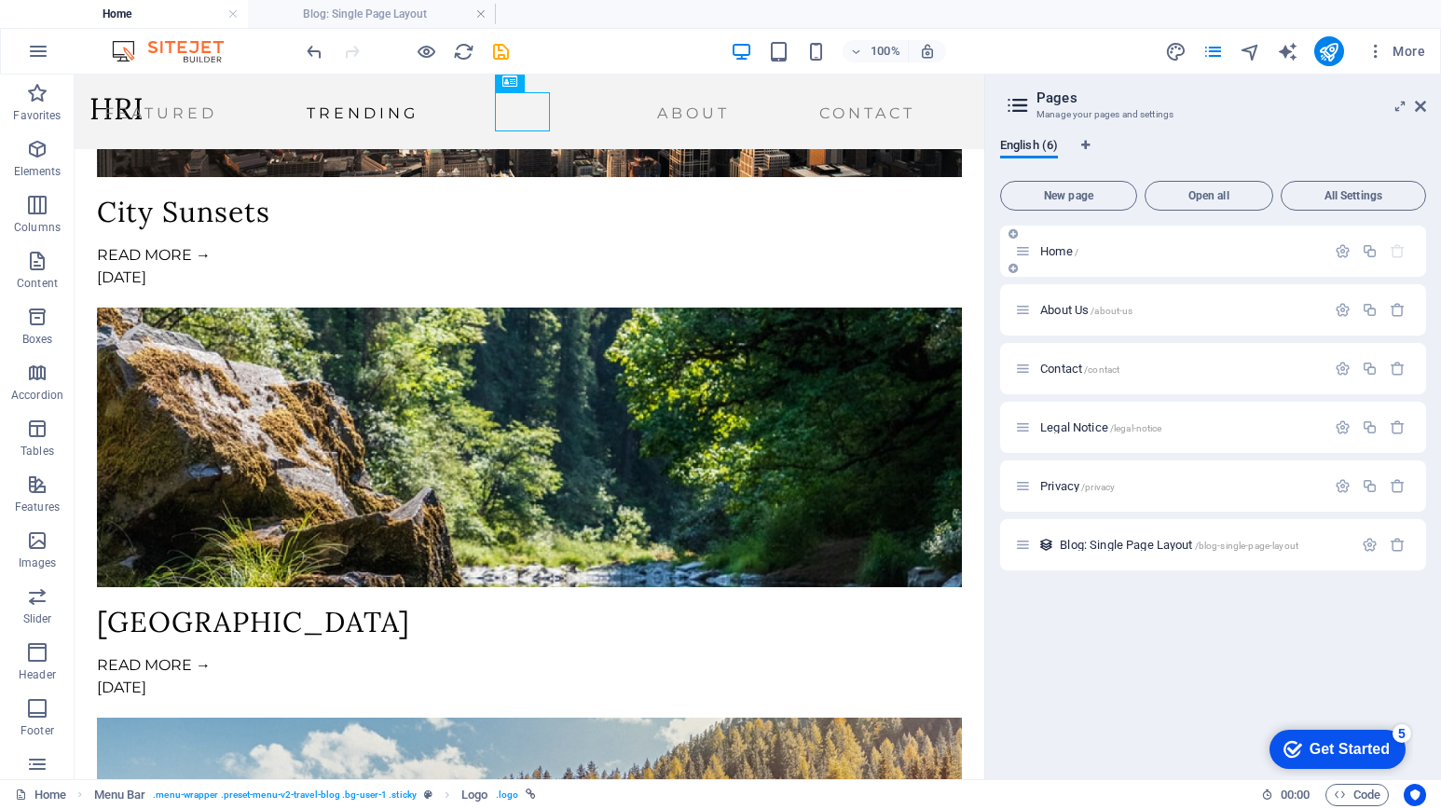
click at [1061, 252] on span "Home /" at bounding box center [1059, 251] width 38 height 14
click at [1051, 250] on span "Home /" at bounding box center [1059, 251] width 38 height 14
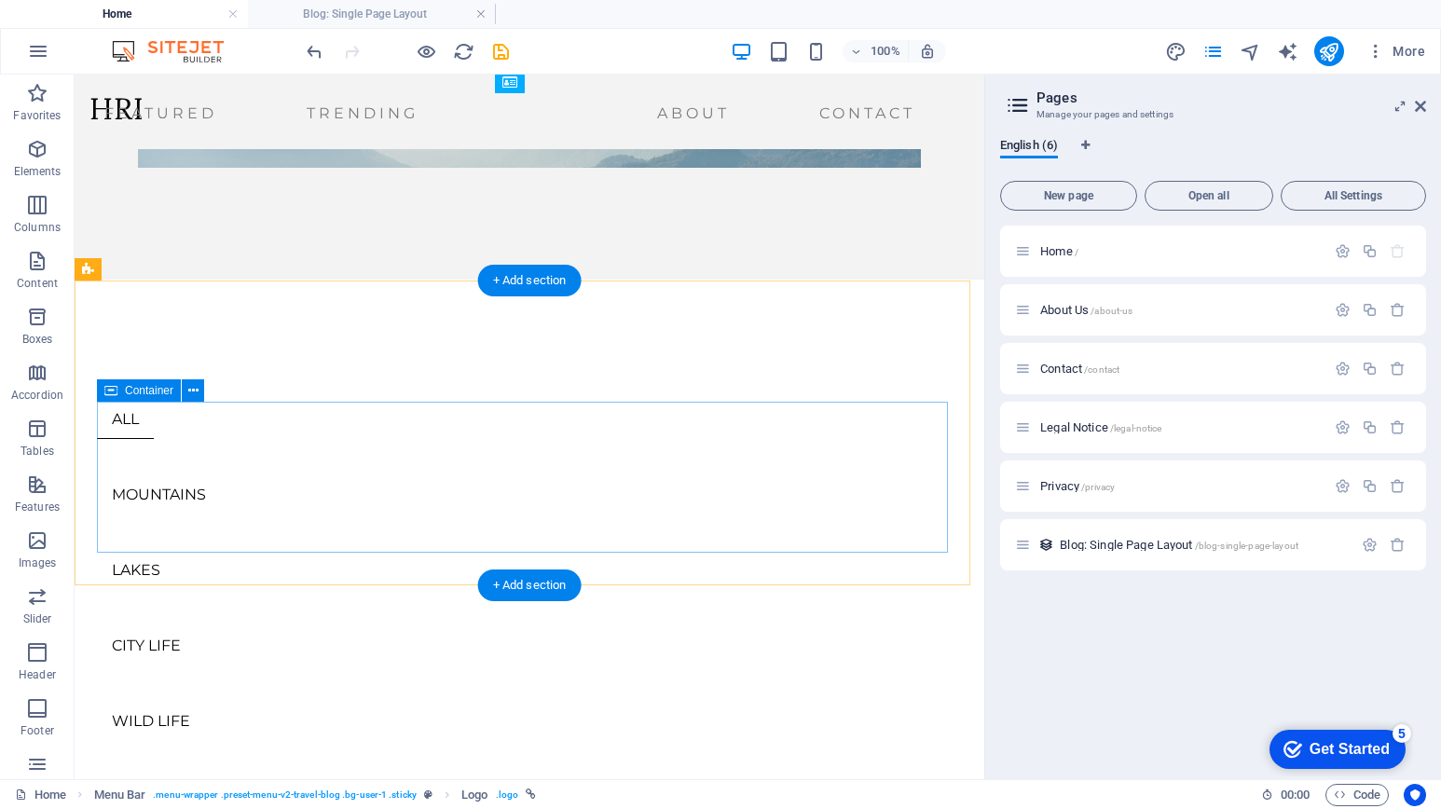
scroll to position [0, 0]
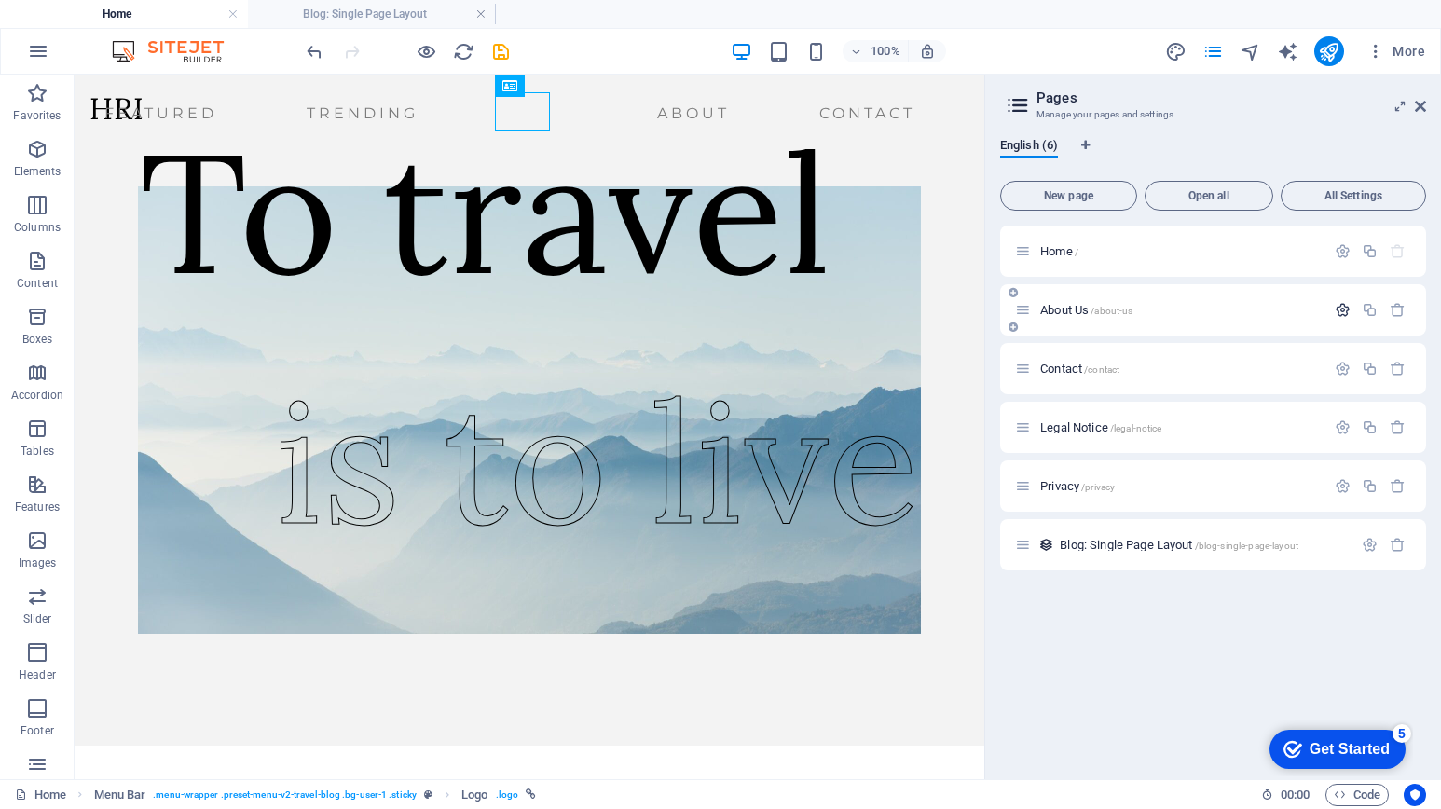
click at [1340, 308] on icon "button" at bounding box center [1343, 310] width 16 height 16
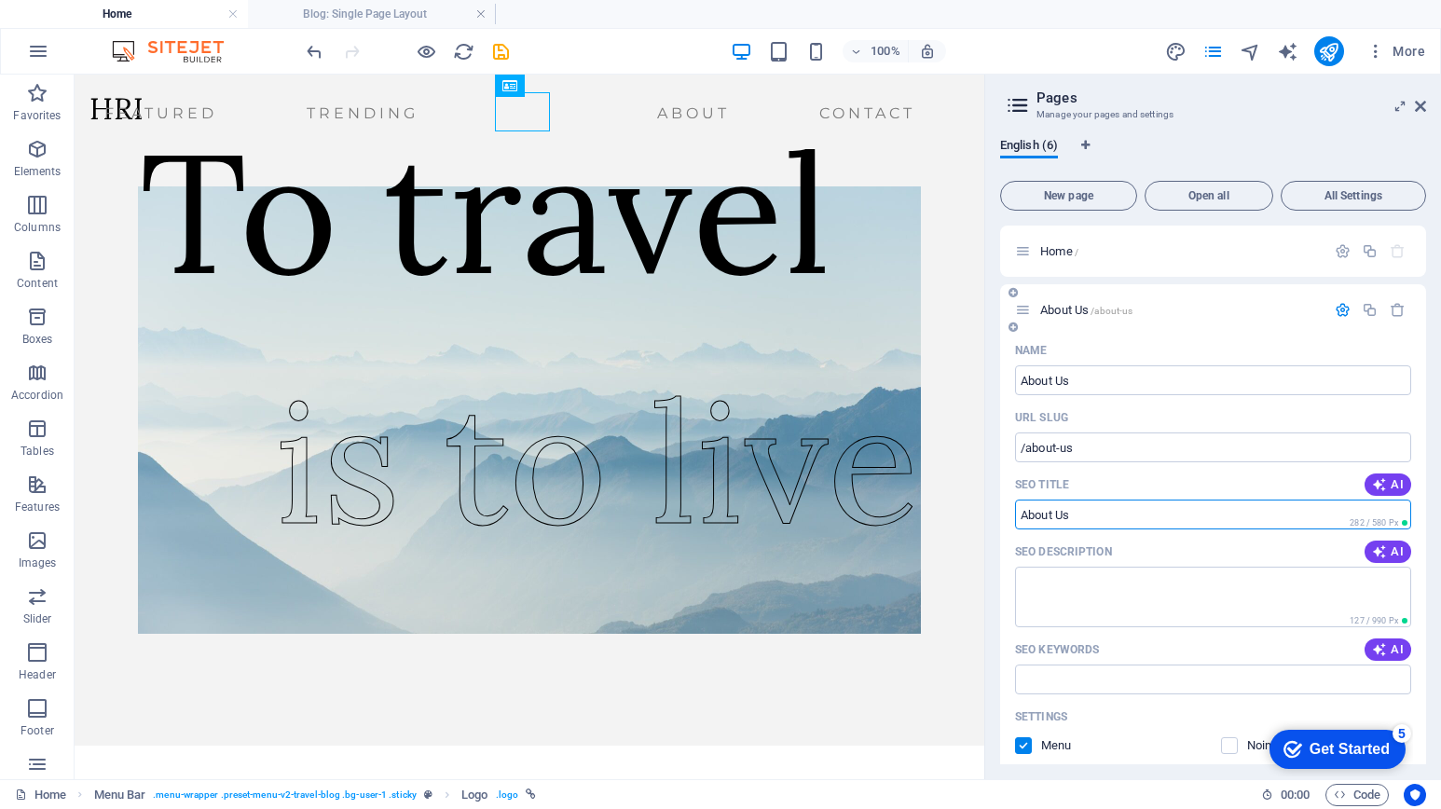
drag, startPoint x: 1097, startPoint y: 521, endPoint x: 1024, endPoint y: 521, distance: 72.7
click at [1024, 521] on input "SEO Title" at bounding box center [1213, 515] width 396 height 30
click at [801, 782] on div "Home Menu Bar . menu-wrapper .preset-menu-v2-travel-blog .bg-user-1 .sticky Log…" at bounding box center [720, 794] width 1441 height 30
click at [1099, 517] on input "SEO Title" at bounding box center [1213, 515] width 396 height 30
paste input "DIGIBET4D Platform Togel Online Terpercaya Paling Resmi"
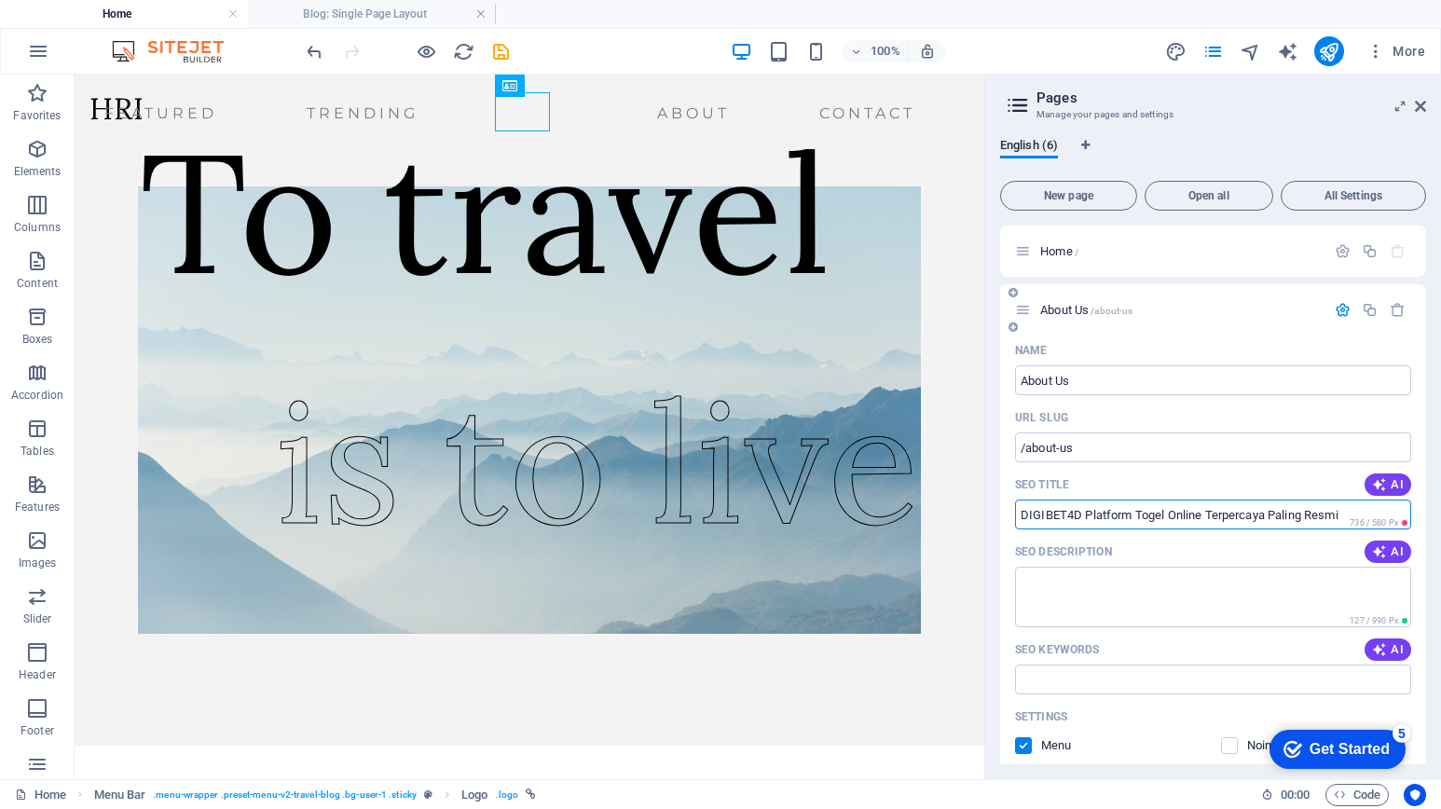
type input "DIGIBET4D Platform Togel Online Terpercaya Paling Resmi"
click at [1090, 590] on textarea "SEO Description" at bounding box center [1213, 597] width 396 height 61
paste textarea "DIGIBET4D adalah platform togel online terpercaya dan resmi, menawarkan pengala…"
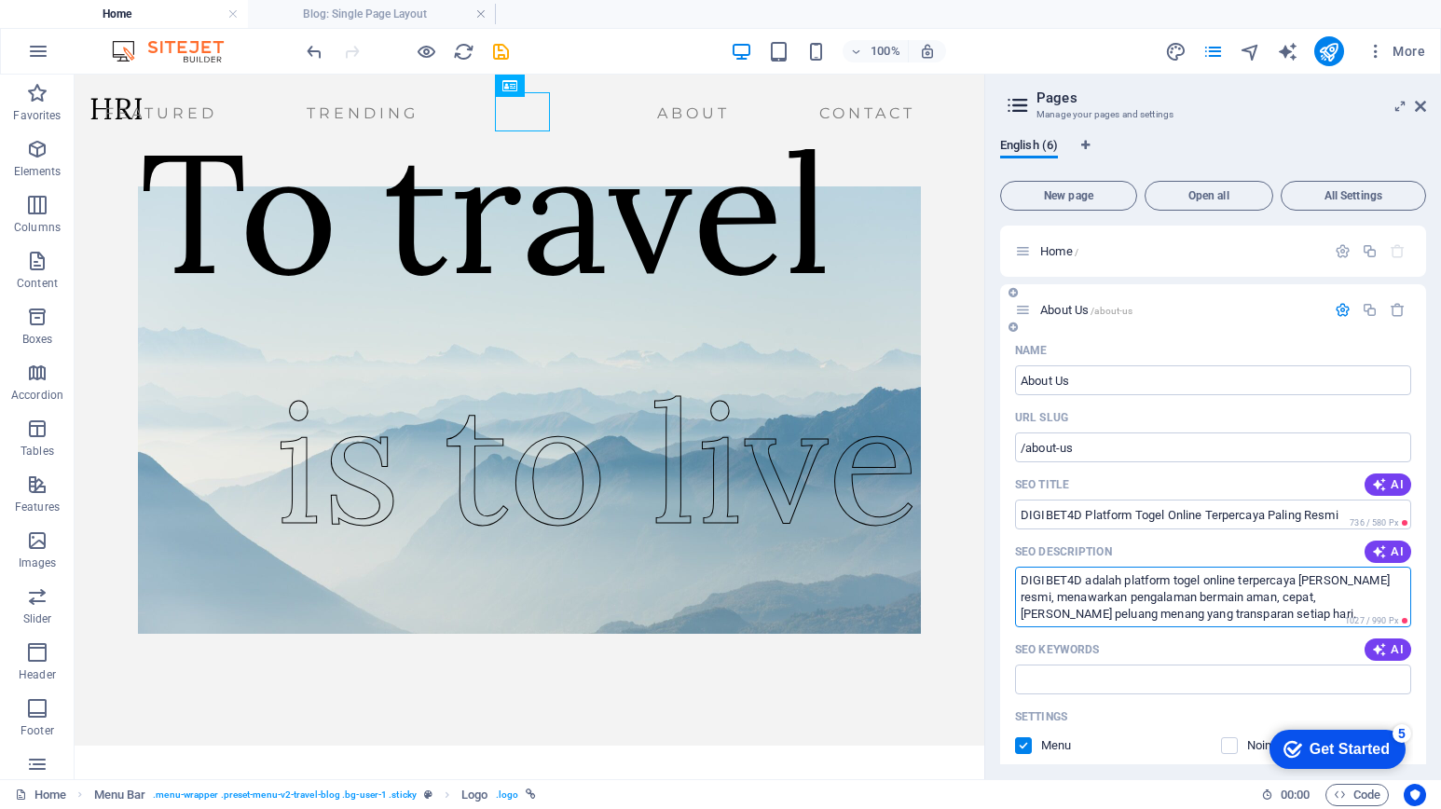
scroll to position [93, 0]
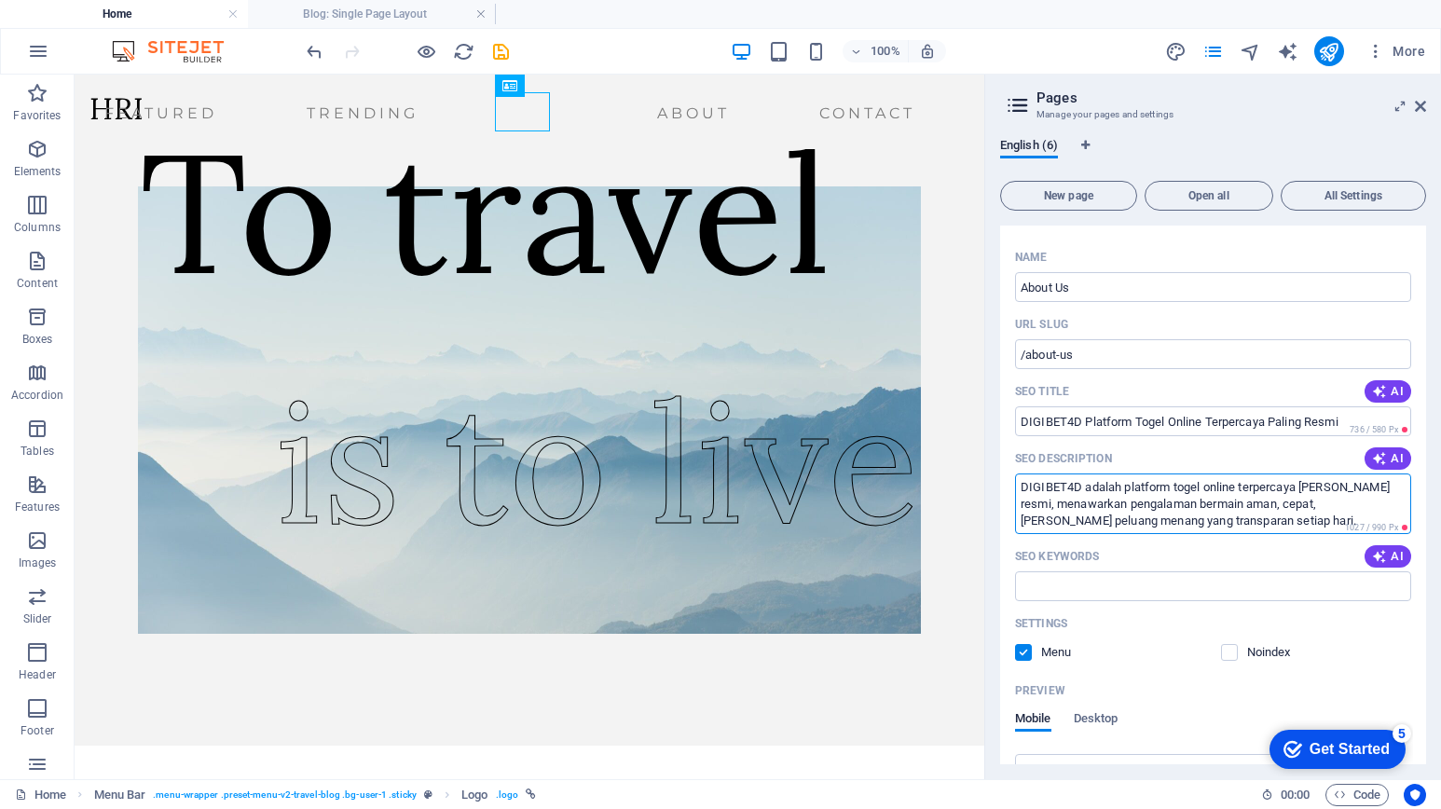
type textarea "DIGIBET4D adalah platform togel online terpercaya dan resmi, menawarkan pengala…"
click at [1092, 596] on input "SEO Keywords" at bounding box center [1213, 586] width 396 height 30
type input "d"
click at [1062, 592] on input "SEO Keywords" at bounding box center [1213, 586] width 396 height 30
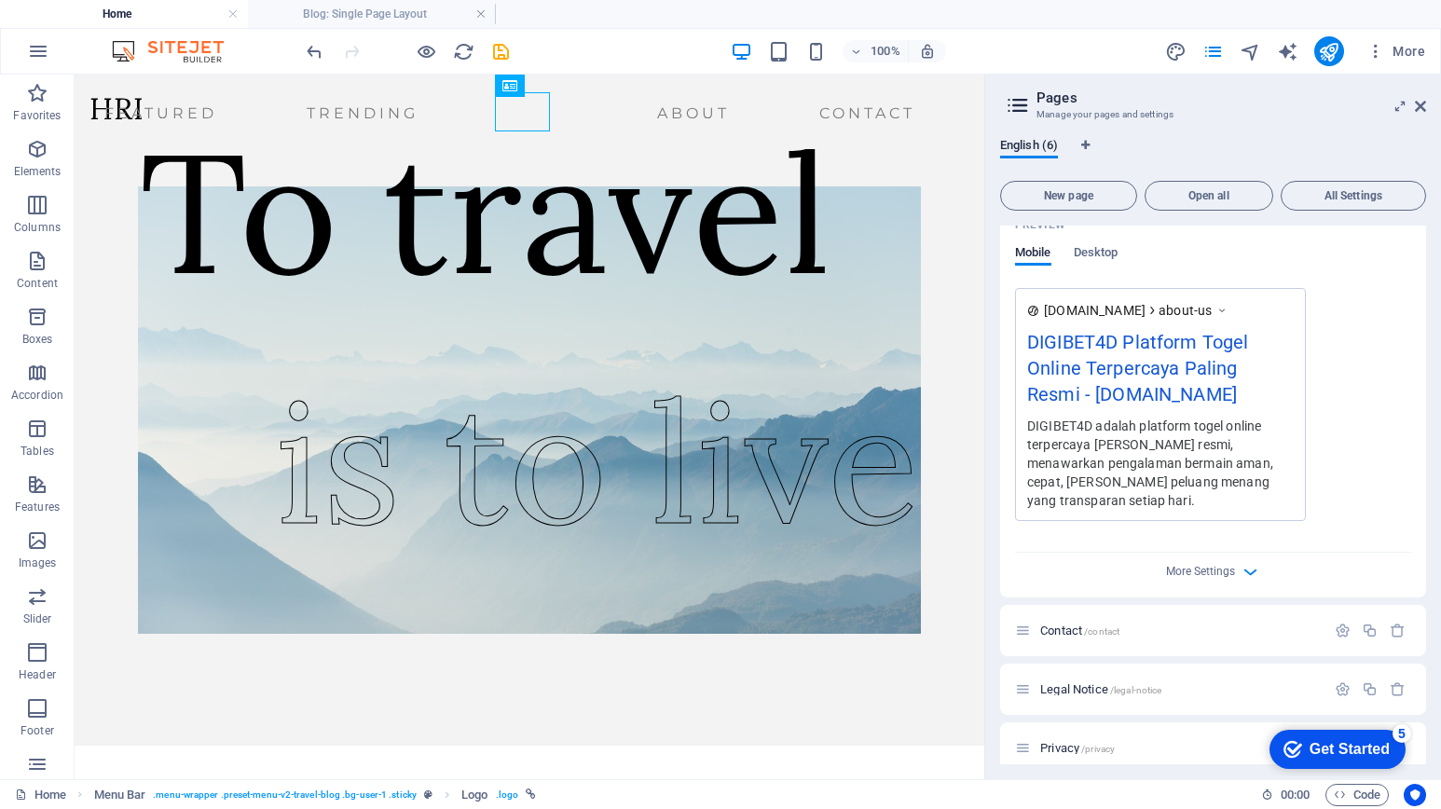
scroll to position [616, 0]
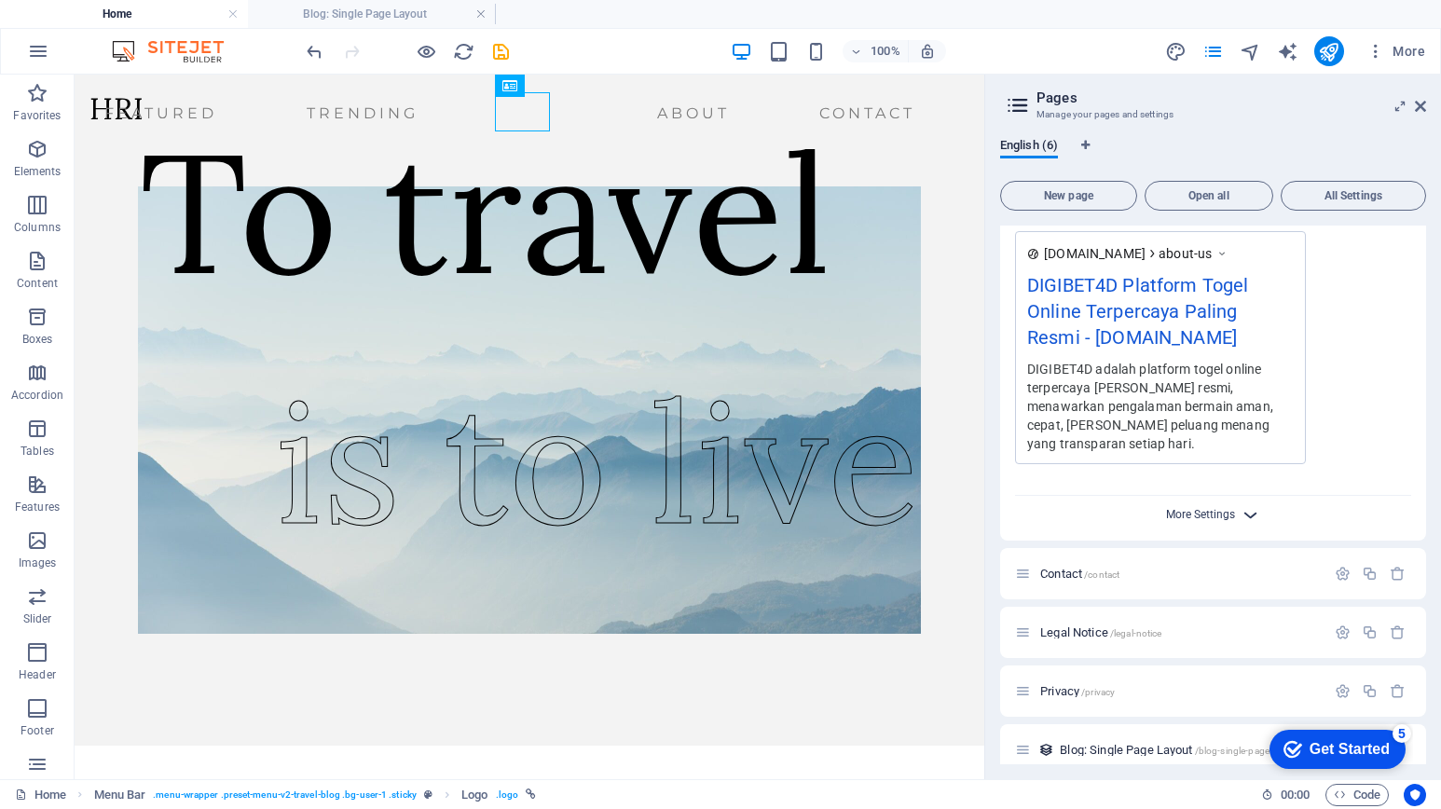
type input "digibet4d, togel online, togel terpercaya, situs terpercaya, togel resmi"
click at [1204, 508] on span "More Settings" at bounding box center [1200, 514] width 69 height 13
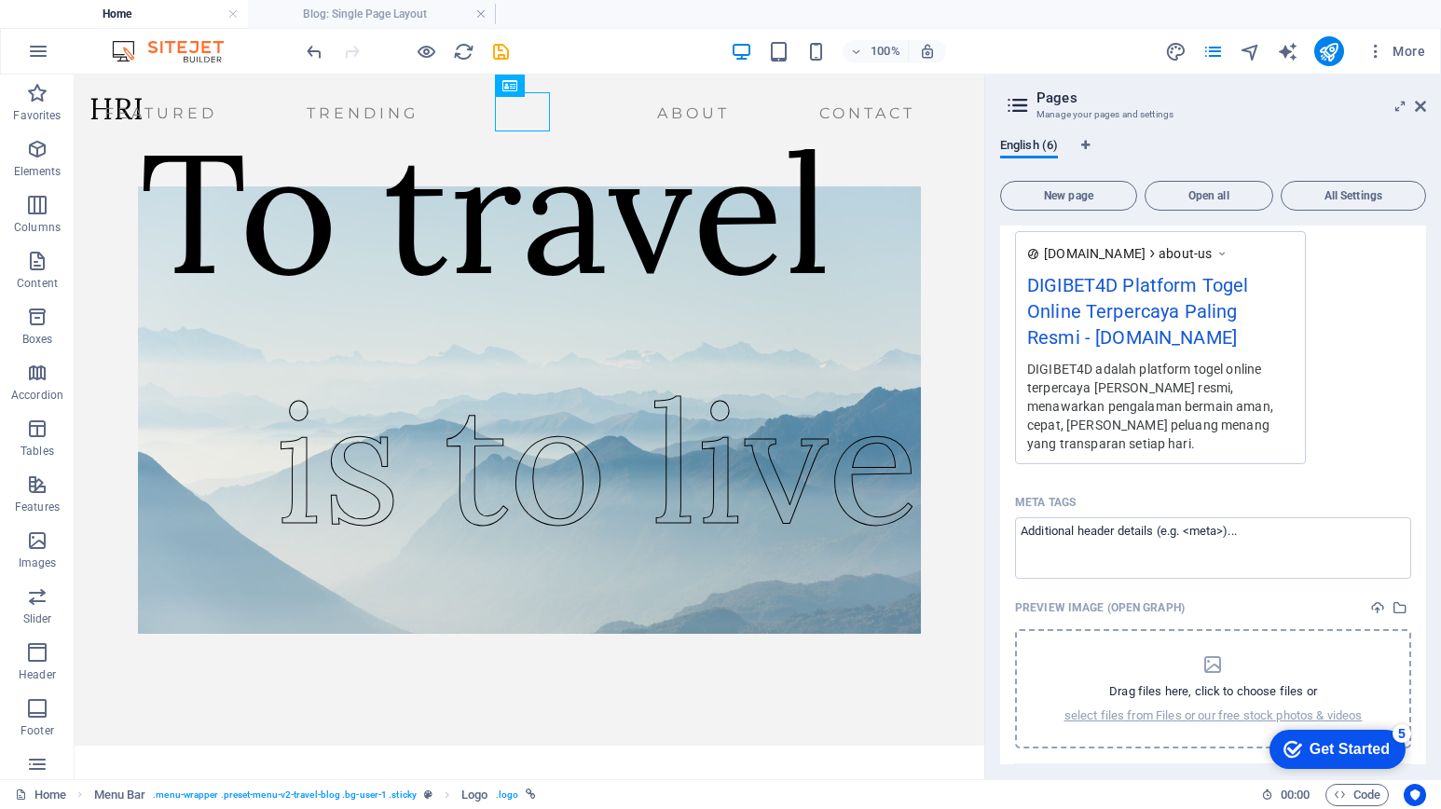
click at [1220, 683] on p "Drag files here, click to choose files or" at bounding box center [1213, 691] width 208 height 17
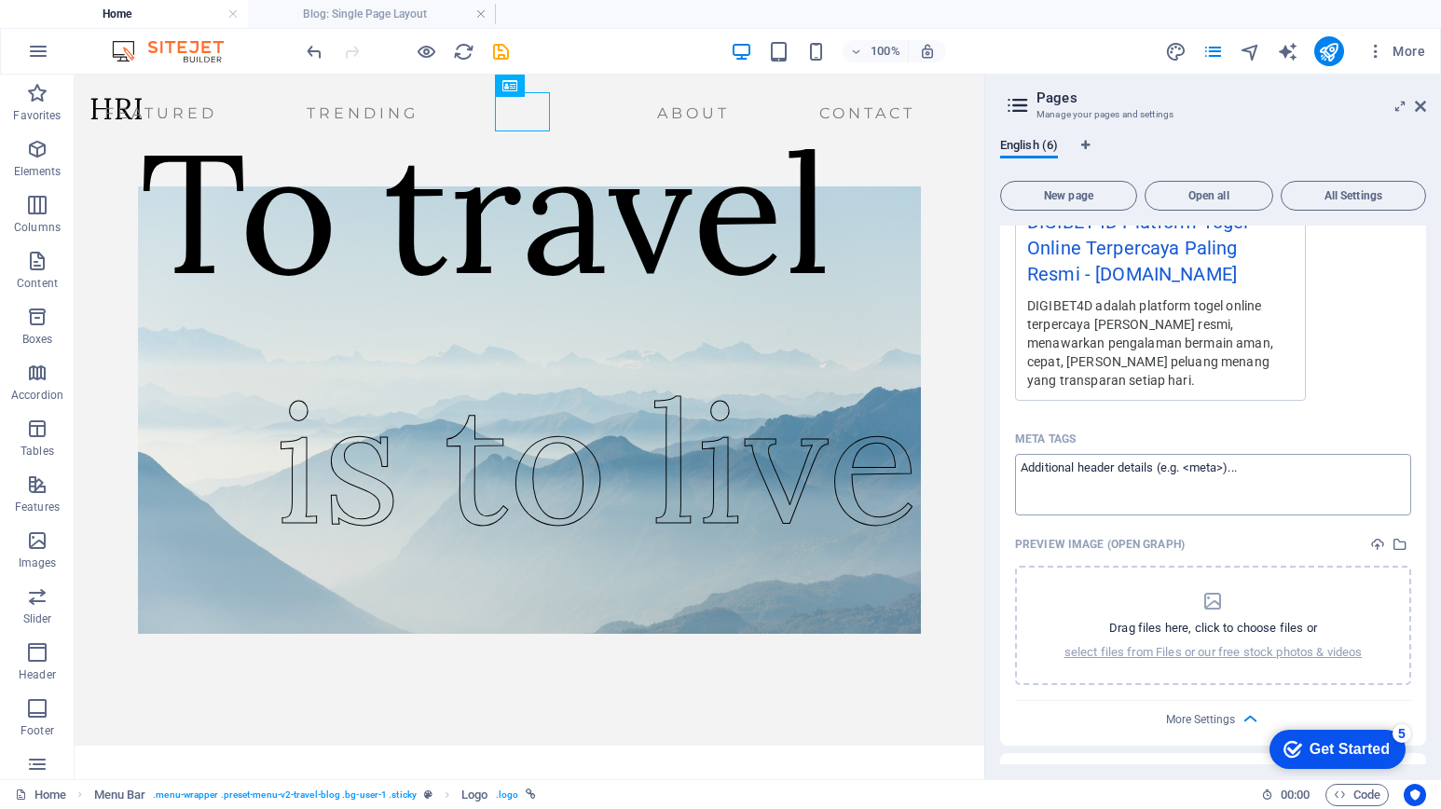
scroll to position [709, 0]
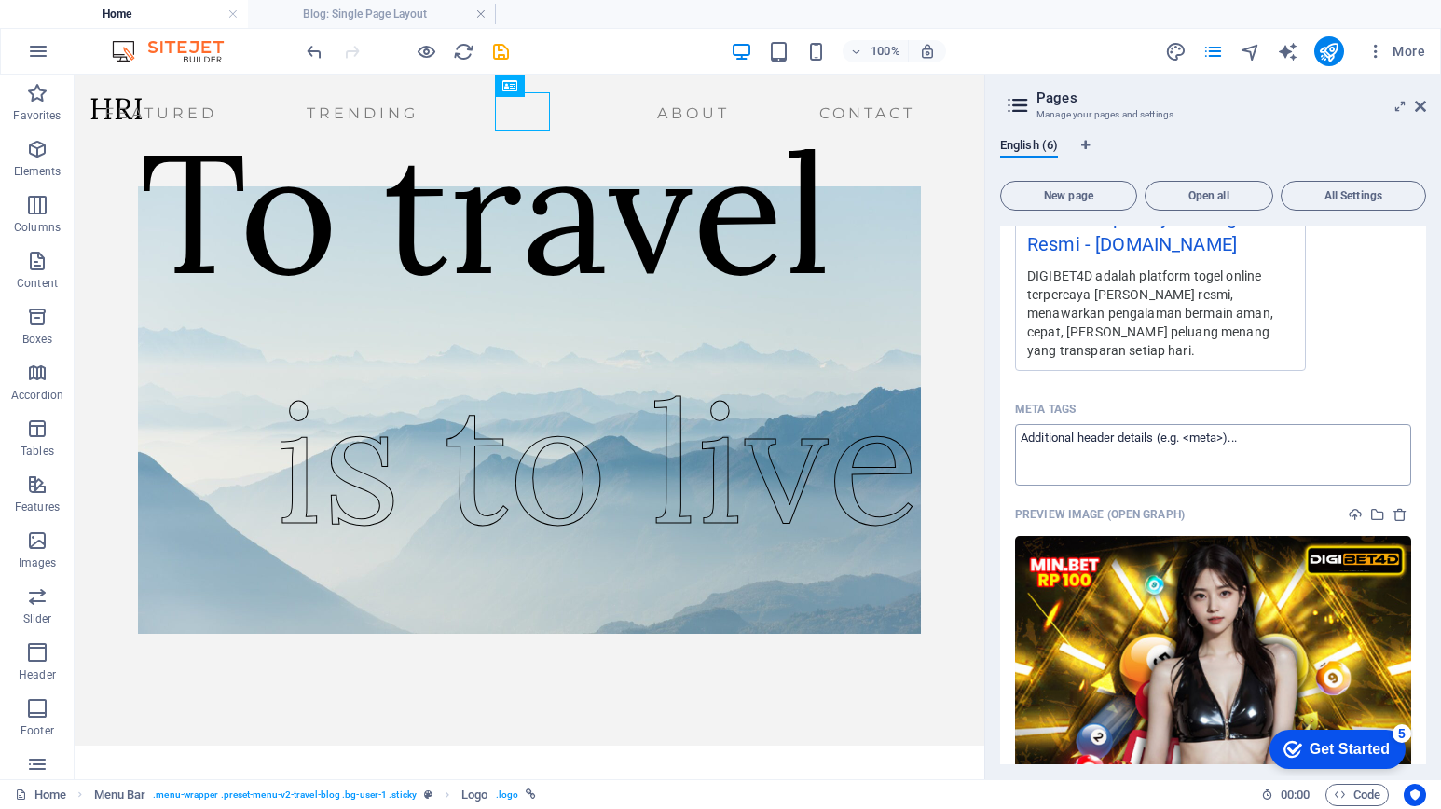
click at [1238, 449] on textarea "Meta tags ​" at bounding box center [1213, 454] width 396 height 61
paste textarea "<meta name="google-site-verification" content="toLTQJKzf2UAgajDx8n9l7G_NnaLnCn5…"
click at [1295, 378] on body "hotelroyalindah.asia Home Blog: Single Page Layout Favorites Elements Columns C…" at bounding box center [720, 404] width 1441 height 809
type textarea "<meta name="google-site-verification" content="toLTQJKzf2UAgajDx8n9l7G_NnaLnCn5…"
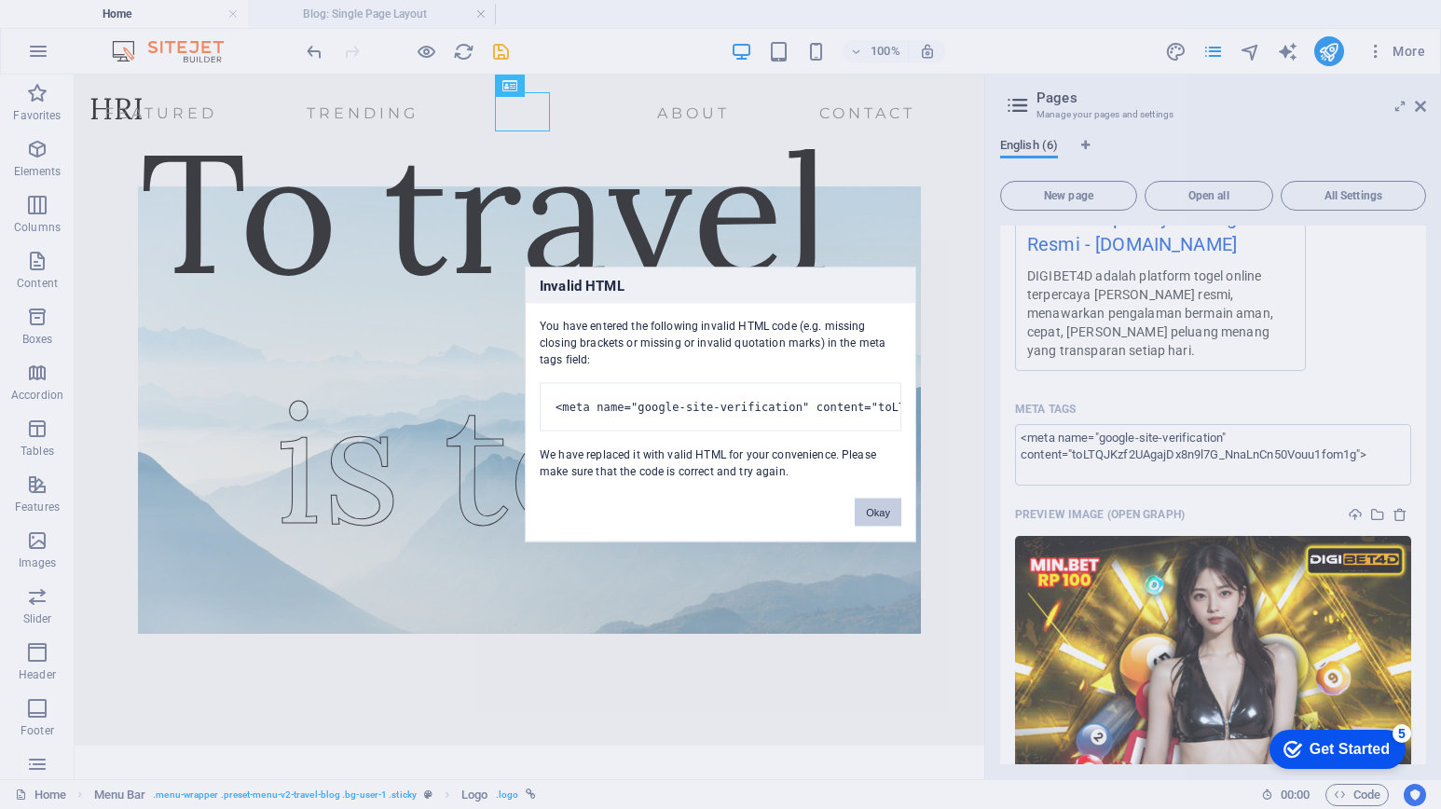
click at [869, 519] on button "Okay" at bounding box center [878, 513] width 47 height 28
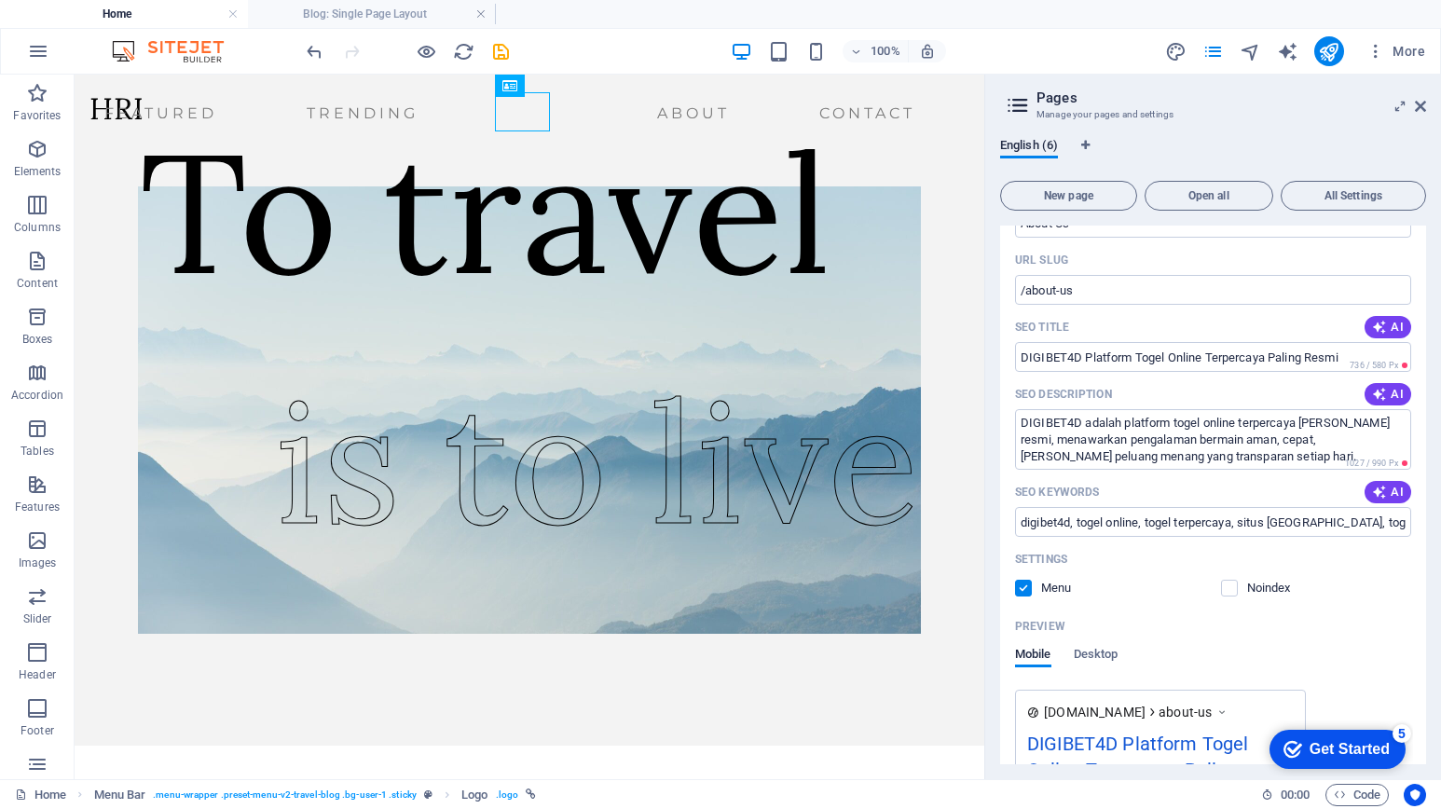
scroll to position [0, 0]
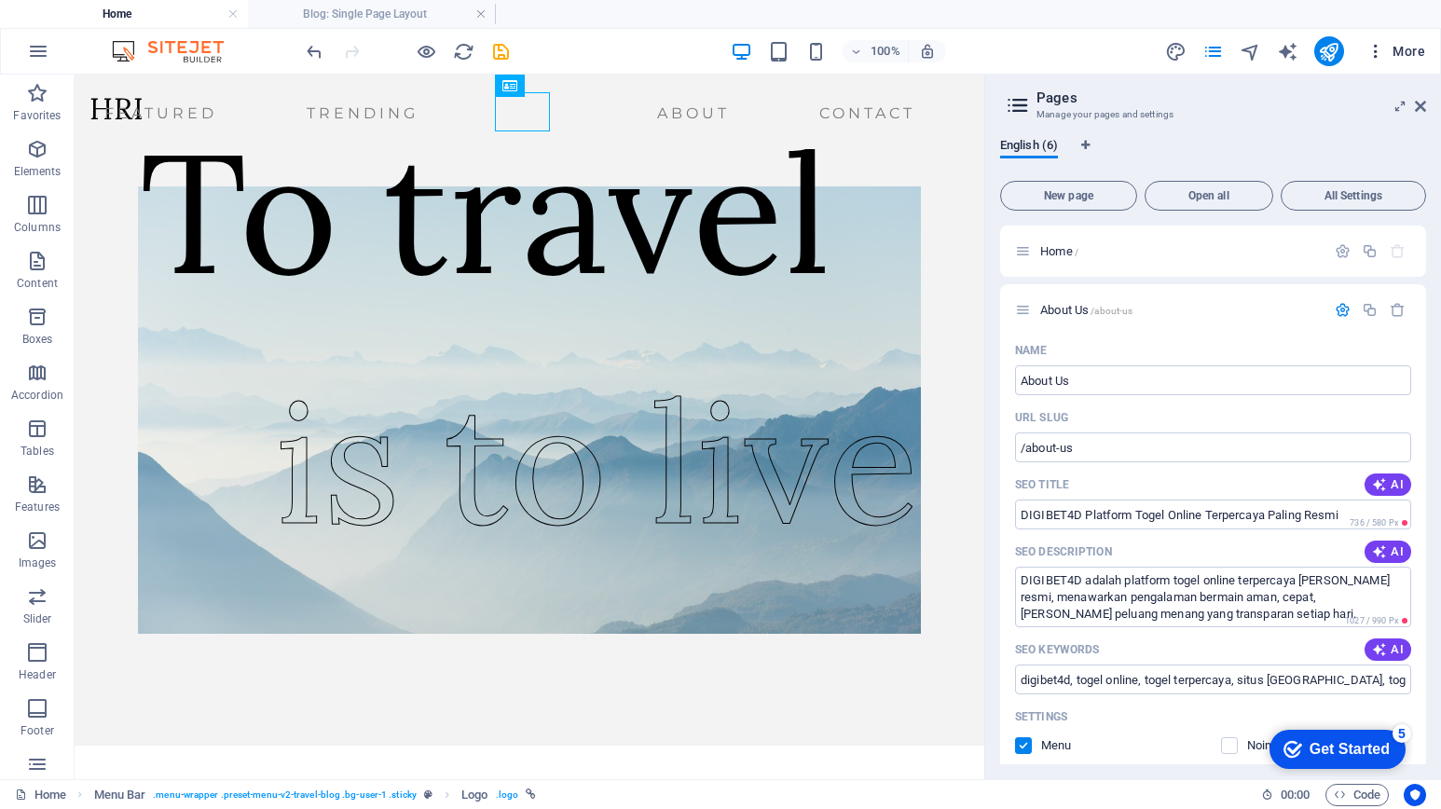
click at [1374, 57] on icon "button" at bounding box center [1375, 51] width 19 height 19
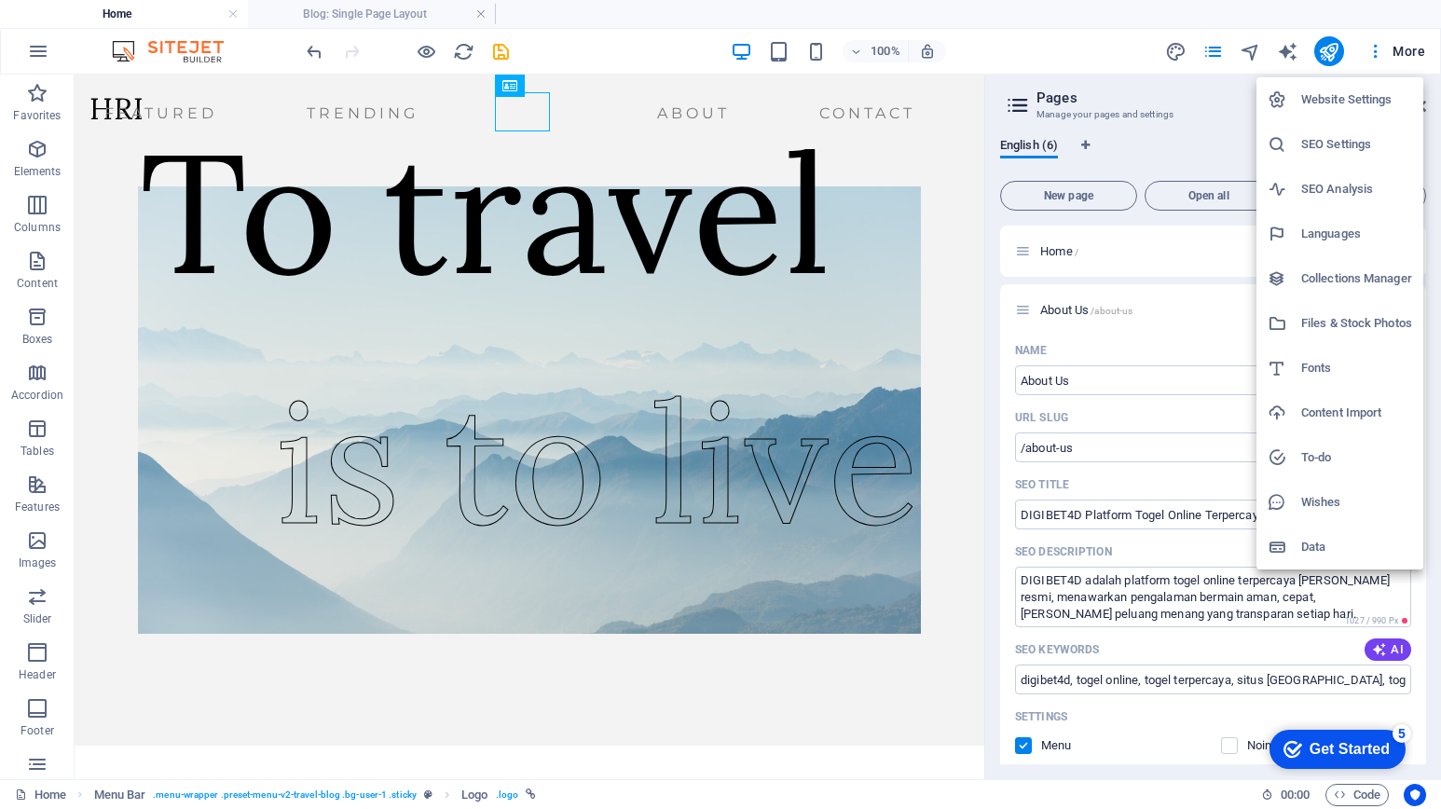
click at [1308, 138] on h6 "SEO Settings" at bounding box center [1356, 144] width 111 height 22
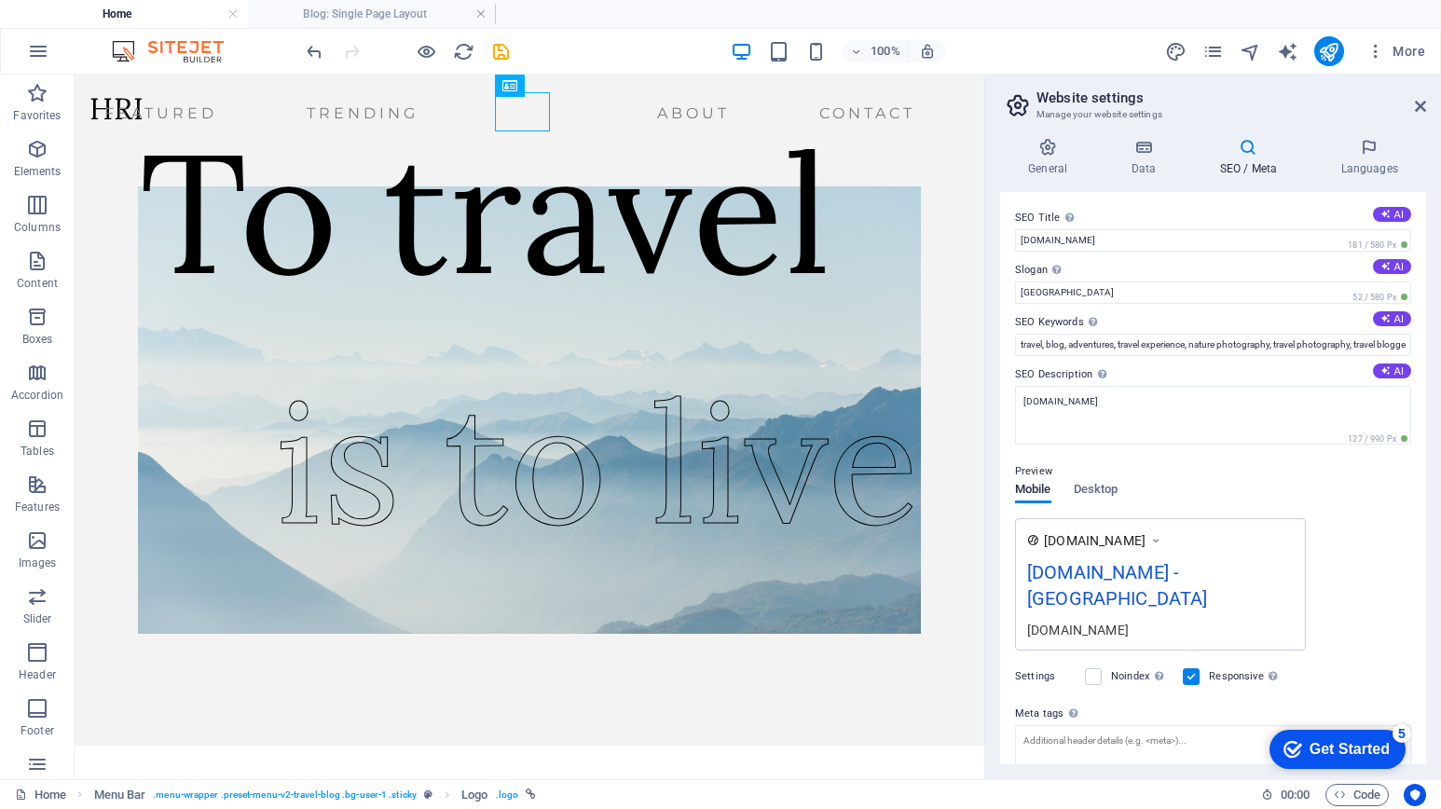
scroll to position [114, 0]
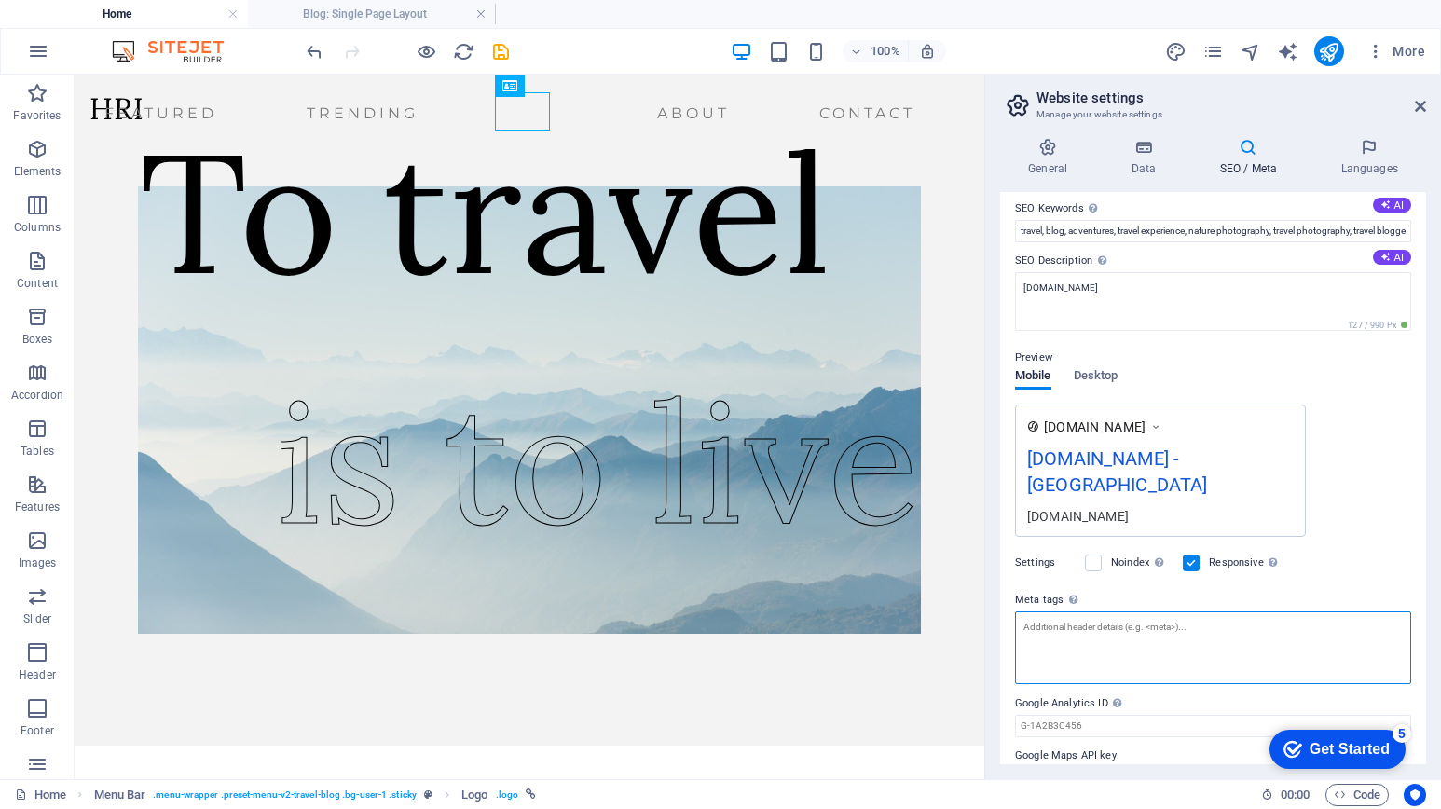
click at [1078, 611] on textarea "Meta tags Enter HTML code here that will be placed inside the tags of your webs…" at bounding box center [1213, 647] width 396 height 73
paste textarea "<meta name="google-site-verification" content="toLTQJKzf2UAgajDx8n9l7G_NnaLnCn5…"
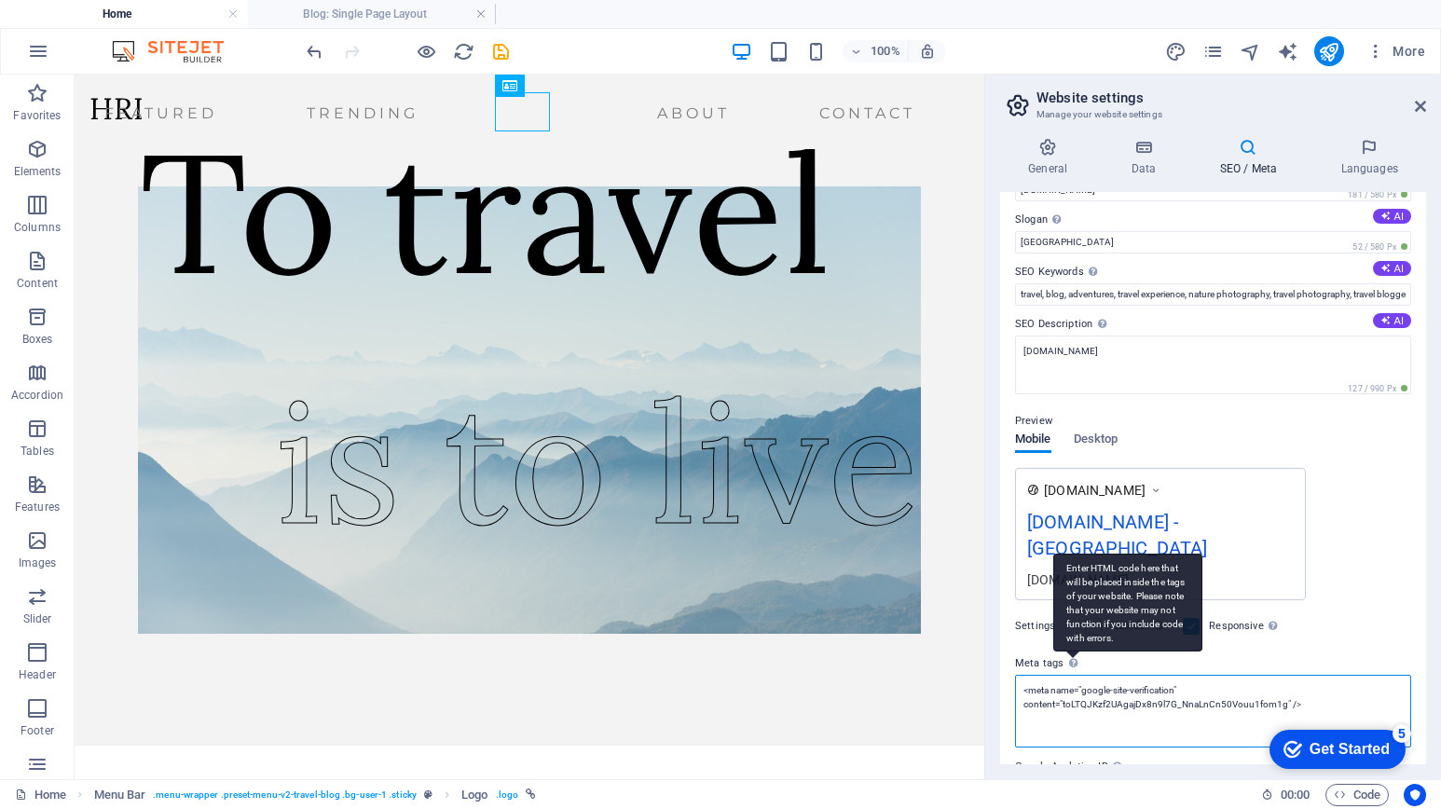
scroll to position [0, 0]
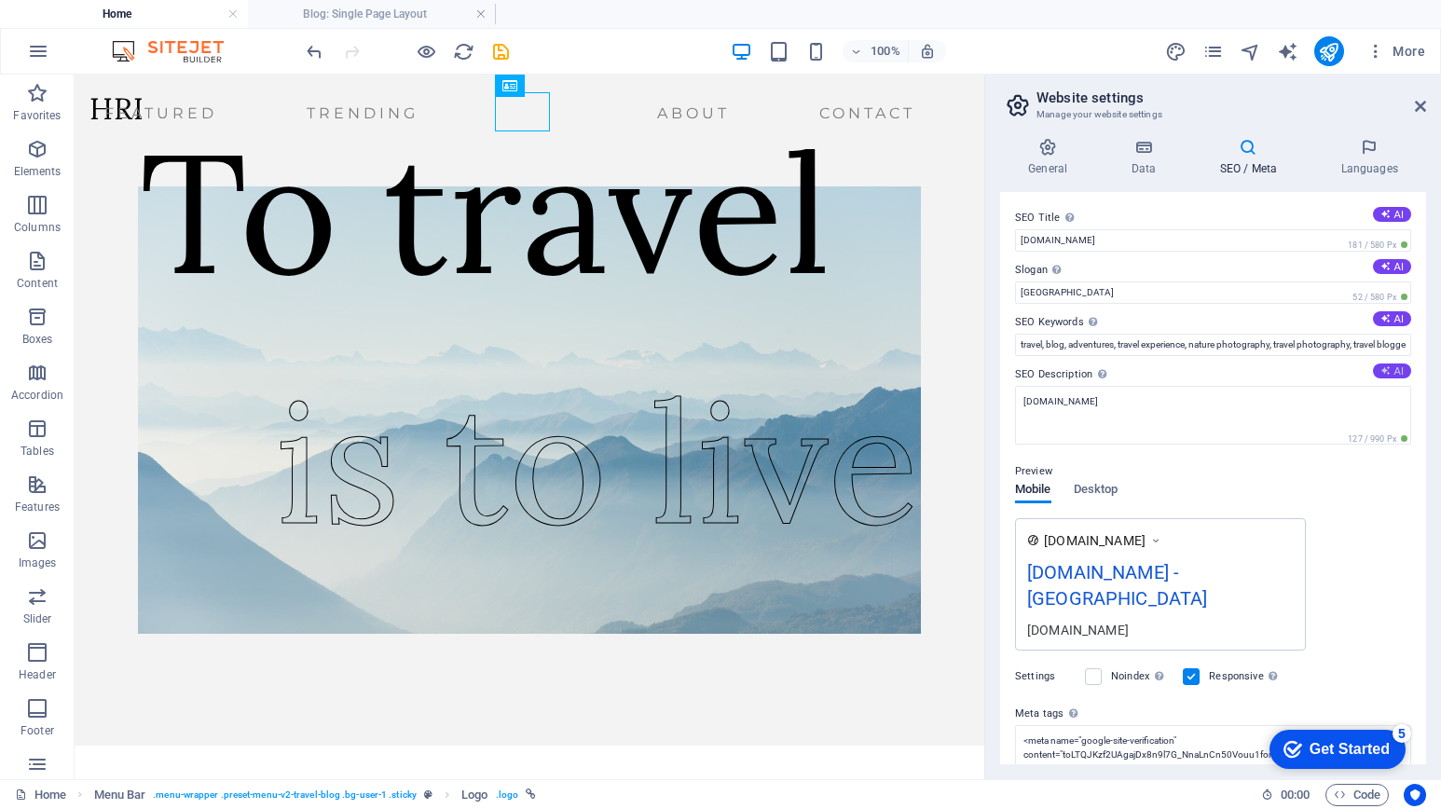
type textarea "<meta name="google-site-verification" content="toLTQJKzf2UAgajDx8n9l7G_NnaLnCn5…"
click at [1396, 373] on body "hotelroyalindah.asia Home Blog: Single Page Layout Favorites Elements Columns C…" at bounding box center [720, 404] width 1441 height 809
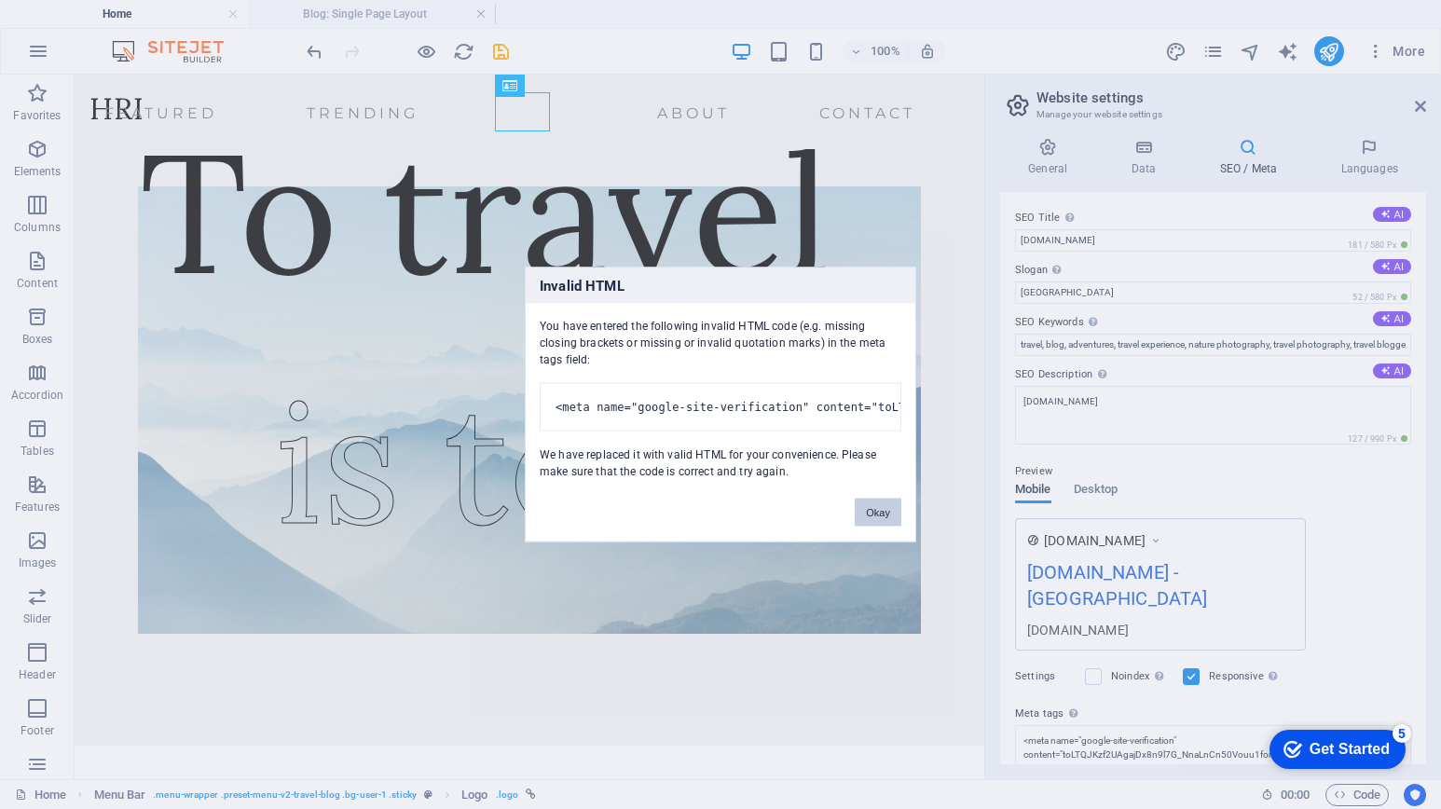
click at [875, 523] on button "Okay" at bounding box center [878, 513] width 47 height 28
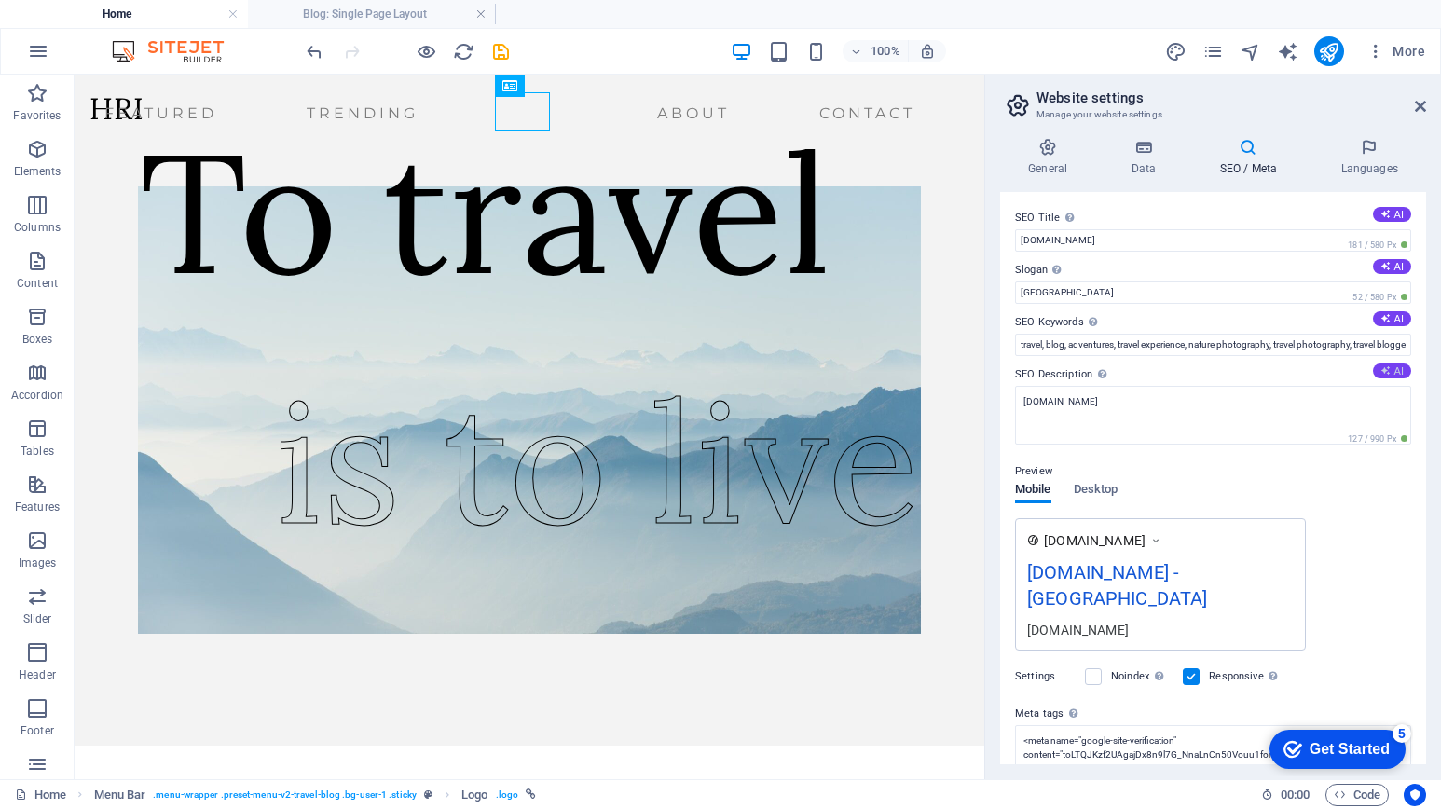
click at [1400, 370] on button "AI" at bounding box center [1392, 370] width 38 height 15
type textarea "Explore vibrant travel insights and fresh perspectives on nature. Discover the …"
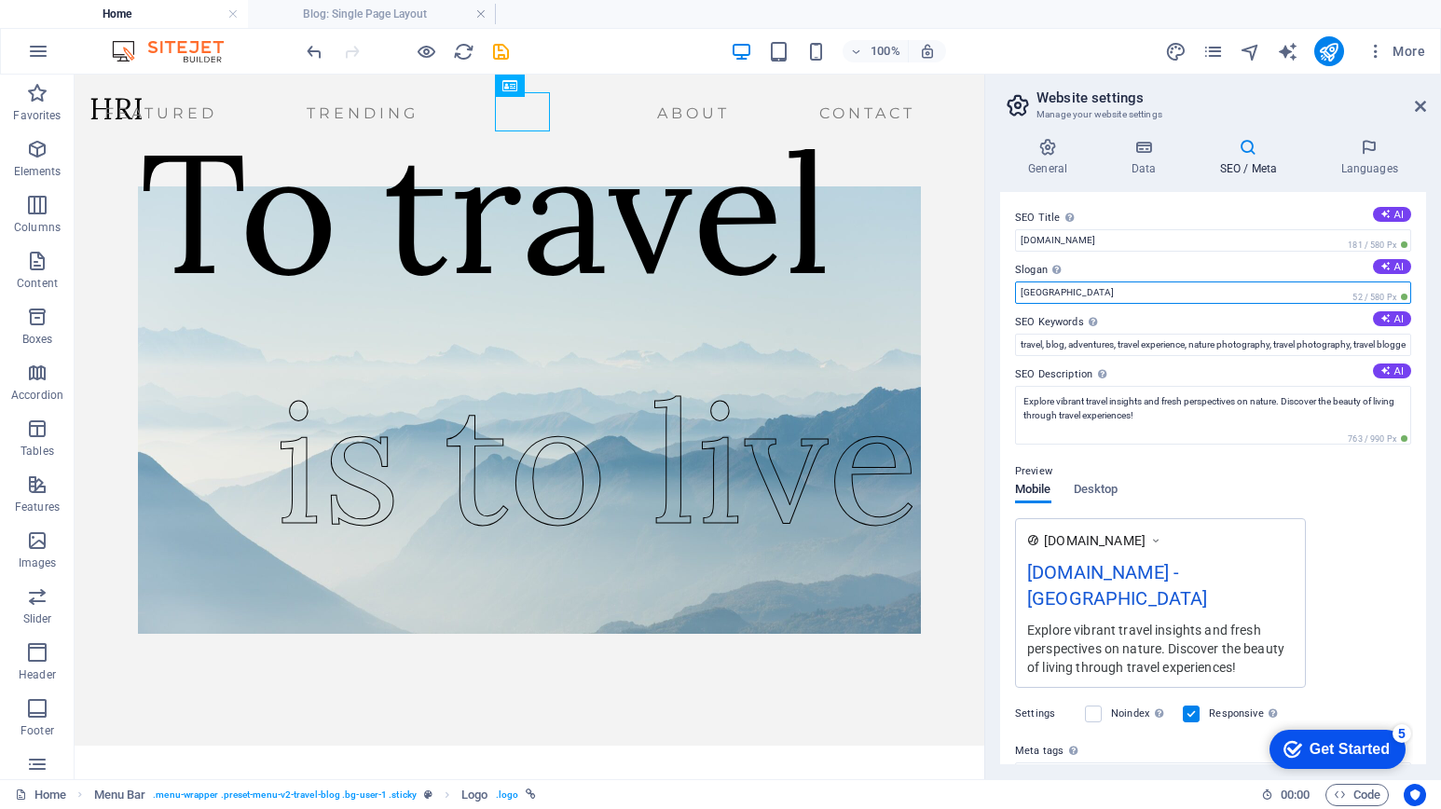
drag, startPoint x: 1175, startPoint y: 364, endPoint x: 979, endPoint y: 283, distance: 212.7
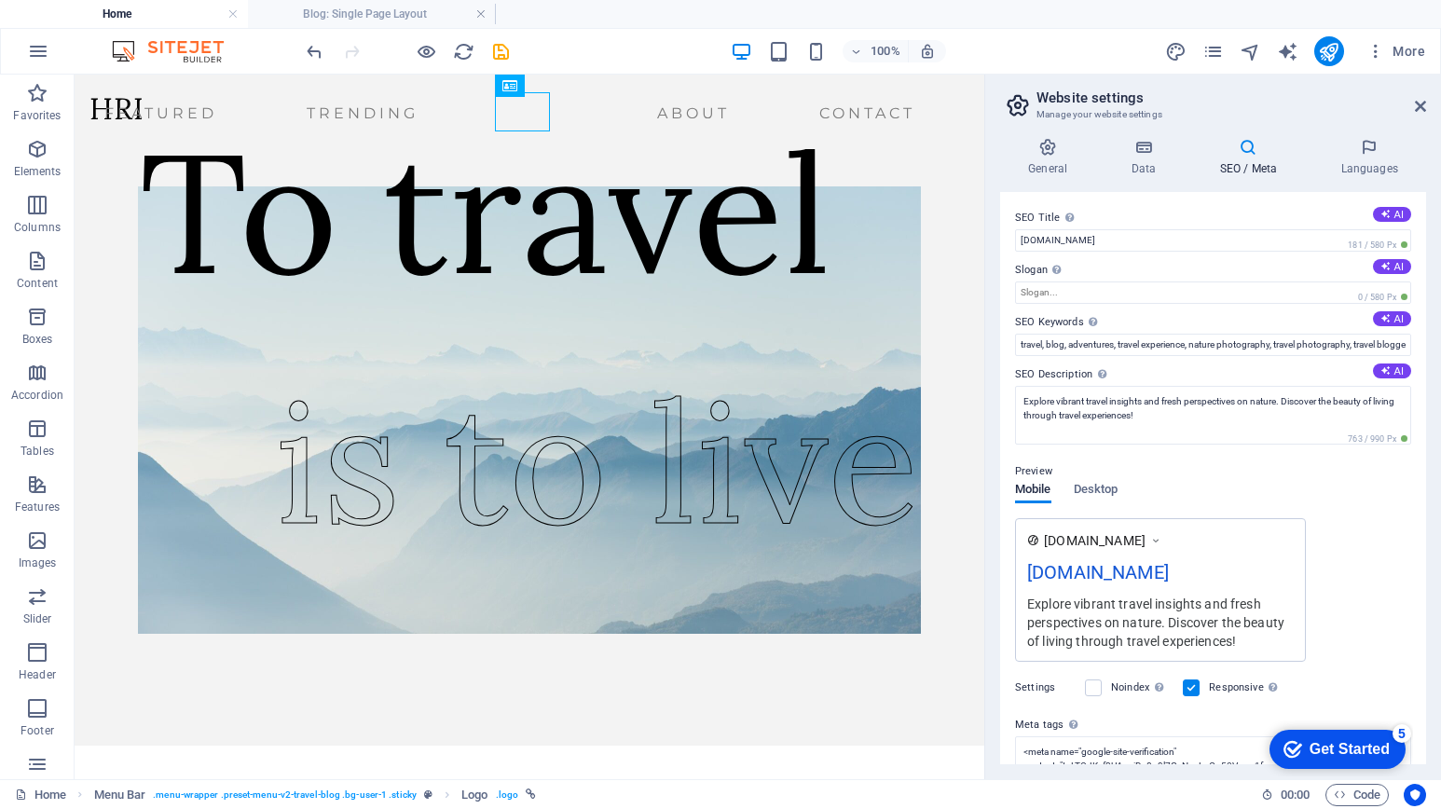
click at [1182, 205] on div "SEO Title The title of your website - make it something that stands out in sear…" at bounding box center [1213, 478] width 426 height 572
click at [1332, 600] on div "www.example.com hotelroyalindah.asia Explore vibrant travel insights and fresh …" at bounding box center [1213, 590] width 396 height 144
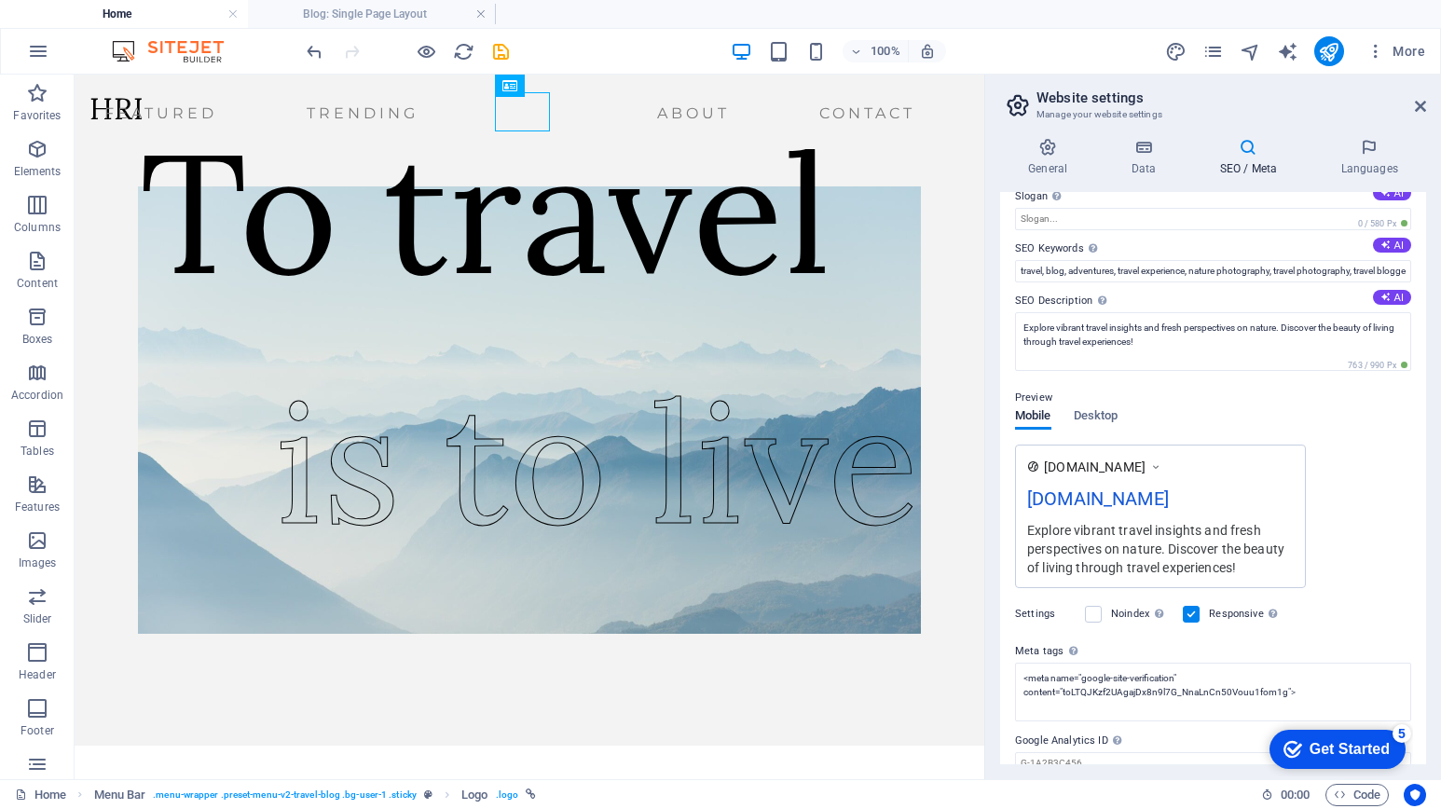
scroll to position [151, 0]
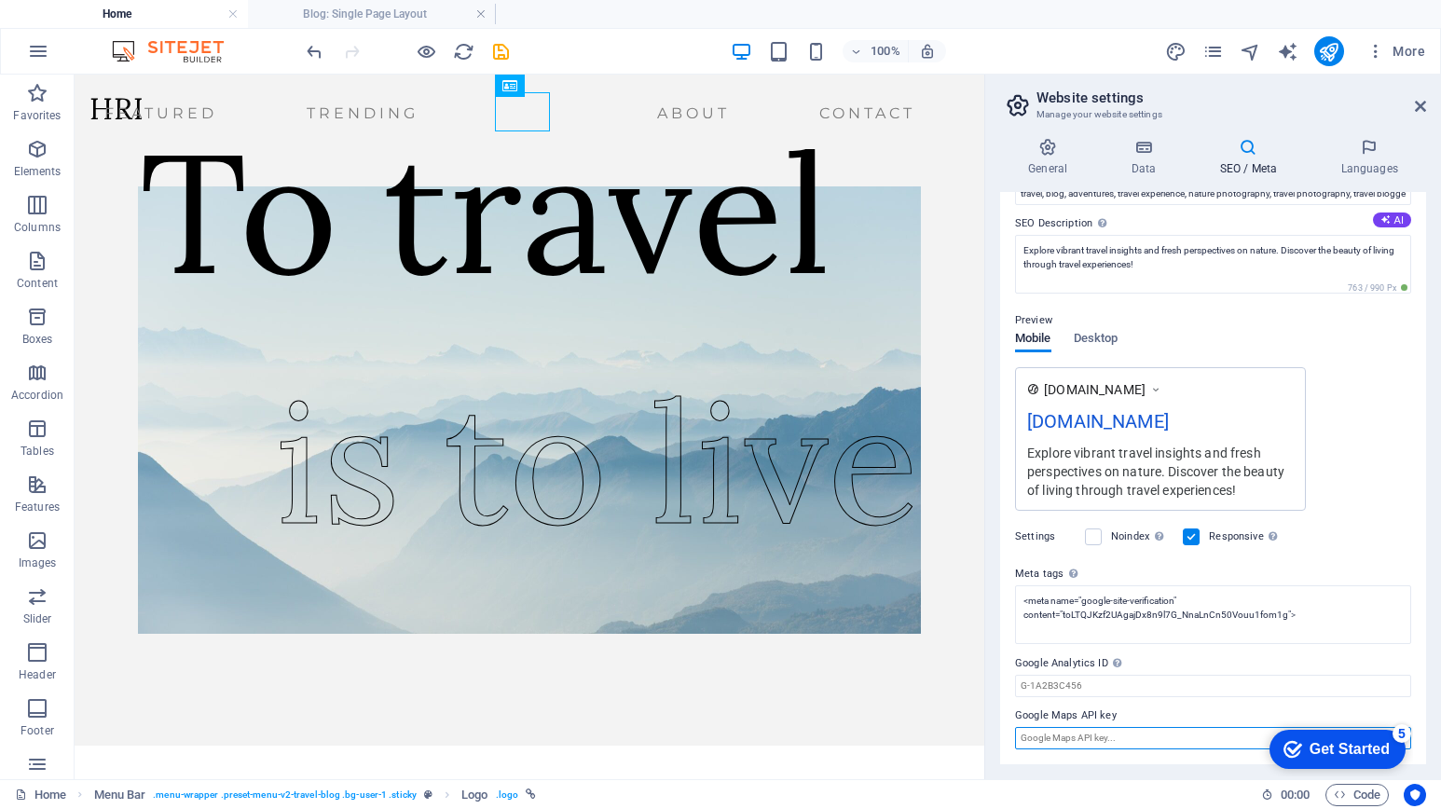
click at [1107, 733] on input "Google Maps API key" at bounding box center [1213, 738] width 396 height 22
click at [1065, 717] on label "Google Maps API key" at bounding box center [1213, 716] width 396 height 22
click at [1065, 727] on input "Google Maps API key" at bounding box center [1213, 738] width 396 height 22
click at [1065, 717] on label "Google Maps API key" at bounding box center [1213, 716] width 396 height 22
click at [1065, 727] on input "Google Maps API key" at bounding box center [1213, 738] width 396 height 22
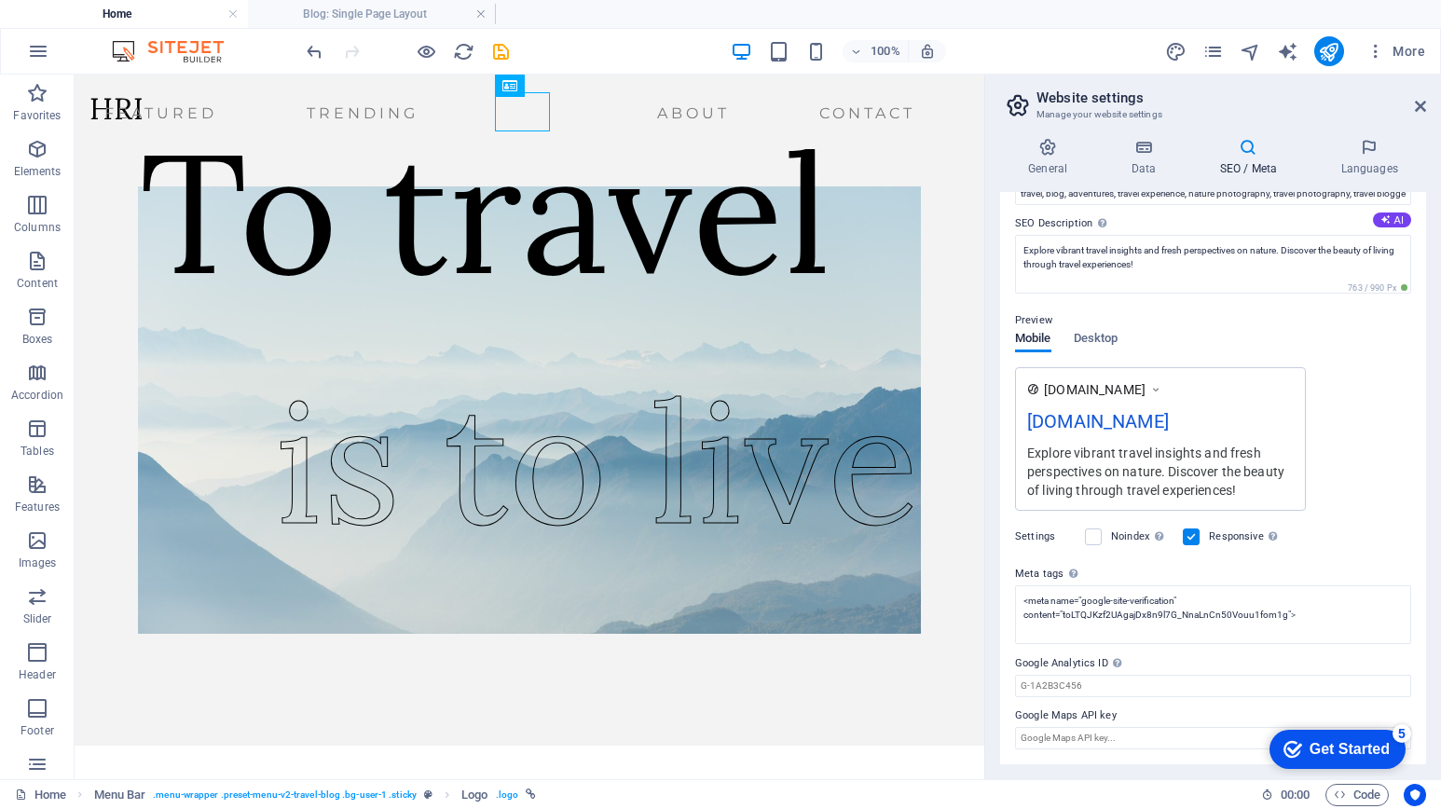
click at [1065, 717] on label "Google Maps API key" at bounding box center [1213, 716] width 396 height 22
click at [1065, 727] on input "Google Maps API key" at bounding box center [1213, 738] width 396 height 22
drag, startPoint x: 1014, startPoint y: 714, endPoint x: 1101, endPoint y: 716, distance: 86.7
click at [1101, 716] on div "SEO Title The title of your website - make it something that stands out in sear…" at bounding box center [1213, 478] width 426 height 572
click at [1338, 550] on div "Settings Noindex Instruct search engines to exclude this website from search re…" at bounding box center [1213, 537] width 396 height 52
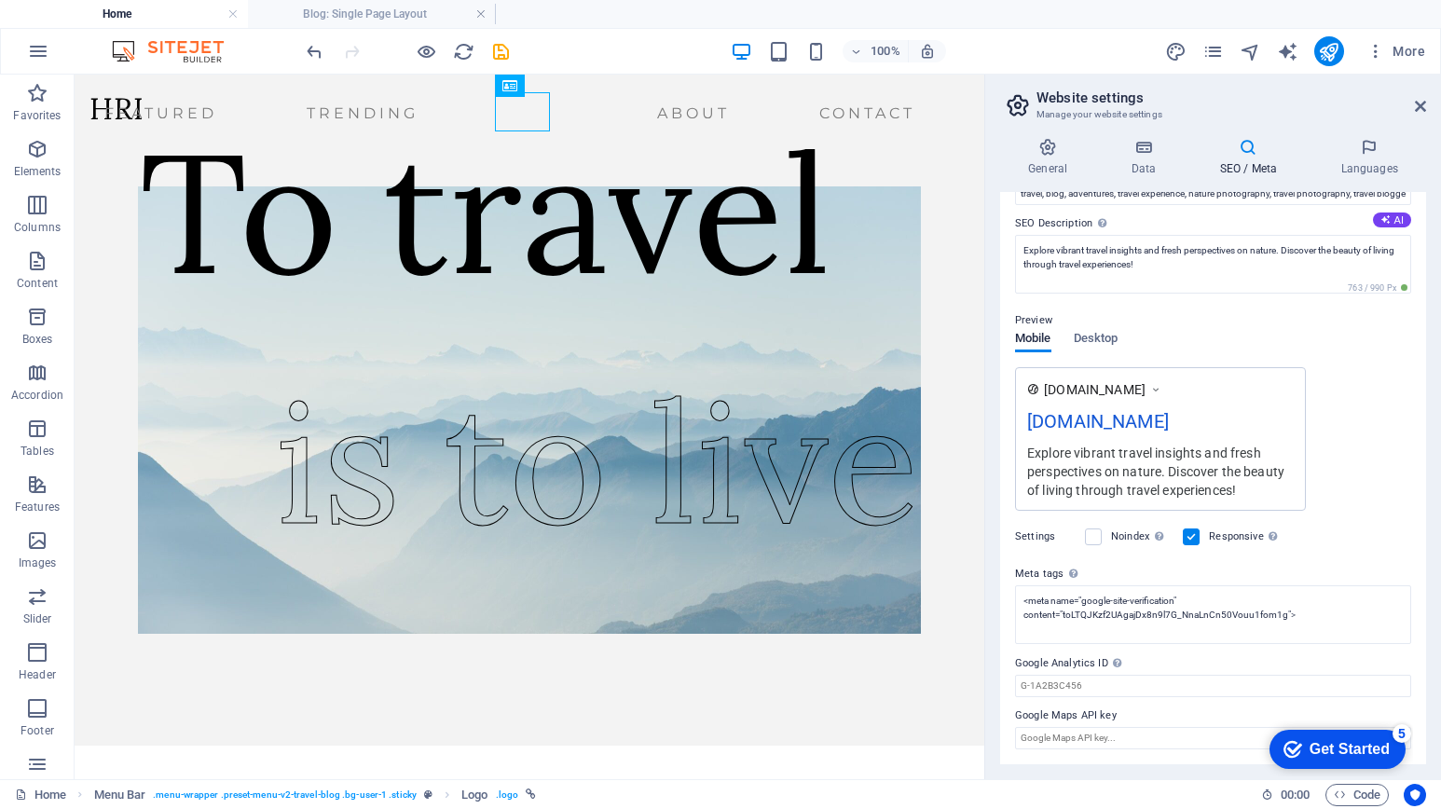
click at [1340, 558] on div "Settings Noindex Instruct search engines to exclude this website from search re…" at bounding box center [1213, 537] width 396 height 52
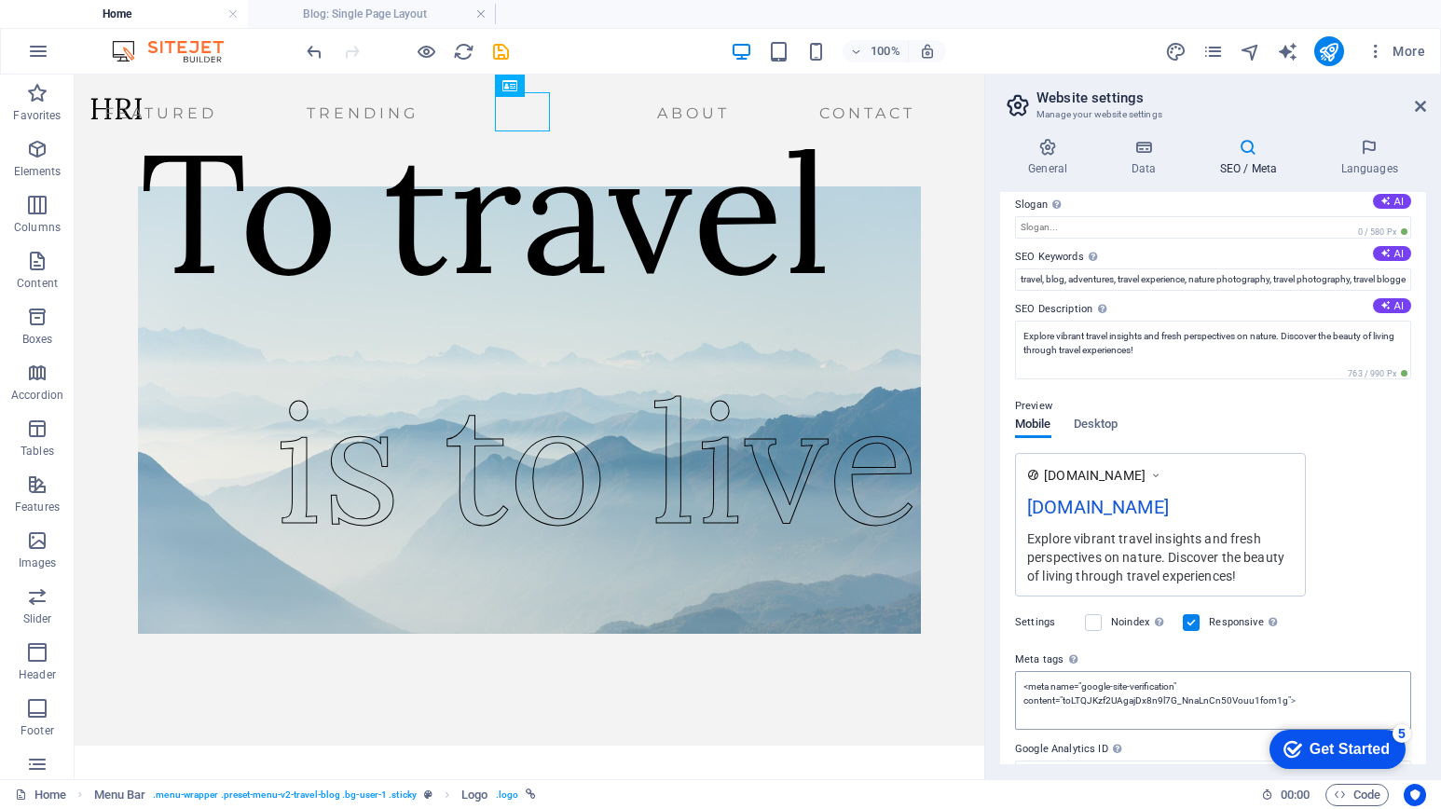
scroll to position [0, 0]
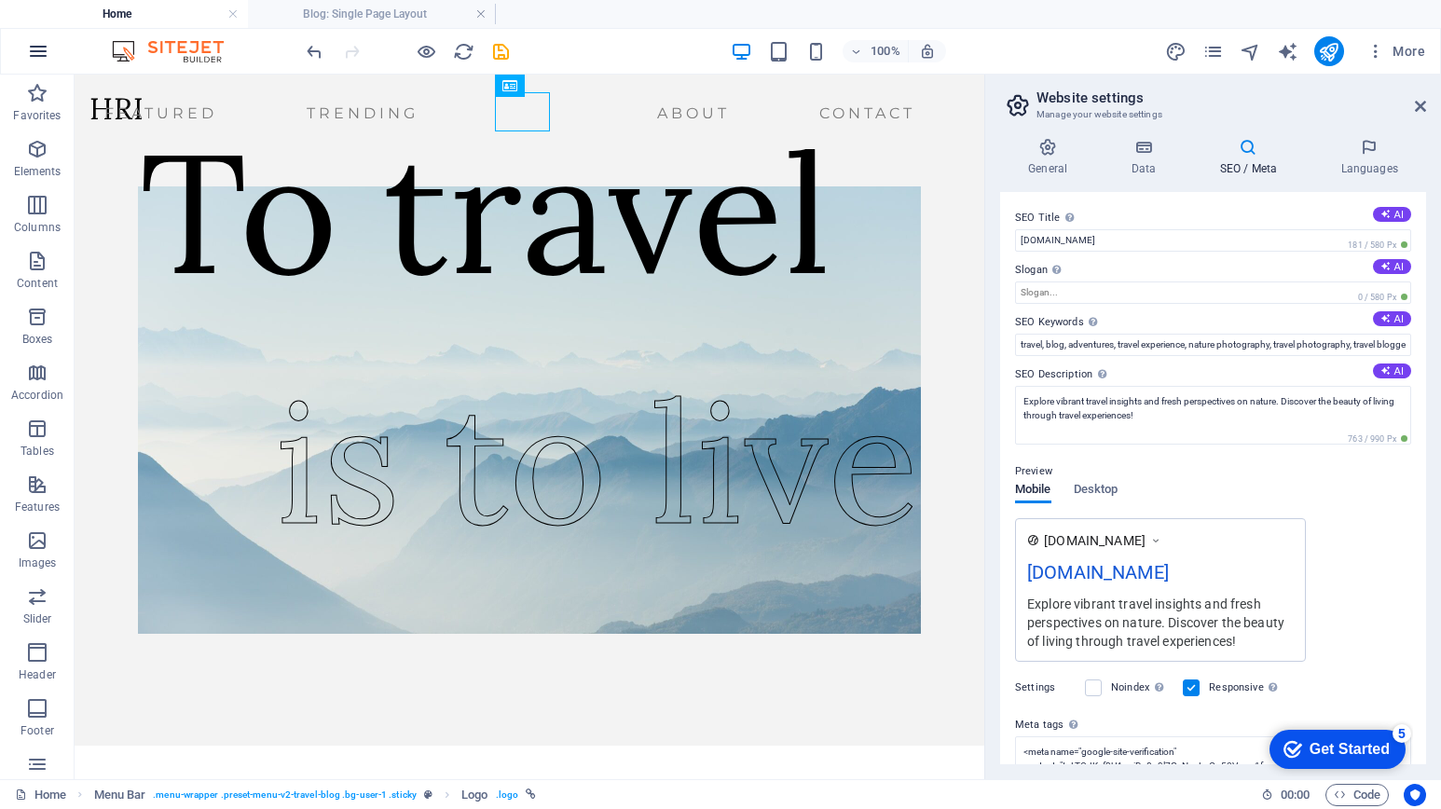
click at [39, 59] on icon "button" at bounding box center [38, 51] width 22 height 22
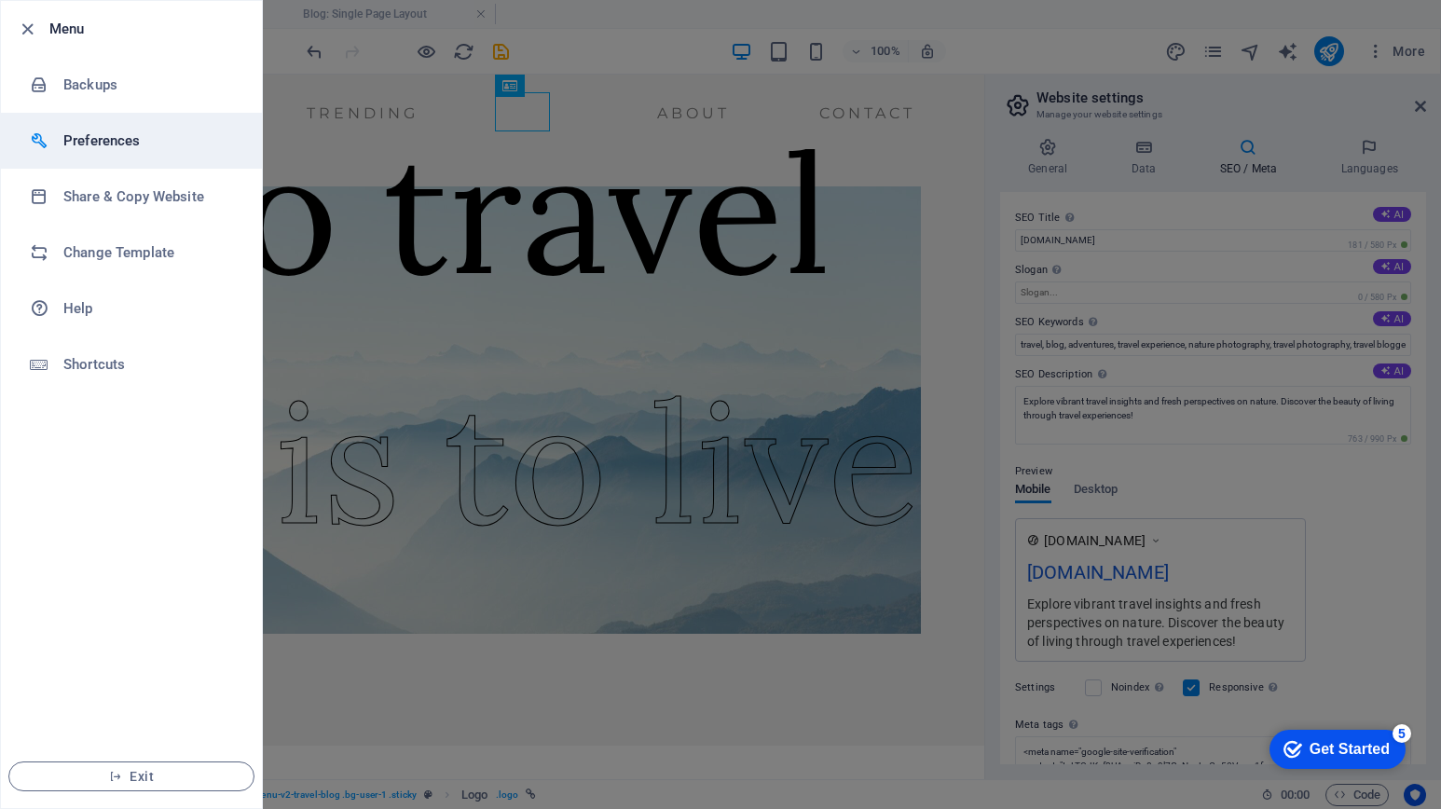
click at [80, 149] on h6 "Preferences" at bounding box center [149, 141] width 172 height 22
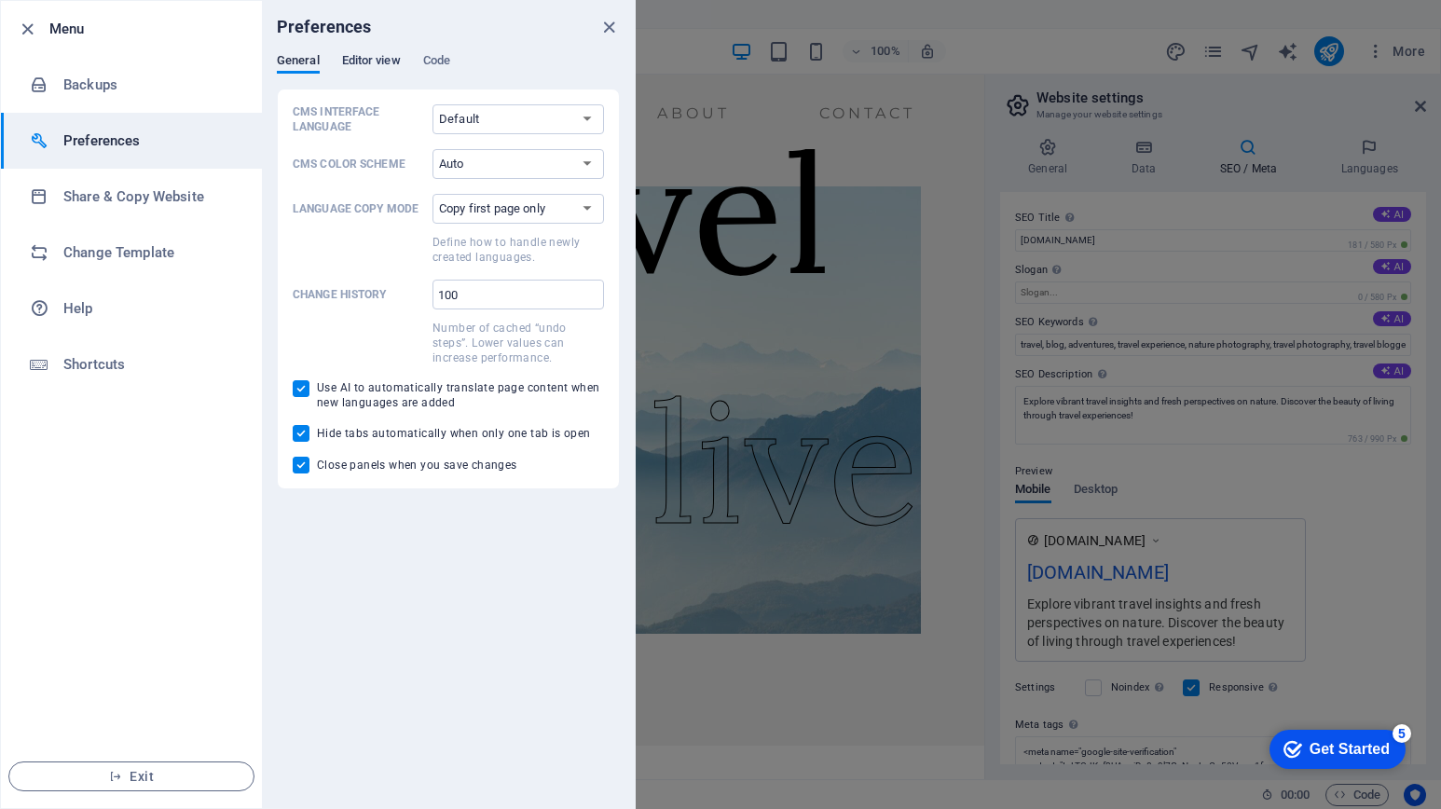
click at [380, 62] on span "Editor view" at bounding box center [371, 62] width 59 height 26
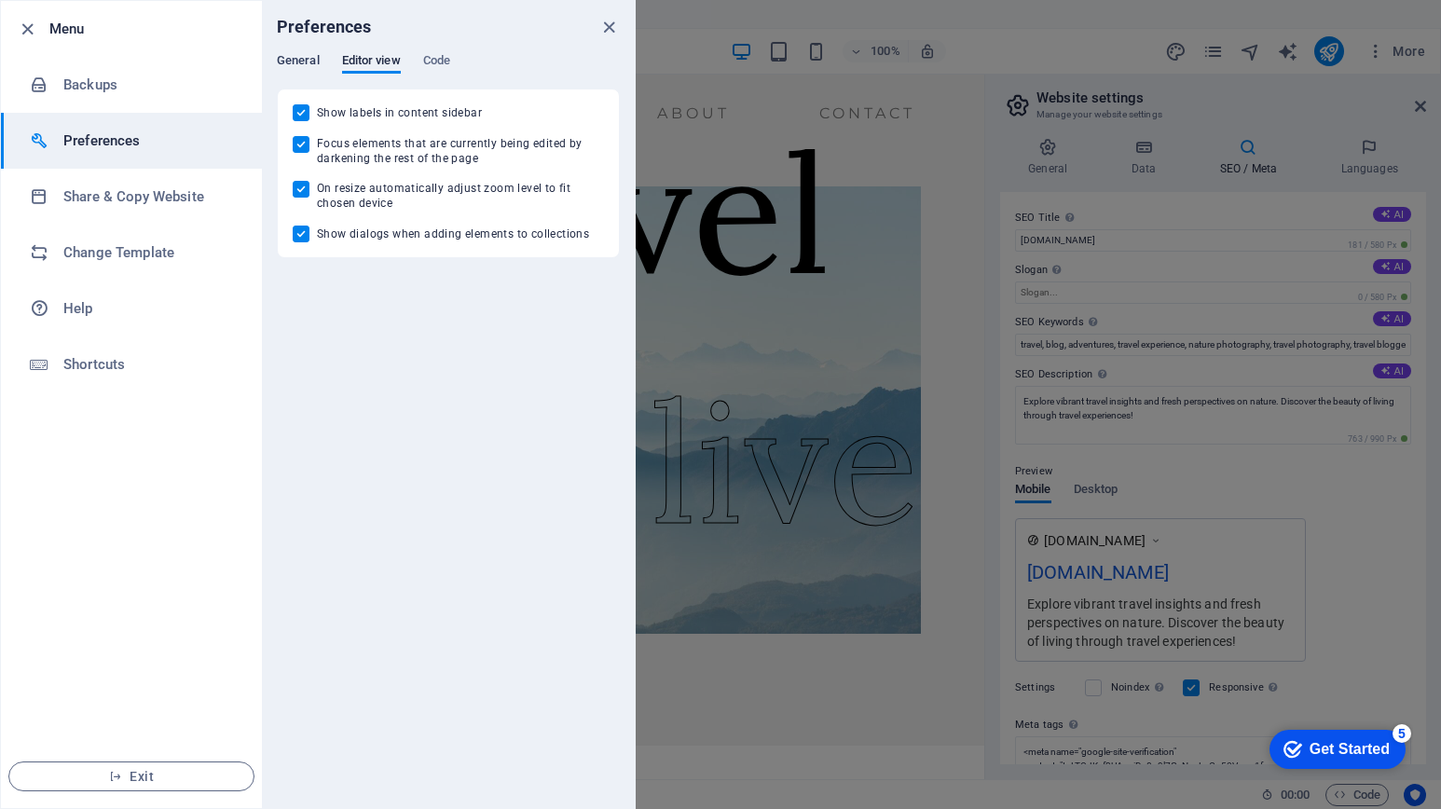
click at [283, 64] on span "General" at bounding box center [298, 62] width 43 height 26
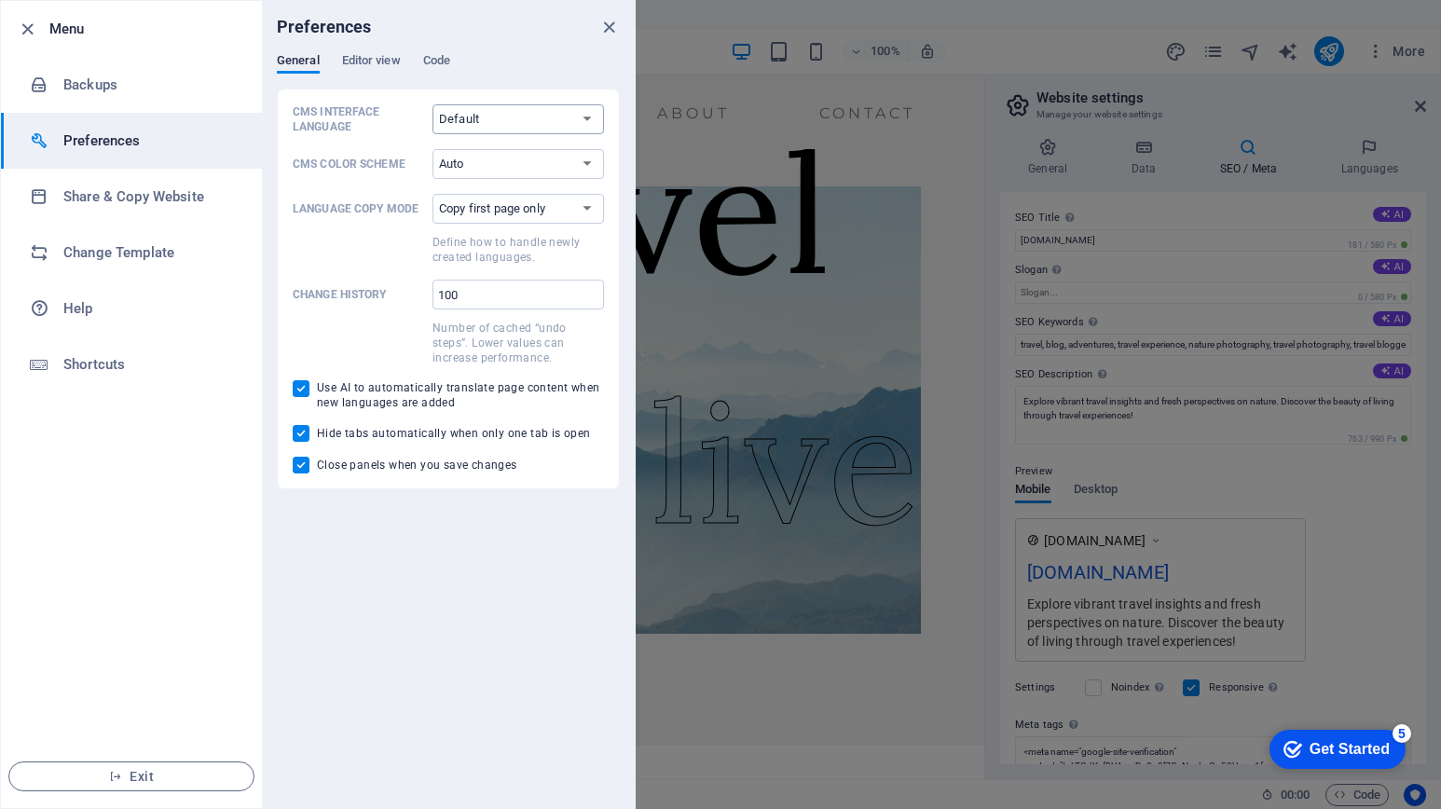
click at [500, 119] on select "Default Deutsch English Español Français Magyar Italiano Nederlands Polski Port…" at bounding box center [517, 119] width 171 height 30
click at [431, 54] on span "Code" at bounding box center [436, 62] width 27 height 26
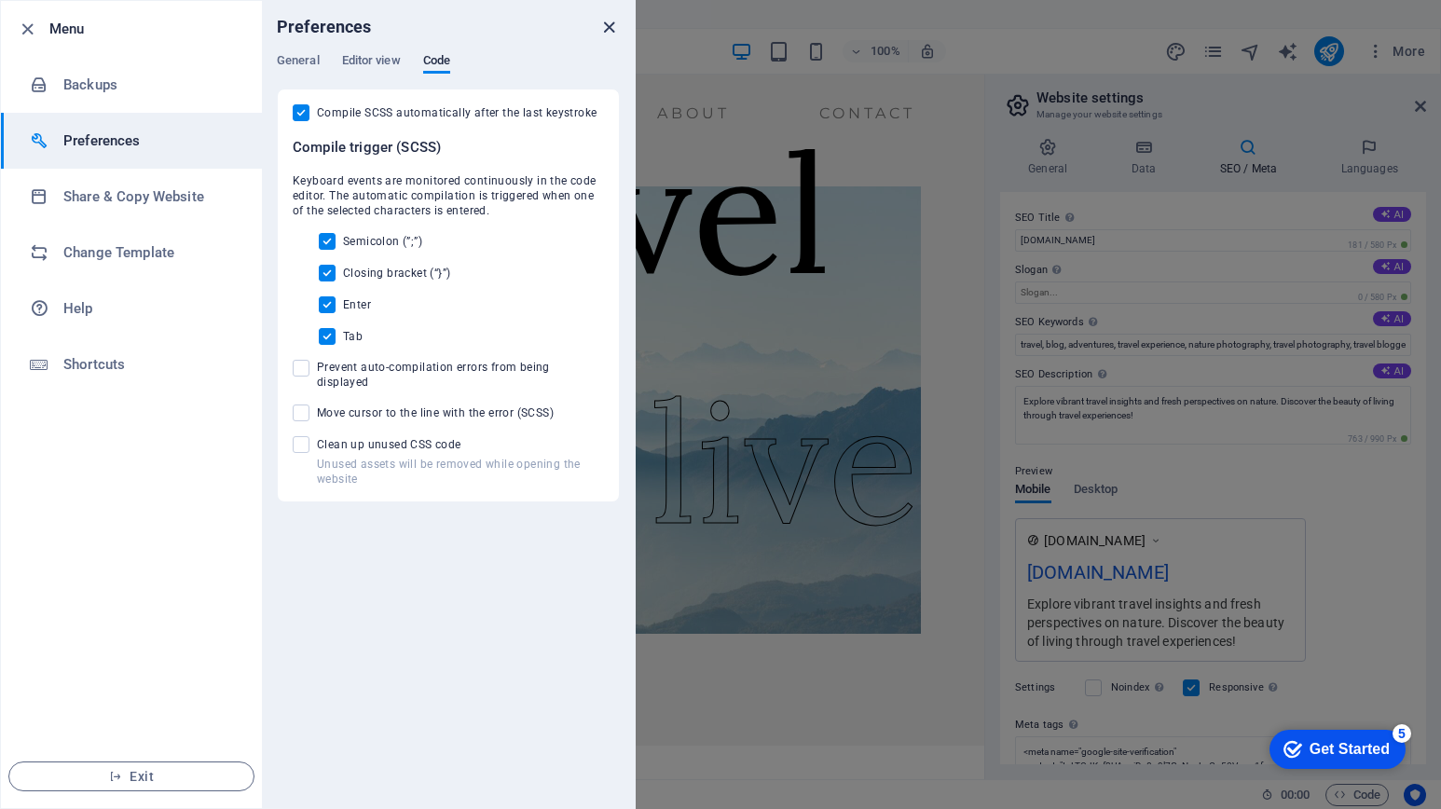
click at [610, 21] on icon "close" at bounding box center [608, 27] width 21 height 21
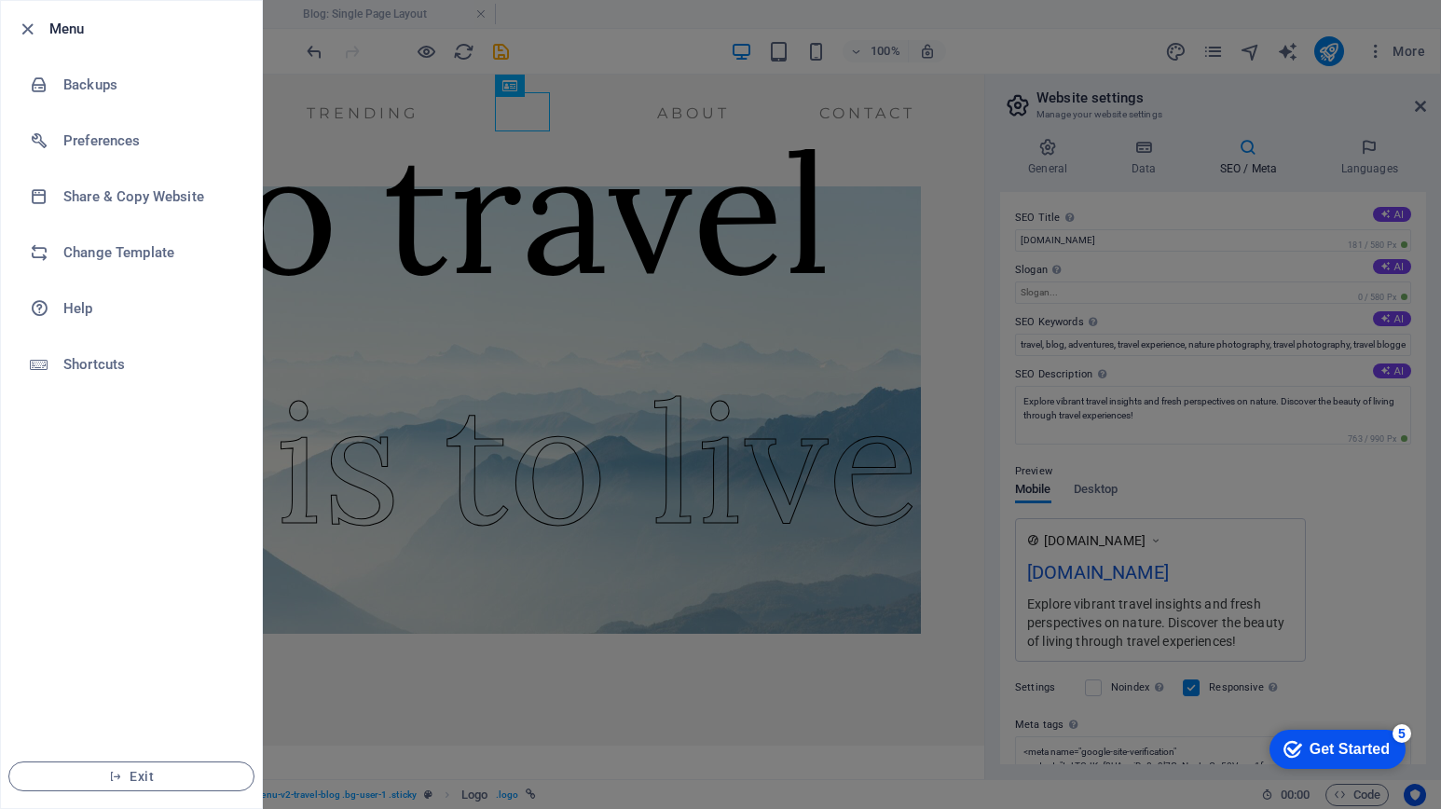
click at [1145, 452] on div at bounding box center [720, 404] width 1441 height 809
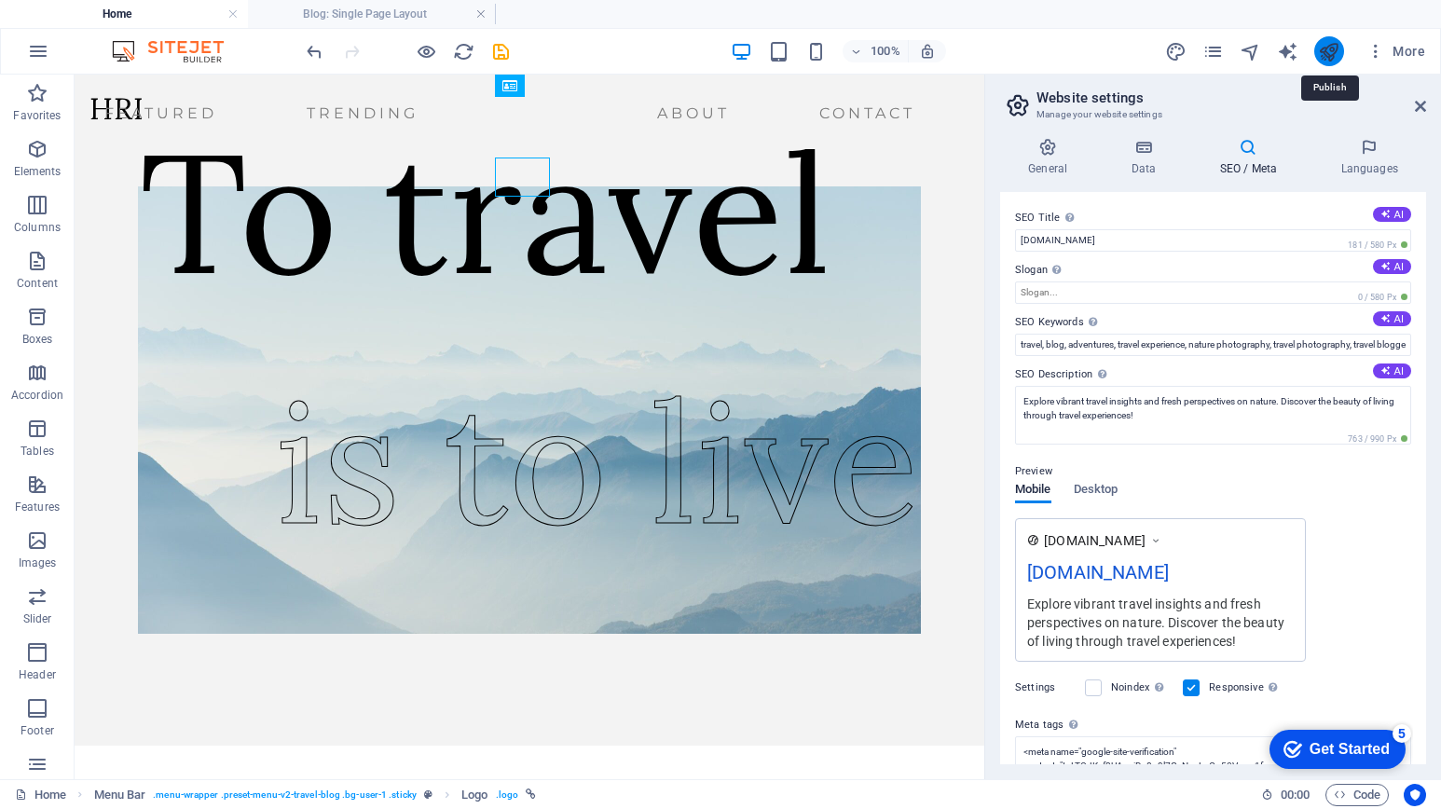
click at [1335, 53] on icon "publish" at bounding box center [1328, 51] width 21 height 21
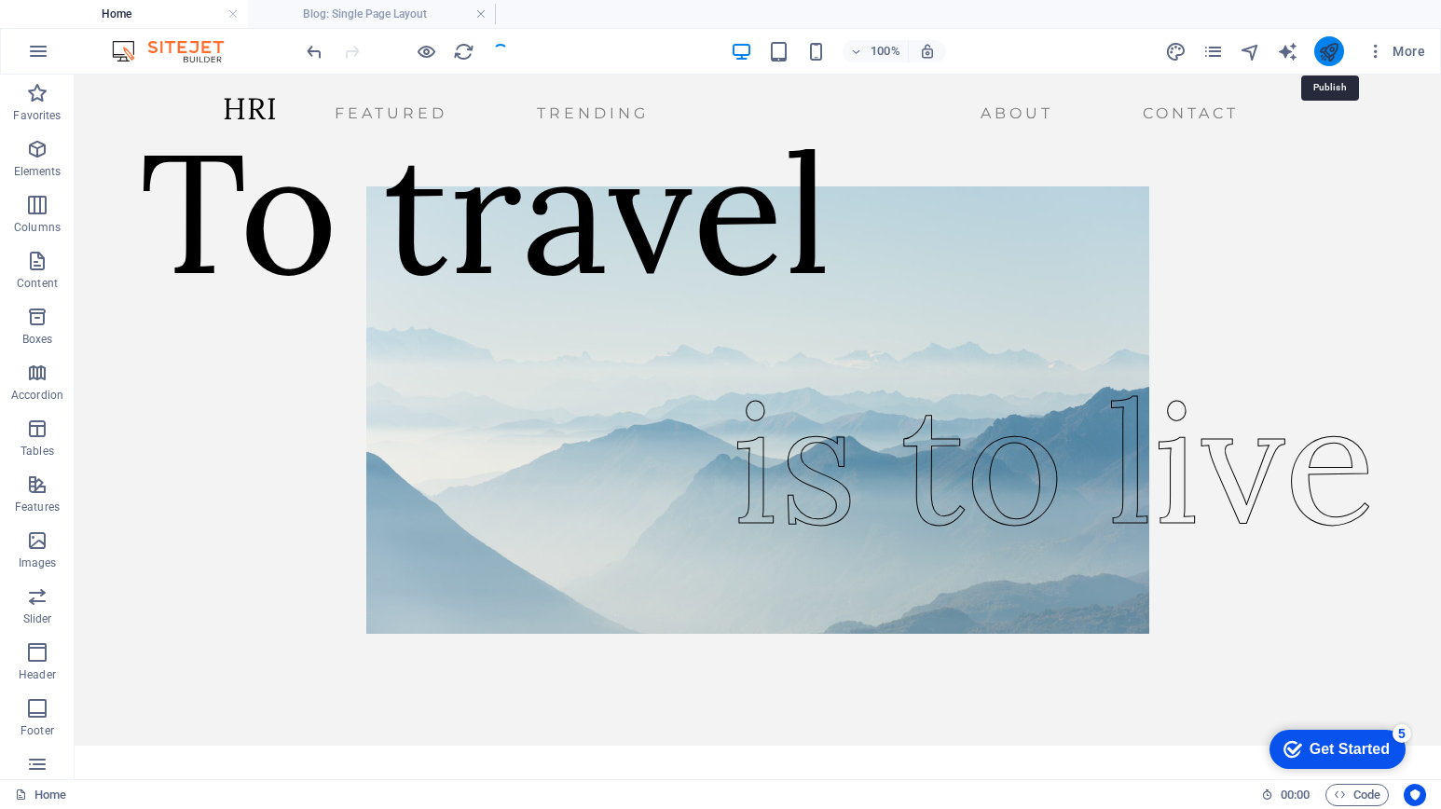
click at [1338, 46] on icon "publish" at bounding box center [1328, 51] width 21 height 21
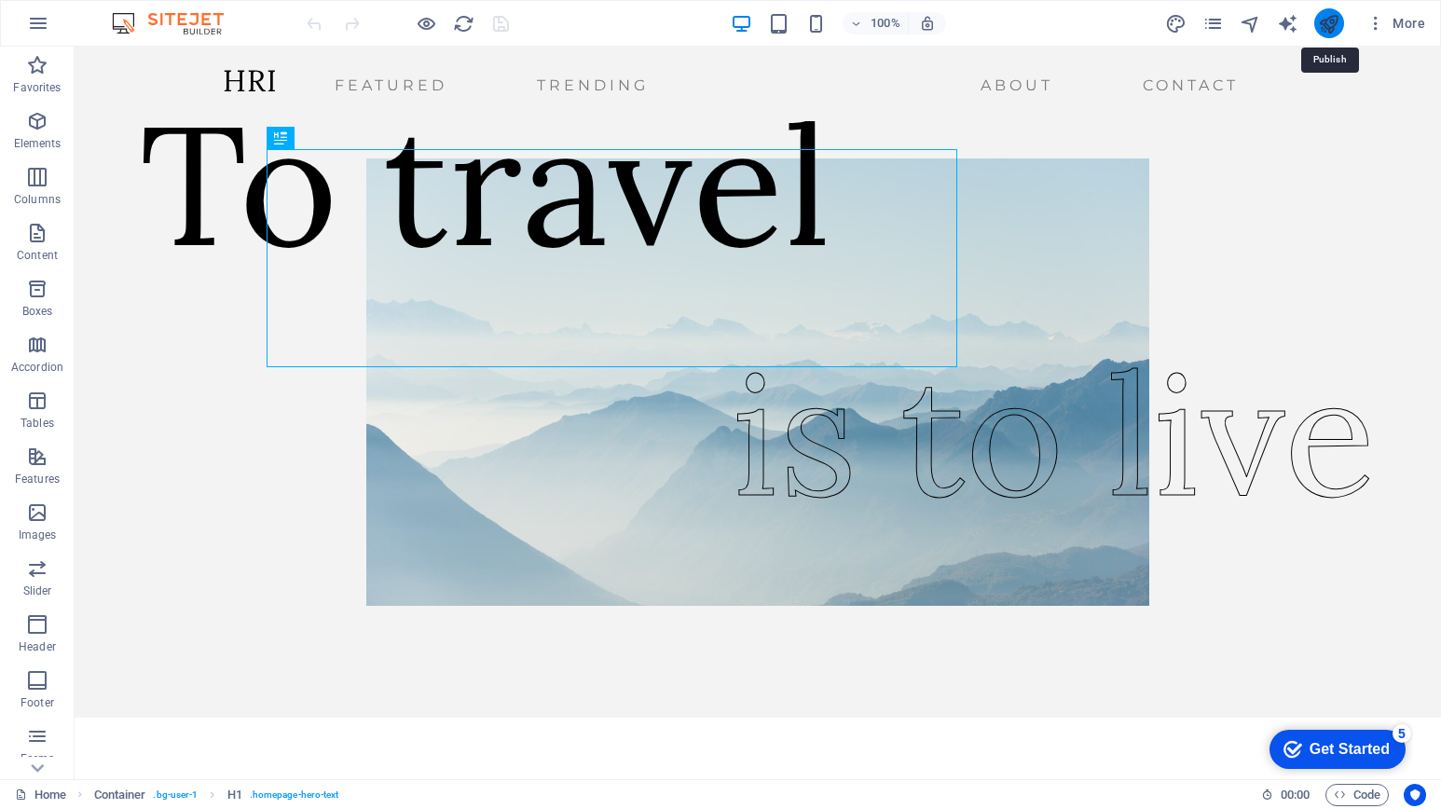
click at [1324, 17] on icon "publish" at bounding box center [1328, 23] width 21 height 21
